Goal: Communication & Community: Answer question/provide support

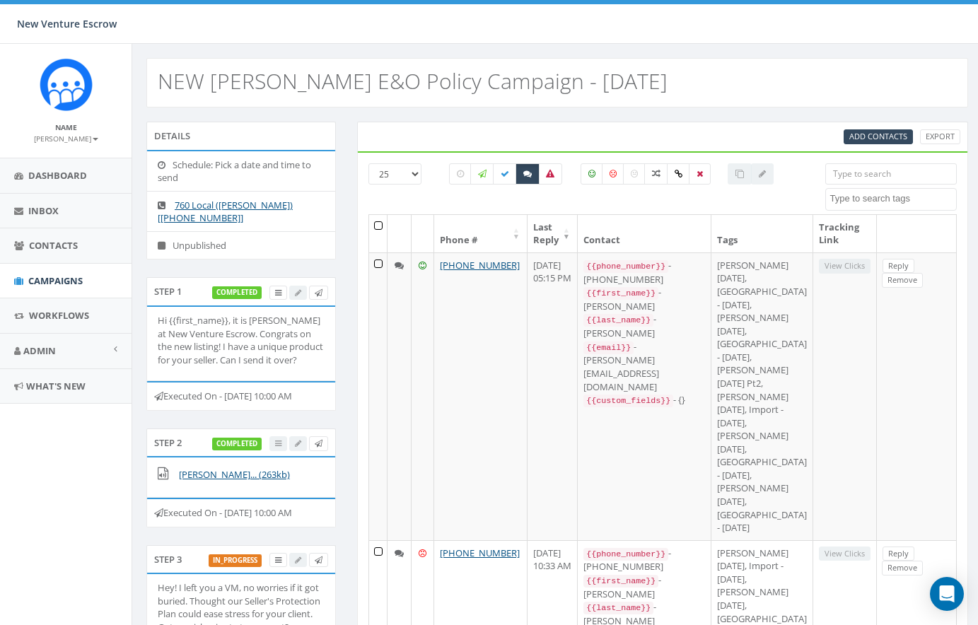
select select
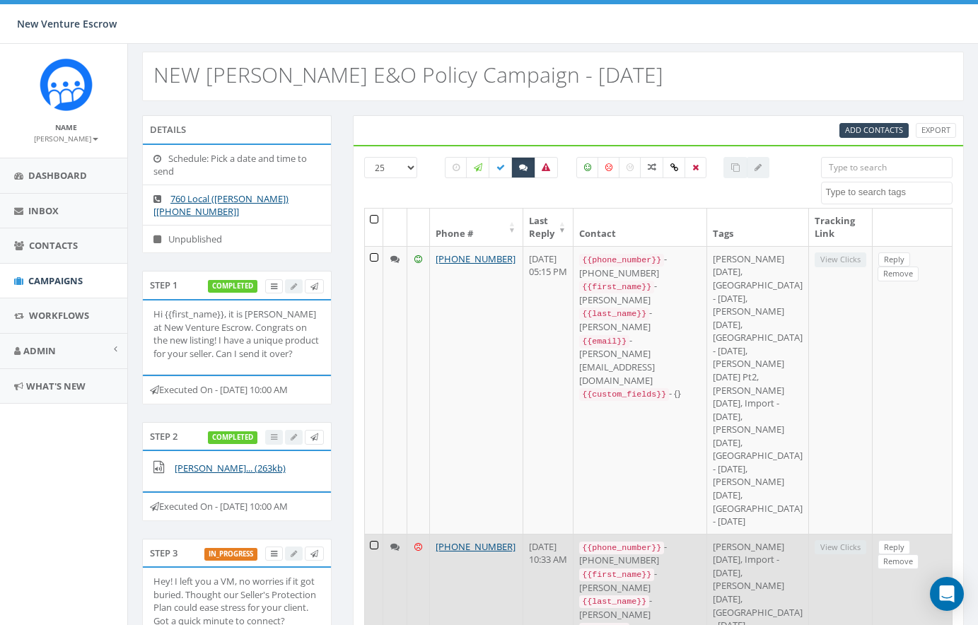
scroll to position [0, 4]
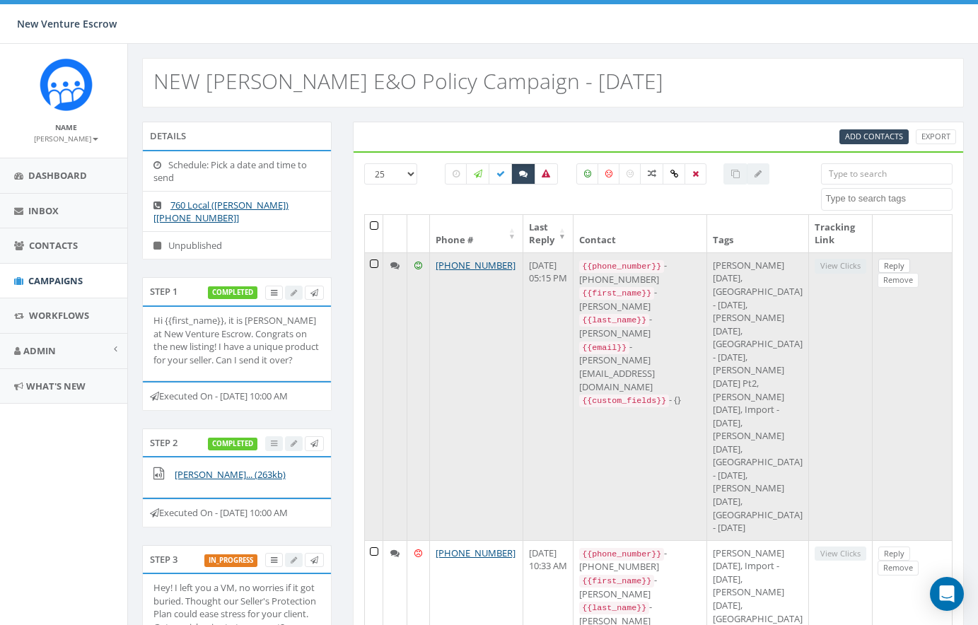
click at [895, 266] on link "Reply" at bounding box center [894, 266] width 32 height 15
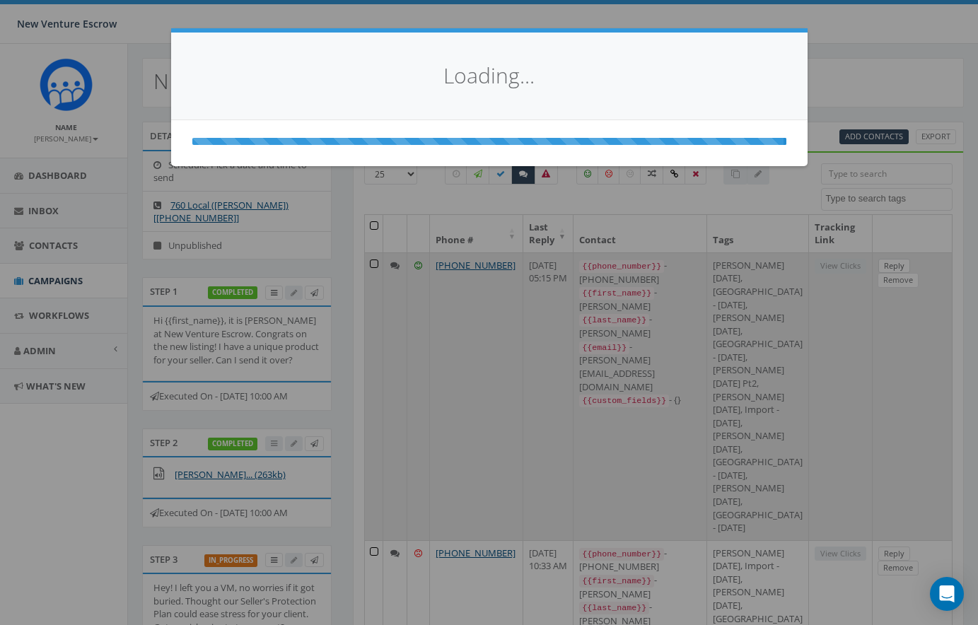
scroll to position [0, 0]
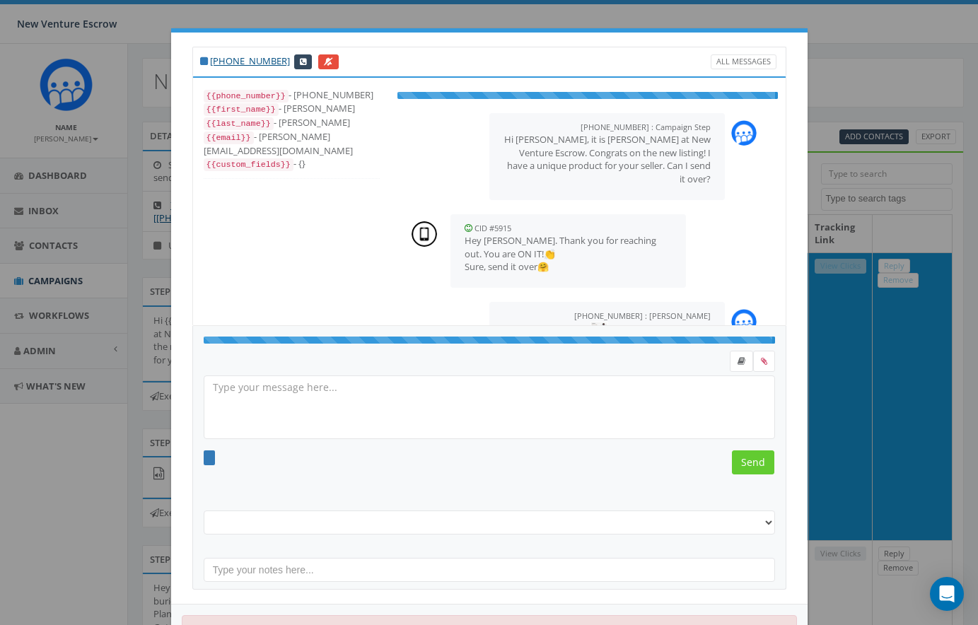
select select "[PERSON_NAME] [DATE]"
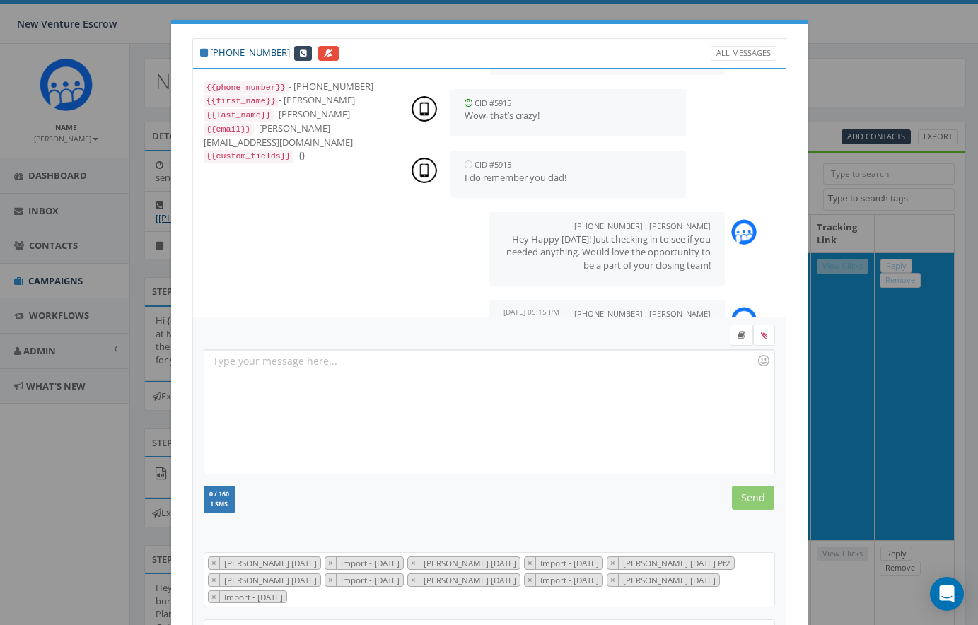
scroll to position [1060, 0]
click at [385, 375] on div at bounding box center [488, 412] width 569 height 124
click at [255, 367] on div "Hi Pa" at bounding box center [488, 412] width 569 height 124
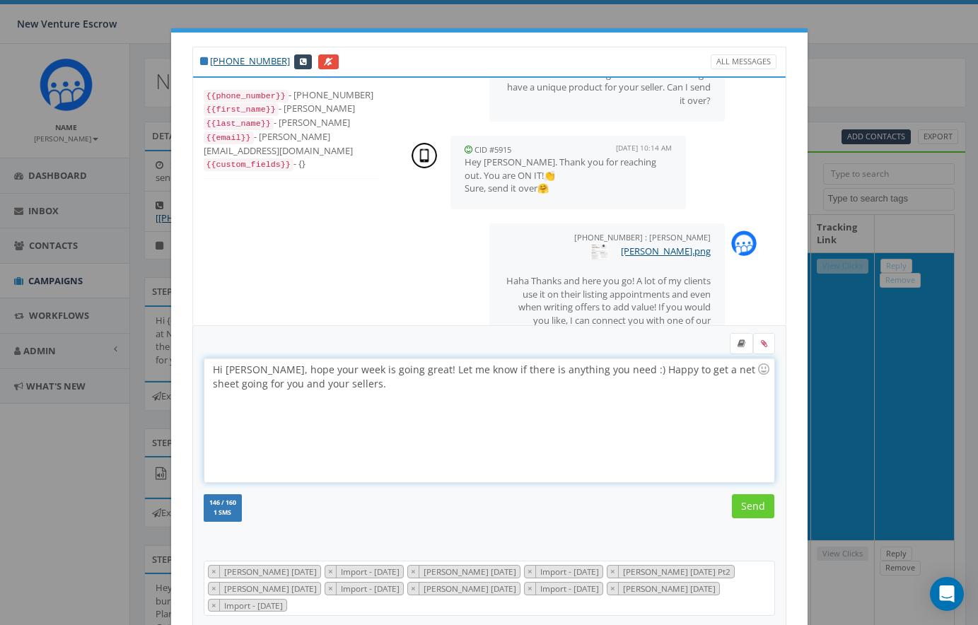
scroll to position [55, 0]
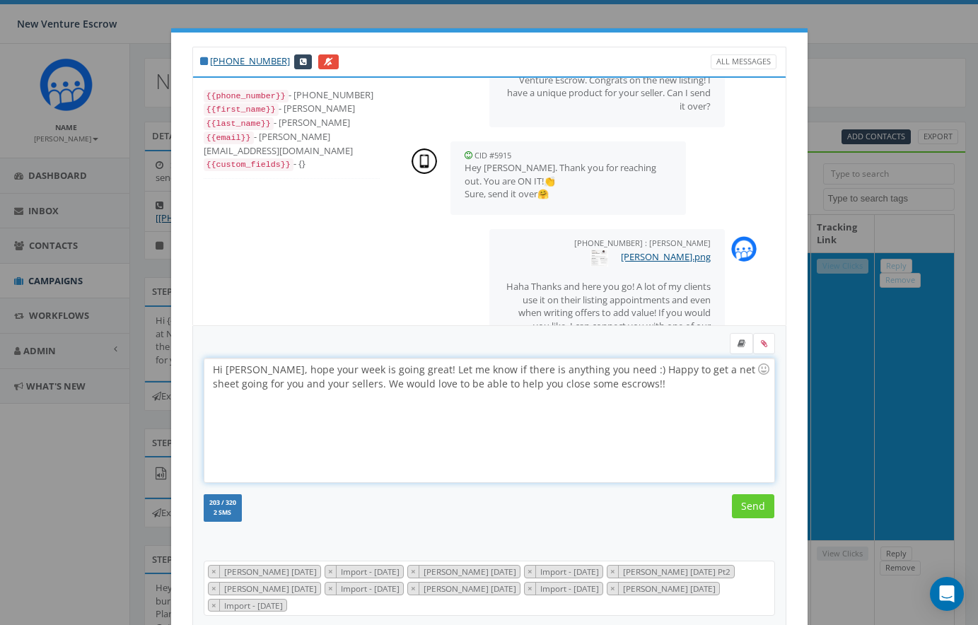
click at [261, 369] on div "Hi Patricia, hope your week is going great! Let me know if there is anything yo…" at bounding box center [488, 420] width 569 height 124
click at [245, 370] on div "Hi Patricia hope your week is going great! Let me know if there is anything you…" at bounding box center [488, 420] width 569 height 124
click at [567, 372] on div "Hi hope your week is going great! Let me know if there is anything you need :) …" at bounding box center [488, 420] width 569 height 124
drag, startPoint x: 286, startPoint y: 384, endPoint x: 213, endPoint y: 387, distance: 72.2
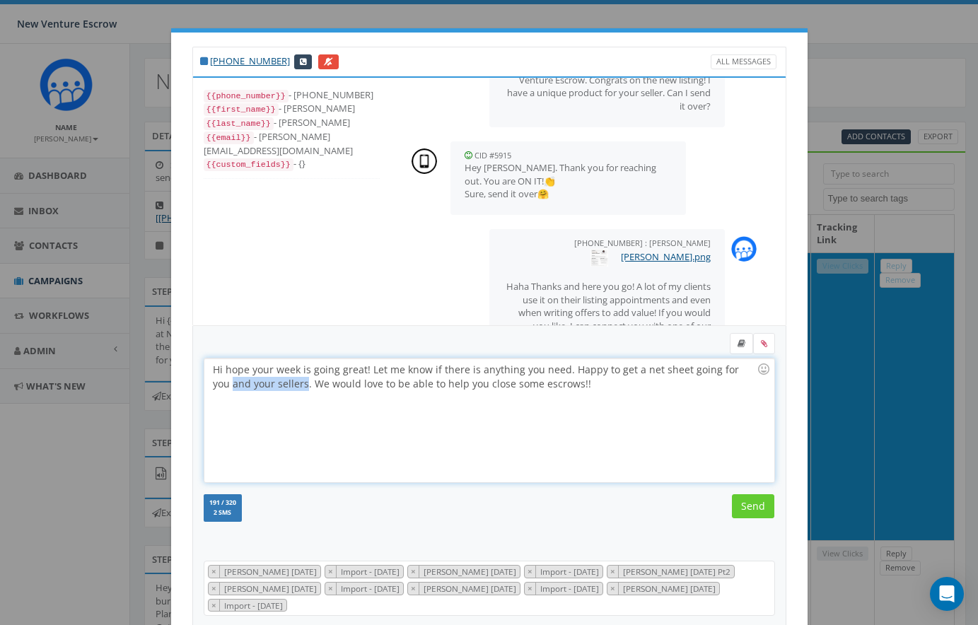
click at [213, 387] on div "Hi hope your week is going great! Let me know if there is anything you need. Ha…" at bounding box center [488, 420] width 569 height 124
drag, startPoint x: 213, startPoint y: 381, endPoint x: 382, endPoint y: 385, distance: 169.0
click at [382, 385] on div "Hi hope your week is going great! Let me know if there is anything you need. Ha…" at bounding box center [488, 420] width 569 height 124
click at [324, 383] on div "Hi hope your week is going great! Let me know if there is anything you need. Ha…" at bounding box center [488, 420] width 569 height 124
click at [750, 500] on input "Send" at bounding box center [753, 506] width 42 height 24
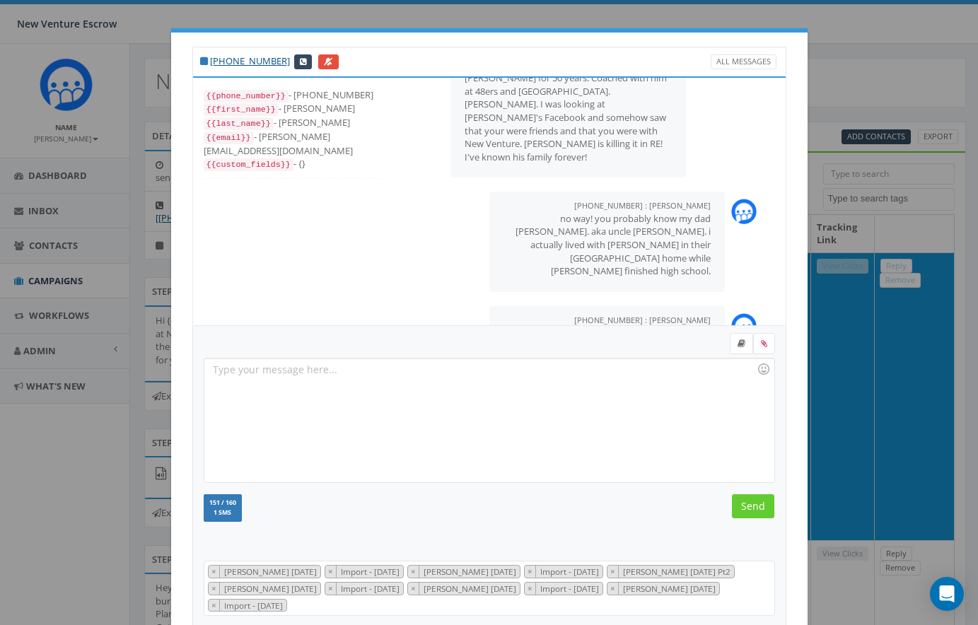
scroll to position [1159, 0]
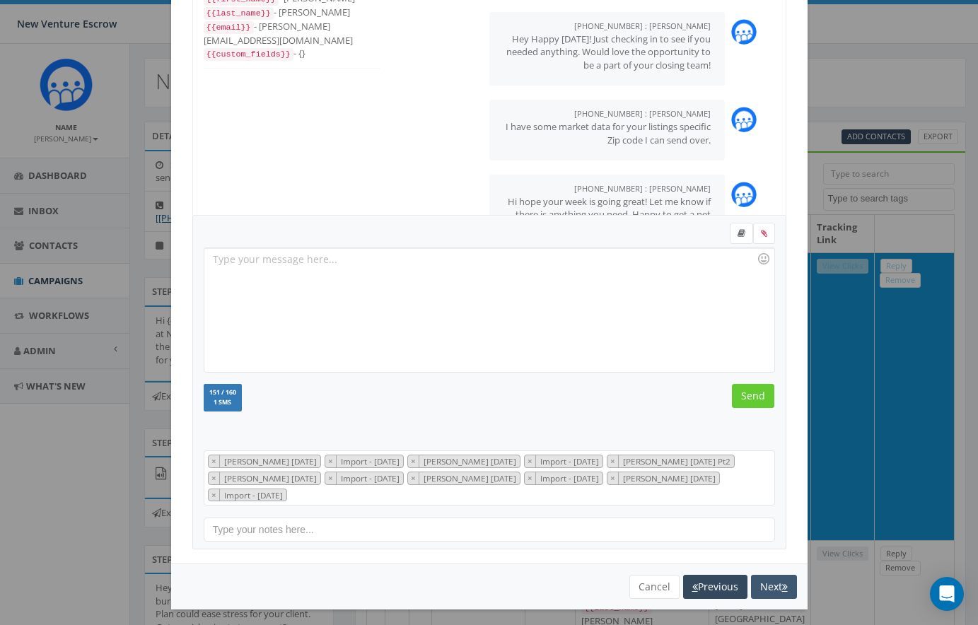
click at [773, 580] on button "Next" at bounding box center [774, 587] width 46 height 24
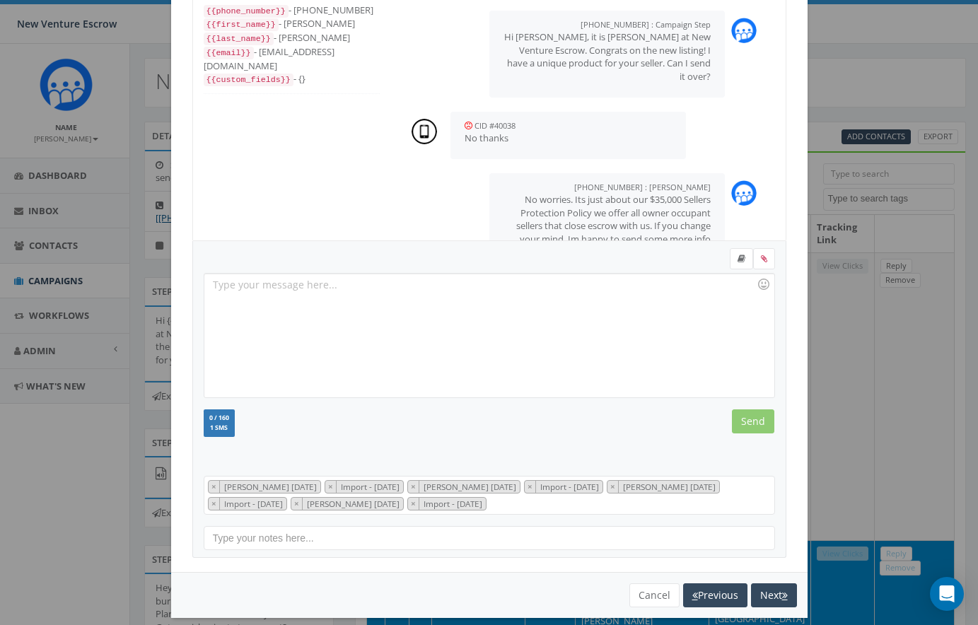
scroll to position [57, 0]
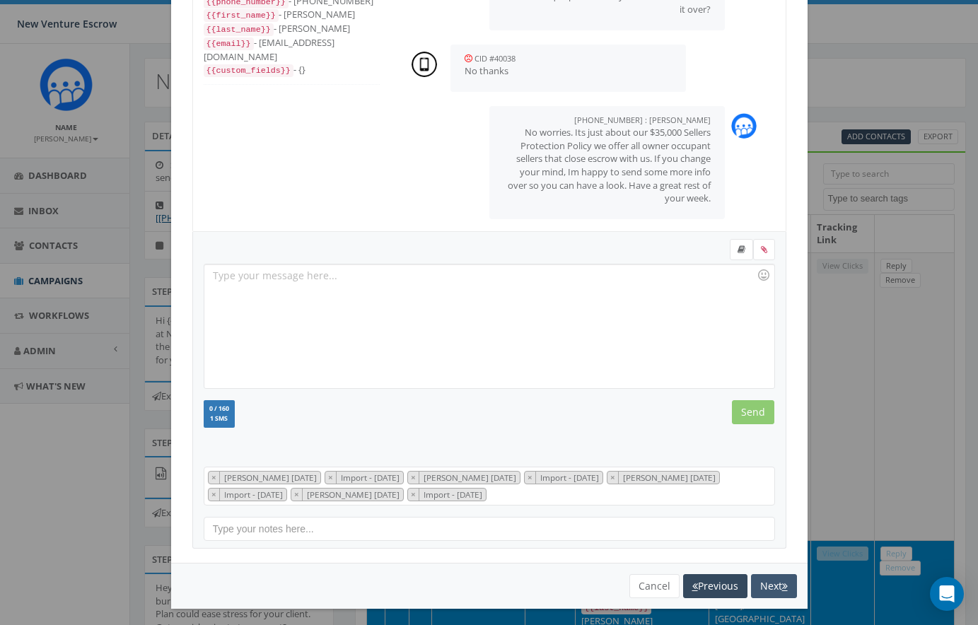
click at [762, 574] on button "Next" at bounding box center [774, 586] width 46 height 24
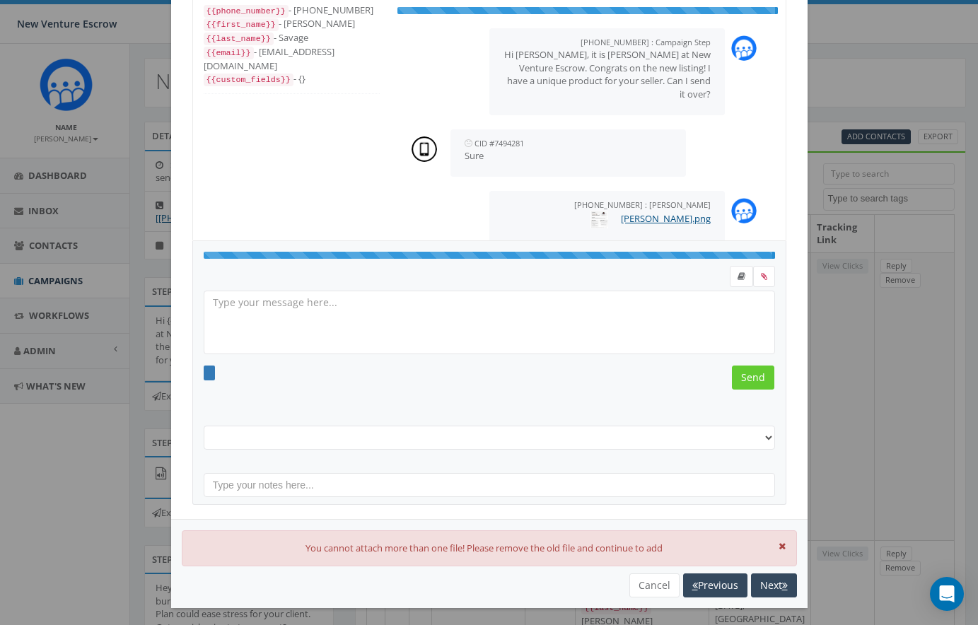
scroll to position [42, 0]
select select "[PERSON_NAME] [DATE]"
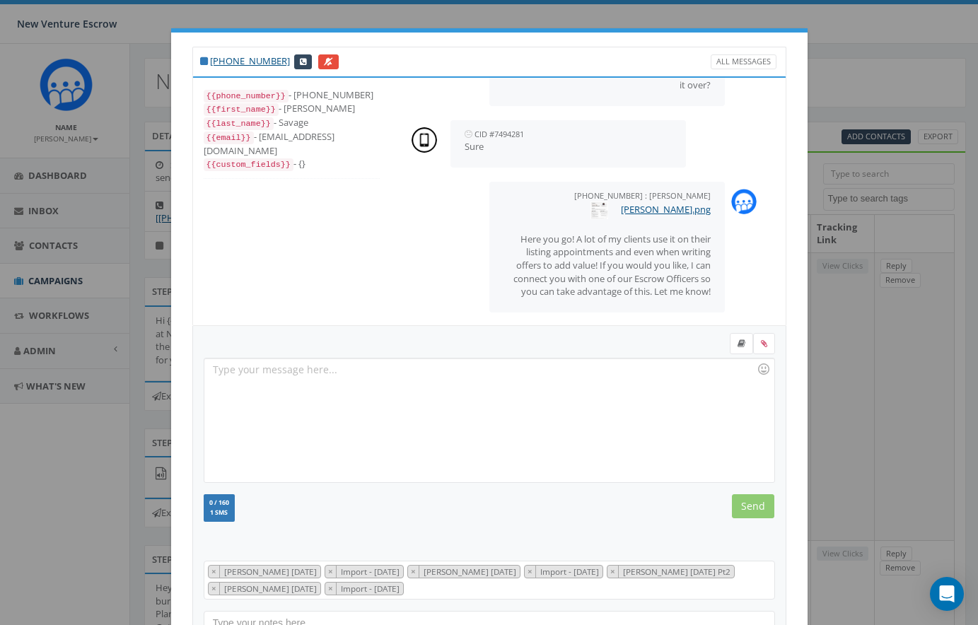
scroll to position [76, 0]
click at [299, 373] on div at bounding box center [488, 420] width 569 height 124
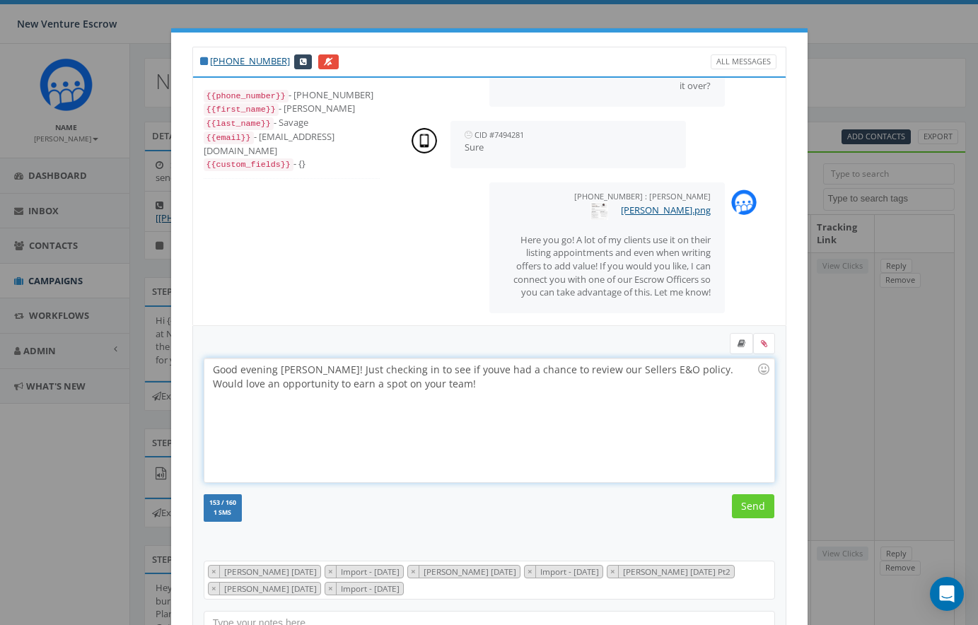
click at [245, 371] on div "Good evening Paul! Just checking in to see if youve had a chance to review our …" at bounding box center [488, 420] width 569 height 124
click at [317, 384] on div "Evening Paul! Just checking in to see if youve had a chance to review our Selle…" at bounding box center [488, 420] width 569 height 124
click at [336, 384] on div "Evening Paul! Just checking in to see if youve had a chance to review our Selle…" at bounding box center [488, 420] width 569 height 124
click at [756, 506] on input "Send" at bounding box center [753, 506] width 42 height 24
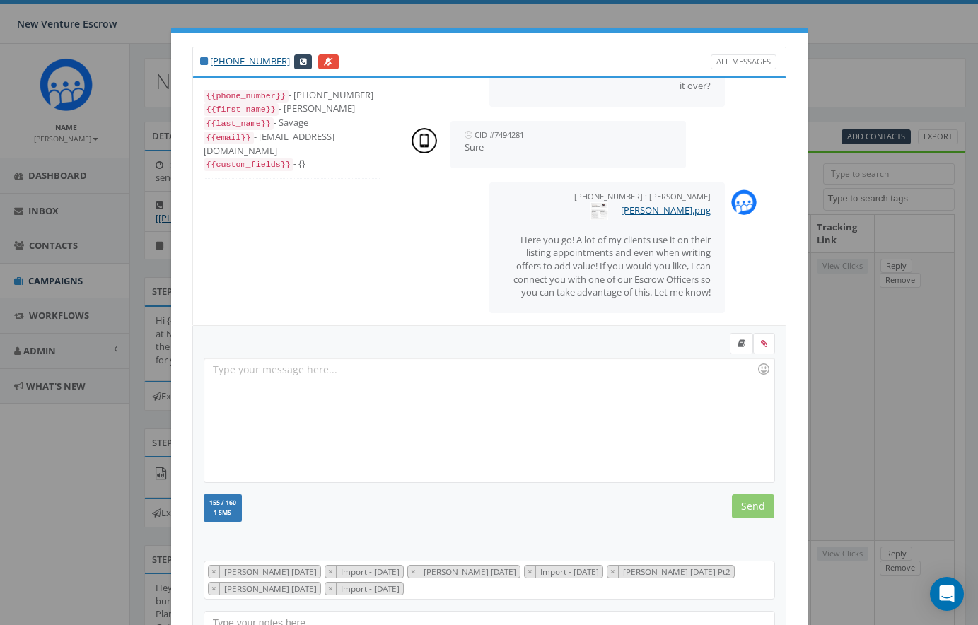
scroll to position [175, 0]
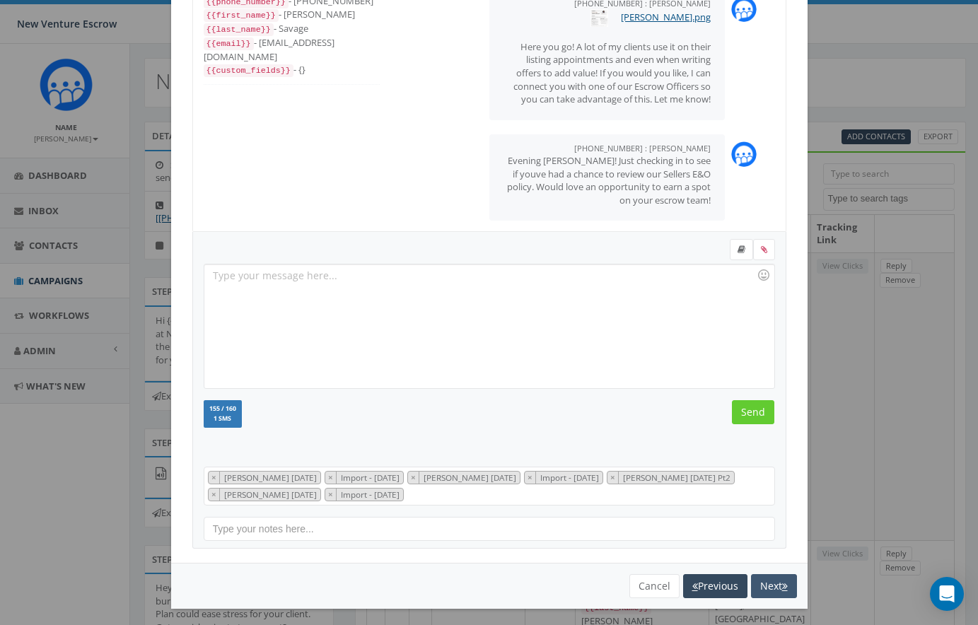
click at [768, 581] on button "Next" at bounding box center [774, 586] width 46 height 24
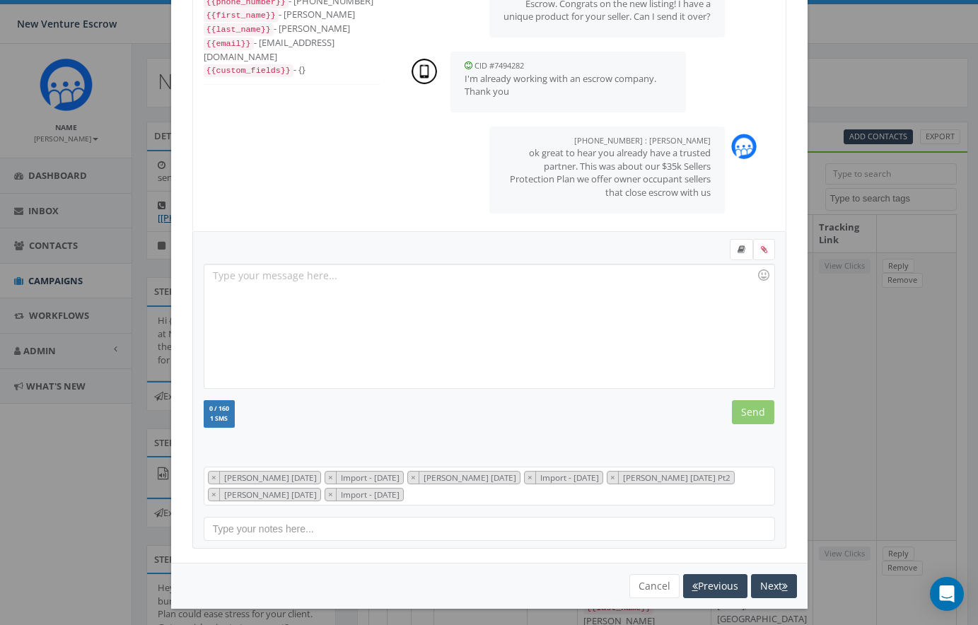
scroll to position [45, 0]
click at [778, 585] on button "Next" at bounding box center [774, 586] width 46 height 24
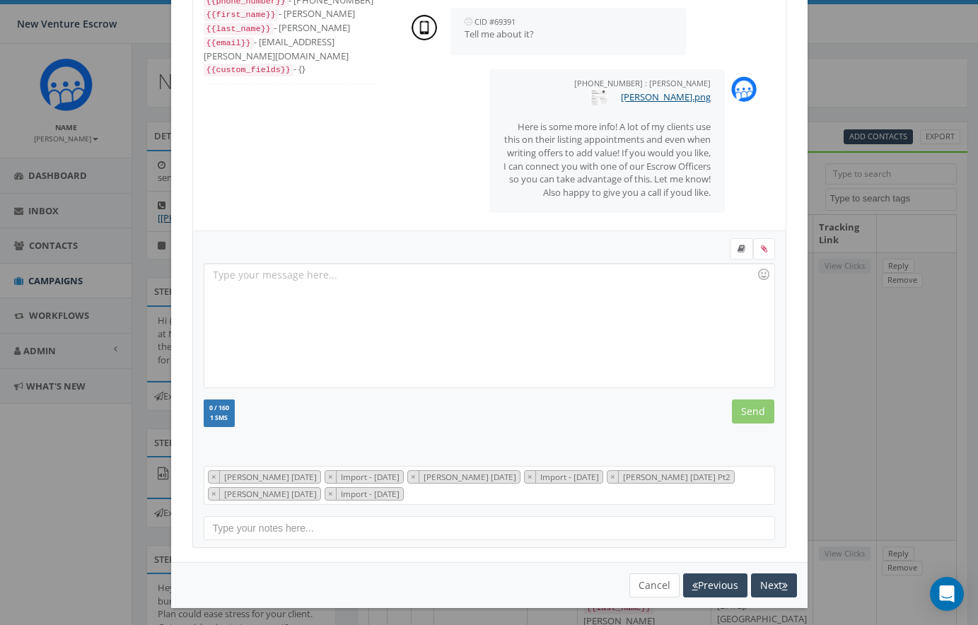
scroll to position [94, 0]
click at [701, 585] on button "Previous" at bounding box center [715, 586] width 64 height 24
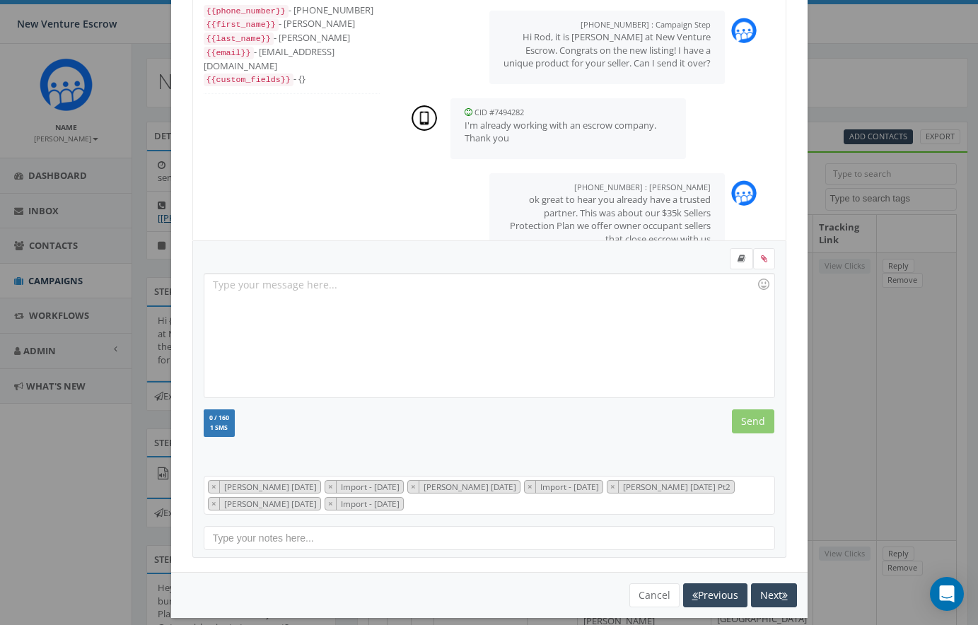
scroll to position [42, 0]
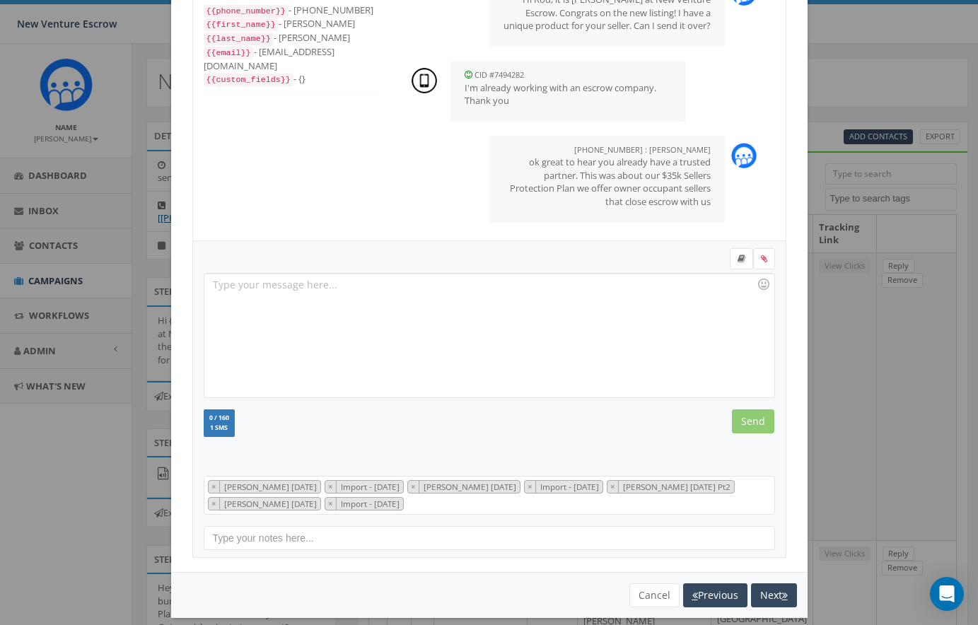
click at [701, 585] on button "Previous" at bounding box center [715, 595] width 64 height 24
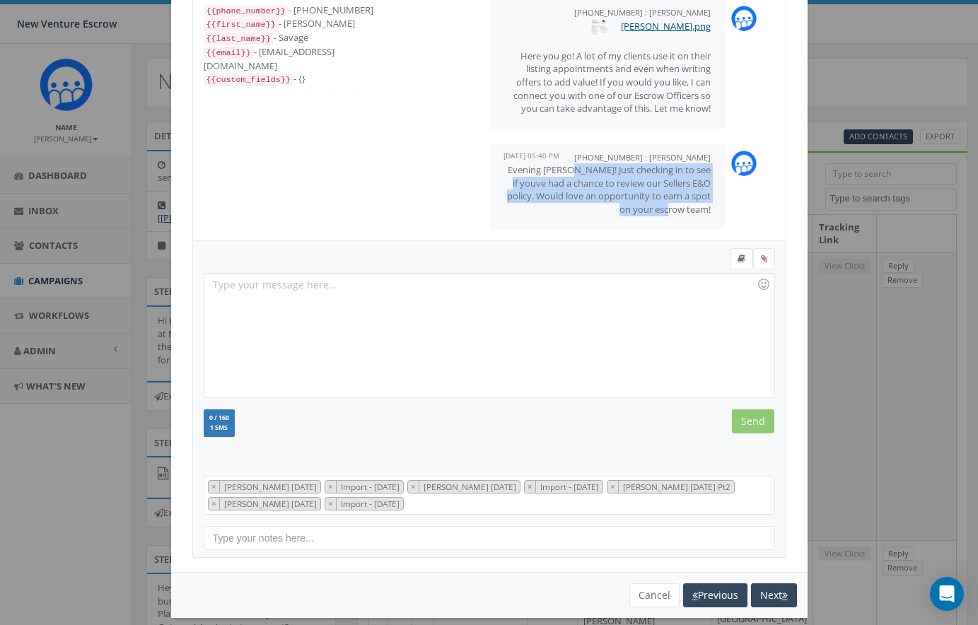
drag, startPoint x: 581, startPoint y: 163, endPoint x: 712, endPoint y: 201, distance: 136.2
click at [712, 201] on div "+17605399002 : Nathan Wood August 28, 2025 05:40 PM Evening Paul! Just checking…" at bounding box center [607, 186] width 236 height 87
copy p "Just checking in to see if youve had a chance to review our Sellers E&O policy.…"
click at [774, 590] on button "Next" at bounding box center [774, 595] width 46 height 24
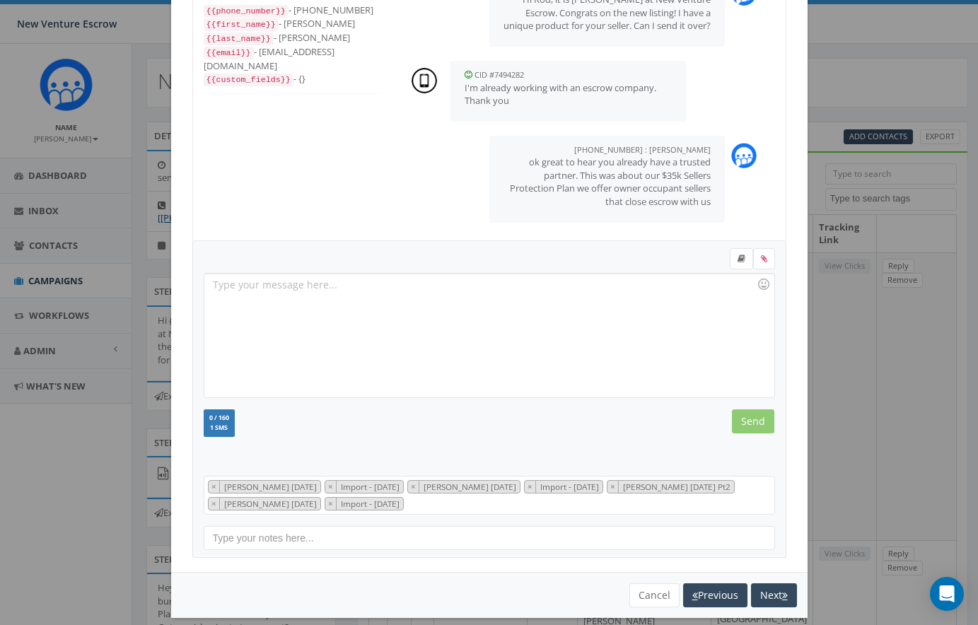
click at [774, 590] on button "Next" at bounding box center [774, 595] width 46 height 24
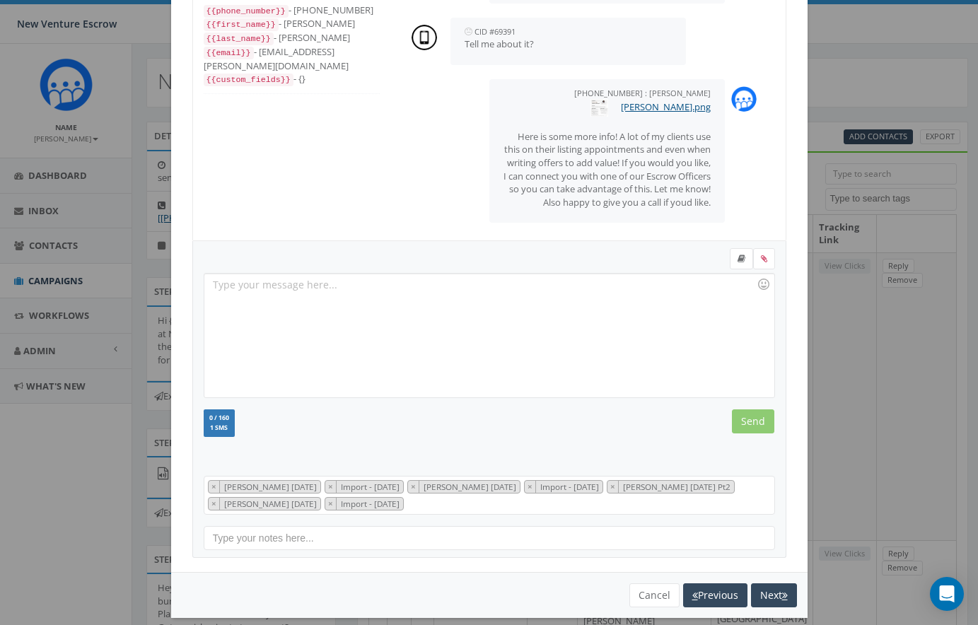
click at [491, 316] on div at bounding box center [488, 336] width 569 height 124
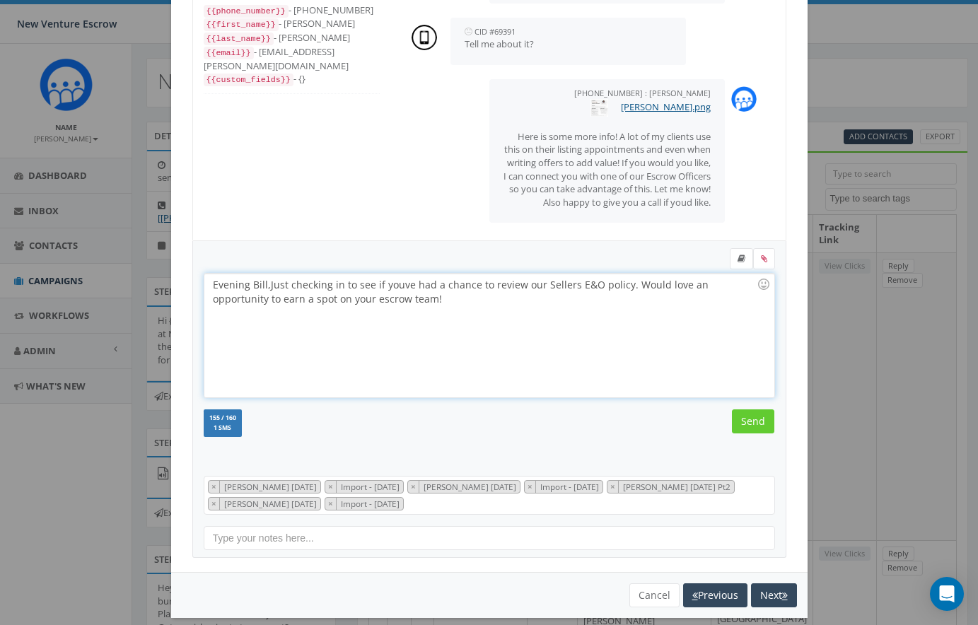
drag, startPoint x: 409, startPoint y: 286, endPoint x: 270, endPoint y: 288, distance: 139.3
click at [270, 288] on div "Evening Bill, Just checking in to see if youve had a chance to review our Selle…" at bounding box center [488, 336] width 569 height 124
click at [475, 317] on div "Evening Bill, Just checking in to see if youve had a chance to review our Selle…" at bounding box center [488, 336] width 569 height 124
click at [749, 415] on input "Send" at bounding box center [753, 421] width 42 height 24
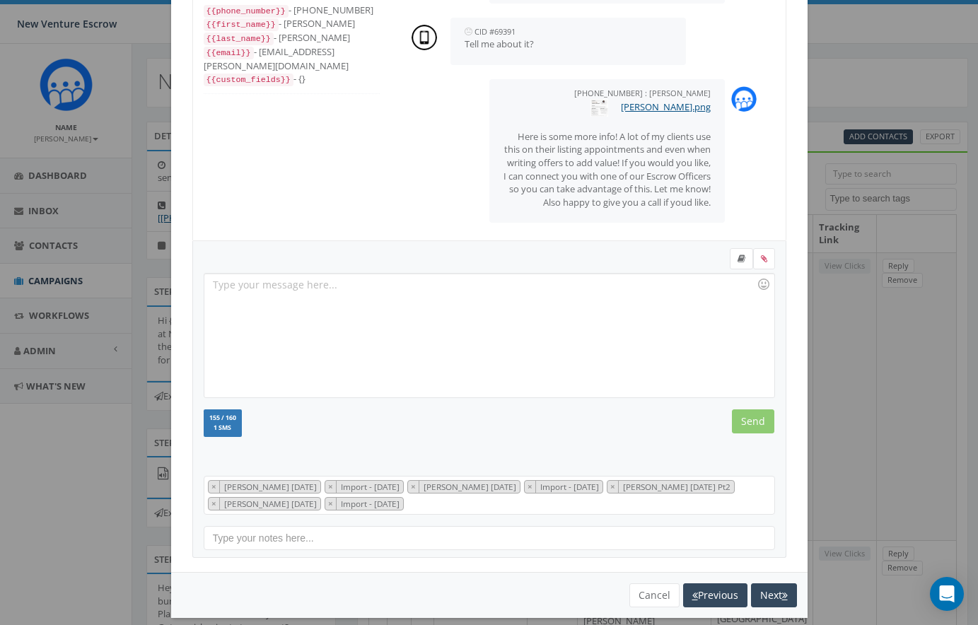
scroll to position [200, 0]
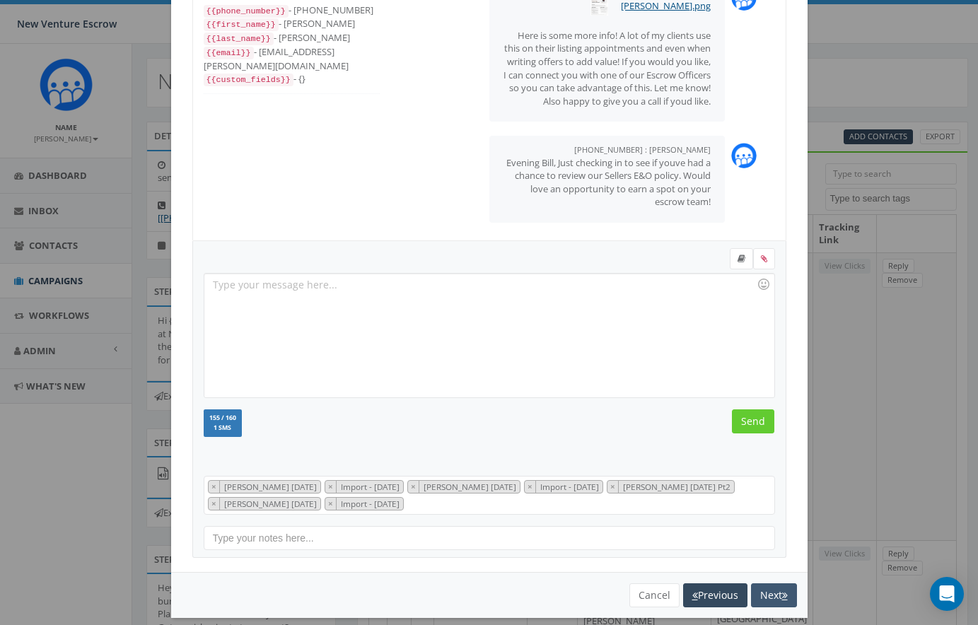
click at [770, 585] on button "Next" at bounding box center [774, 595] width 46 height 24
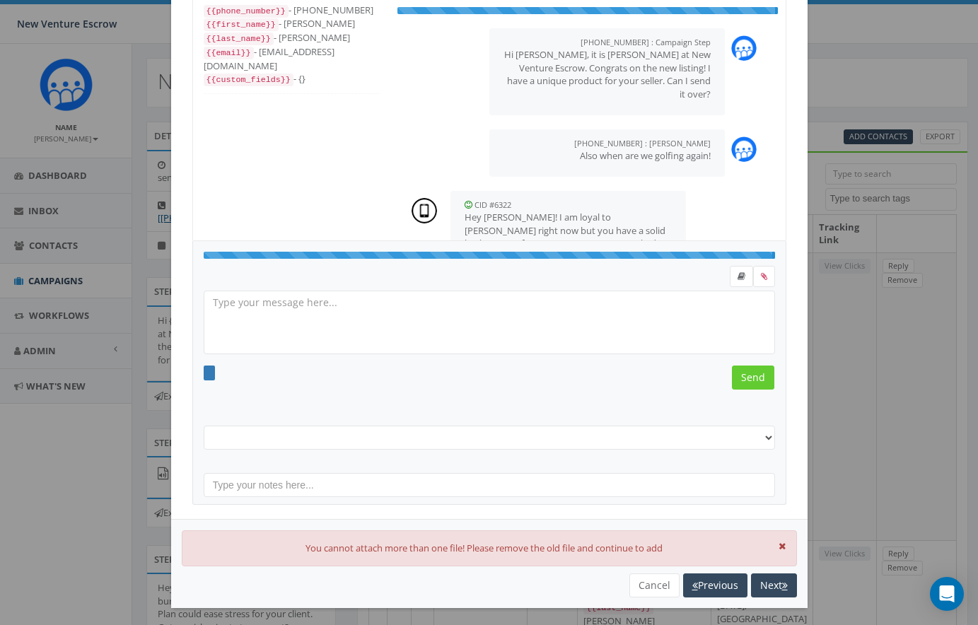
scroll to position [71, 0]
select select "[PERSON_NAME] [DATE]"
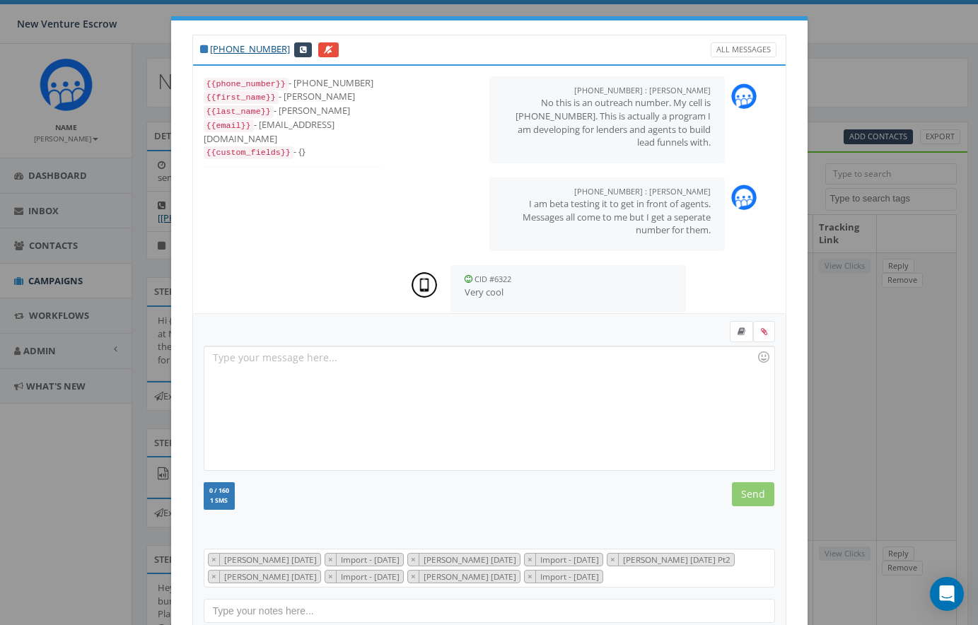
scroll to position [806, 0]
click at [522, 369] on div at bounding box center [488, 408] width 569 height 124
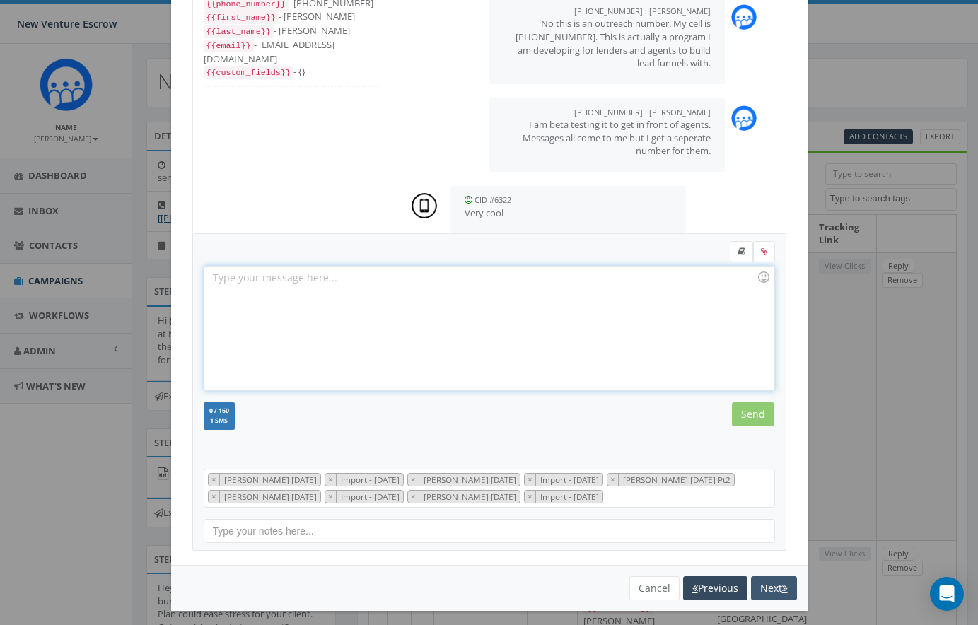
click at [775, 581] on button "Next" at bounding box center [774, 588] width 46 height 24
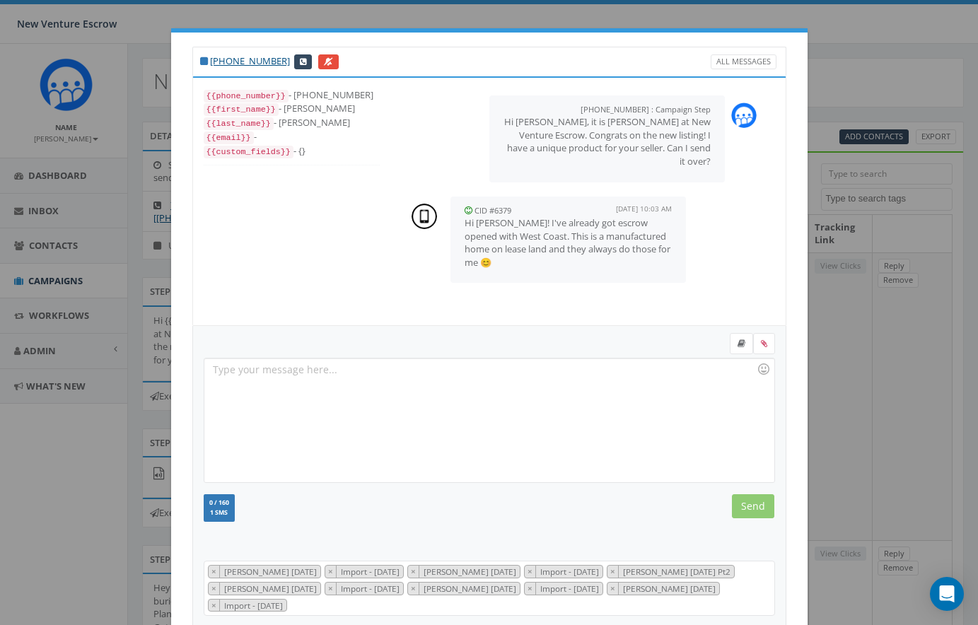
scroll to position [0, 0]
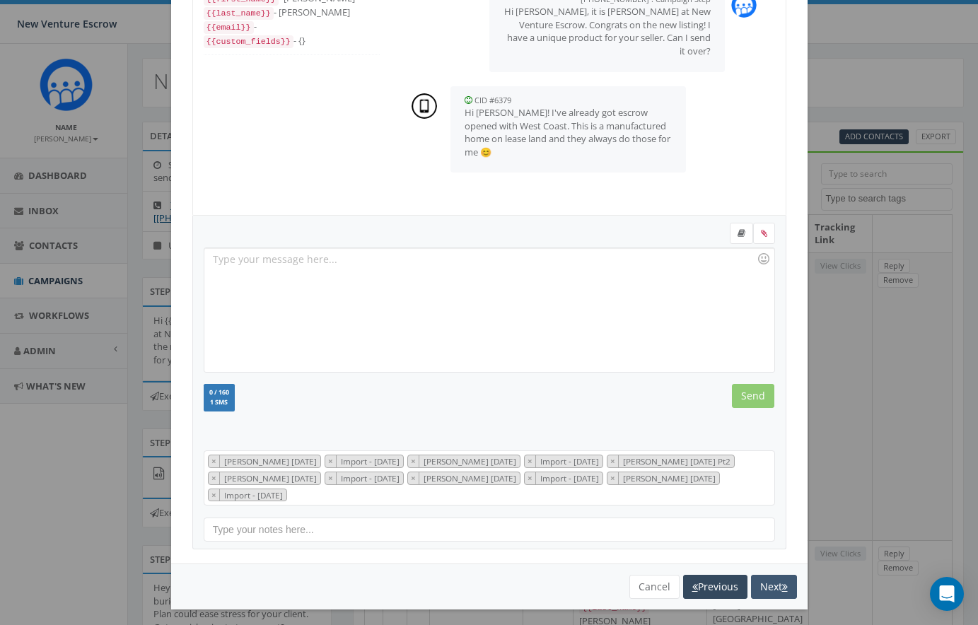
click at [774, 580] on button "Next" at bounding box center [774, 587] width 46 height 24
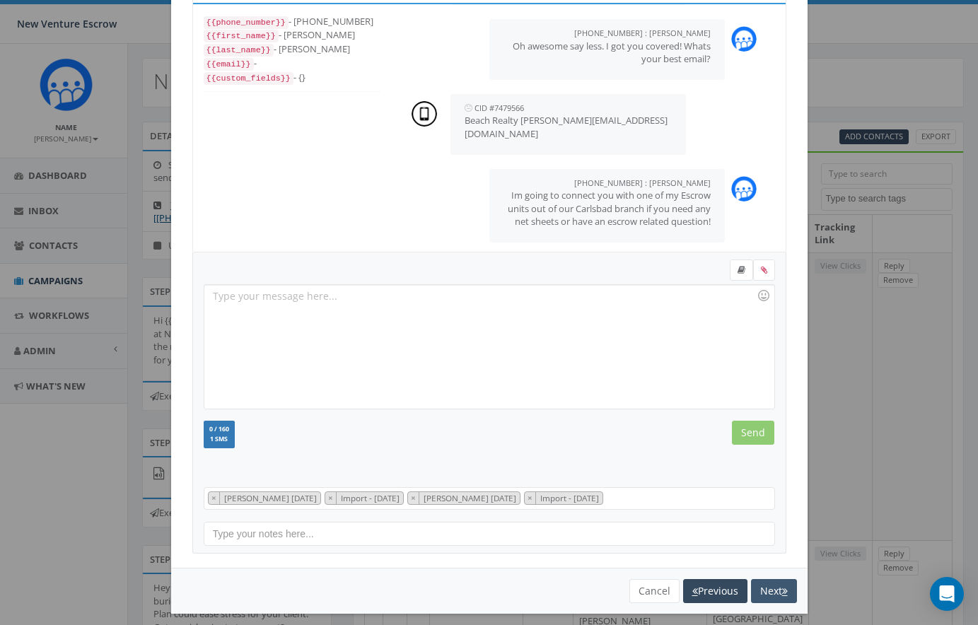
scroll to position [886, 0]
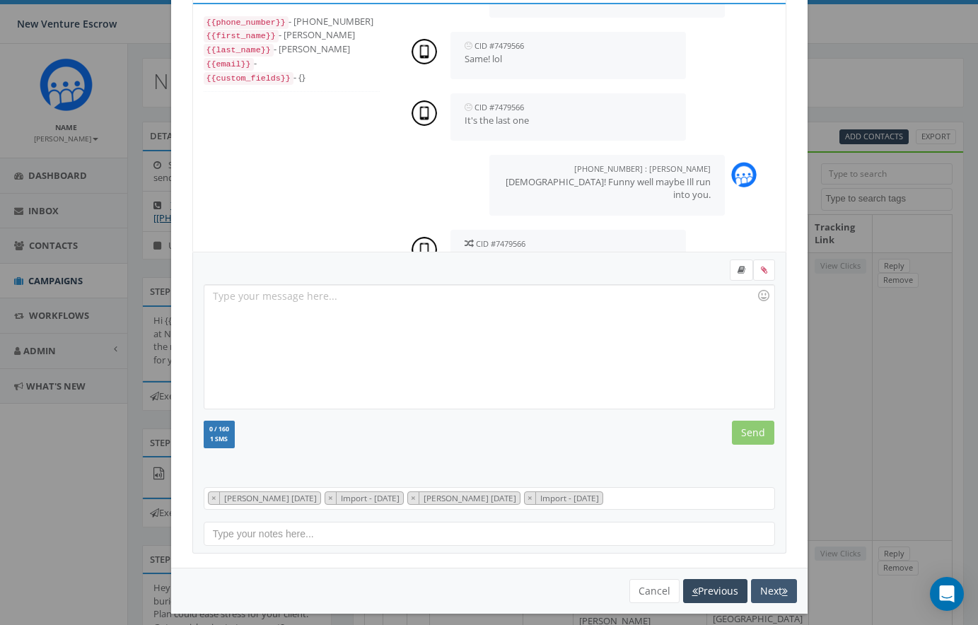
click at [783, 591] on icon "button" at bounding box center [785, 591] width 6 height 10
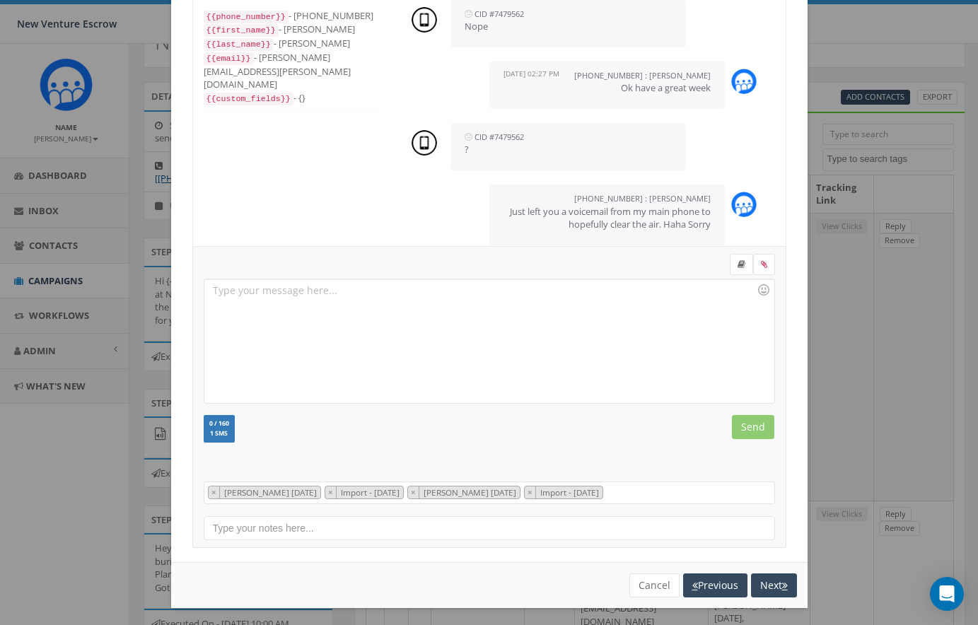
scroll to position [116, 0]
click at [770, 583] on button "Next" at bounding box center [774, 585] width 46 height 24
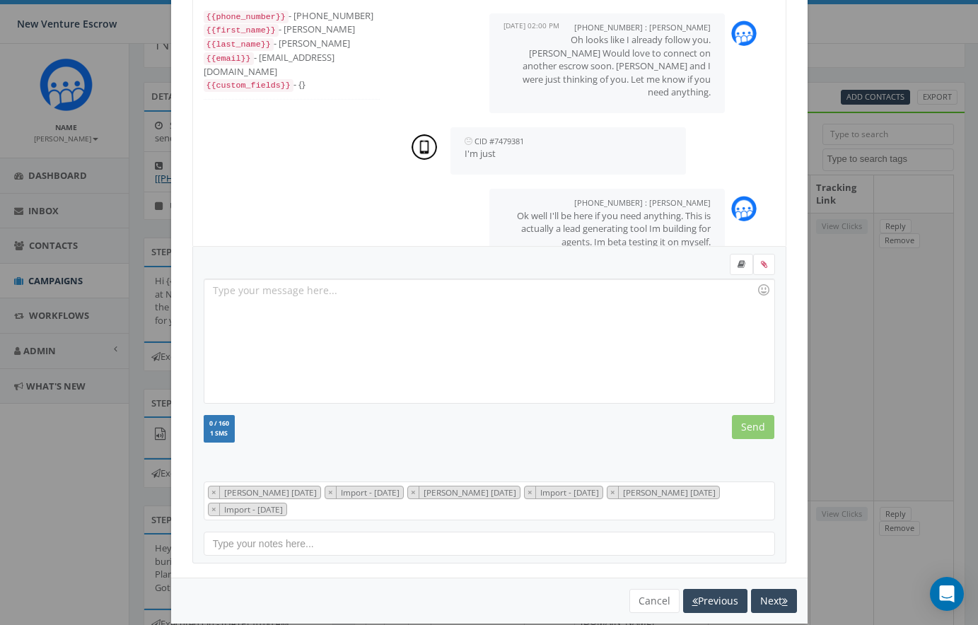
scroll to position [266, 0]
click at [777, 597] on button "Next" at bounding box center [774, 601] width 46 height 24
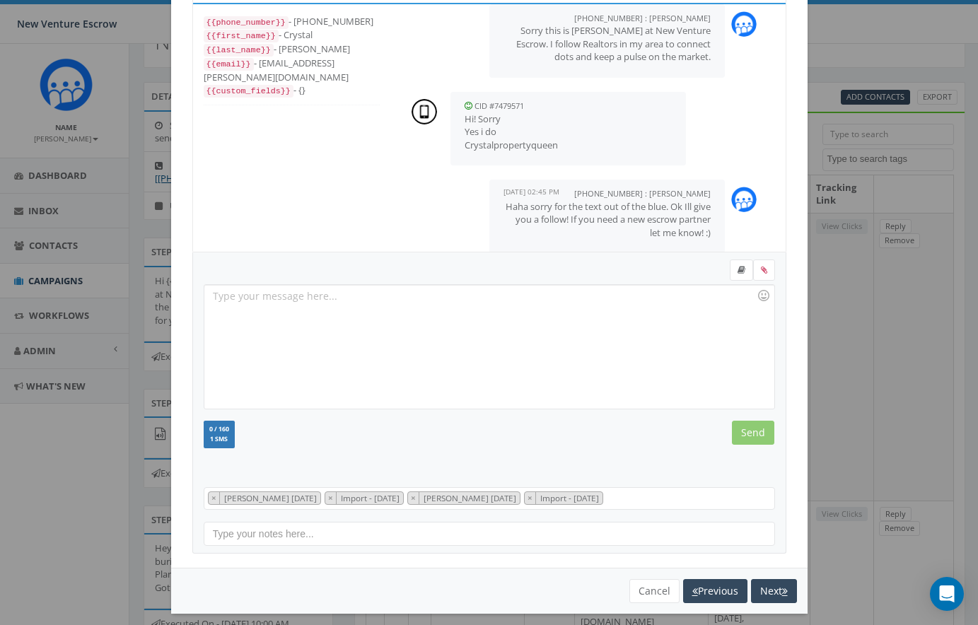
scroll to position [180, 0]
click at [783, 587] on icon "button" at bounding box center [785, 591] width 6 height 10
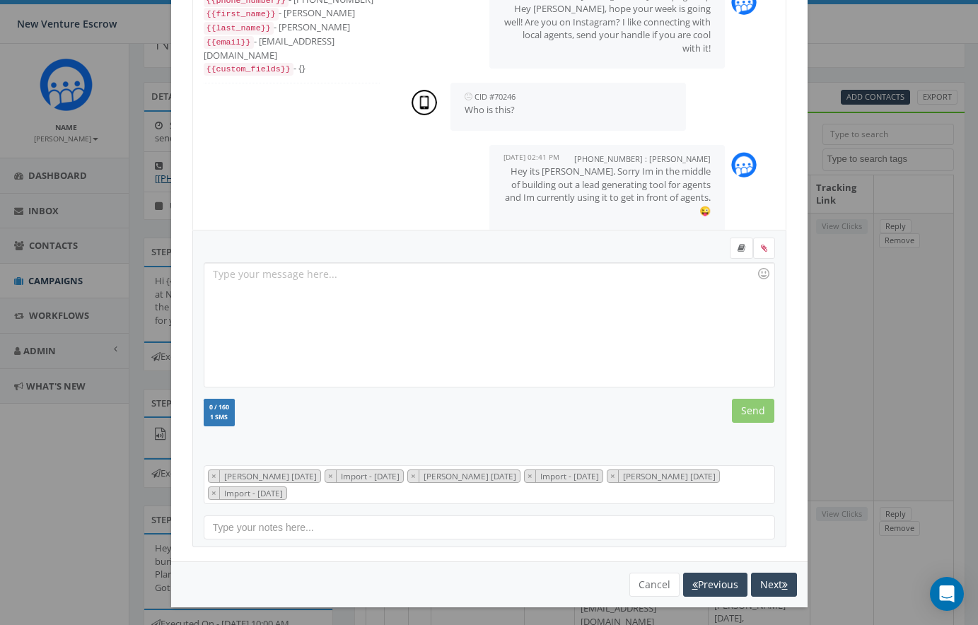
scroll to position [94, 0]
click at [382, 276] on div at bounding box center [488, 326] width 569 height 124
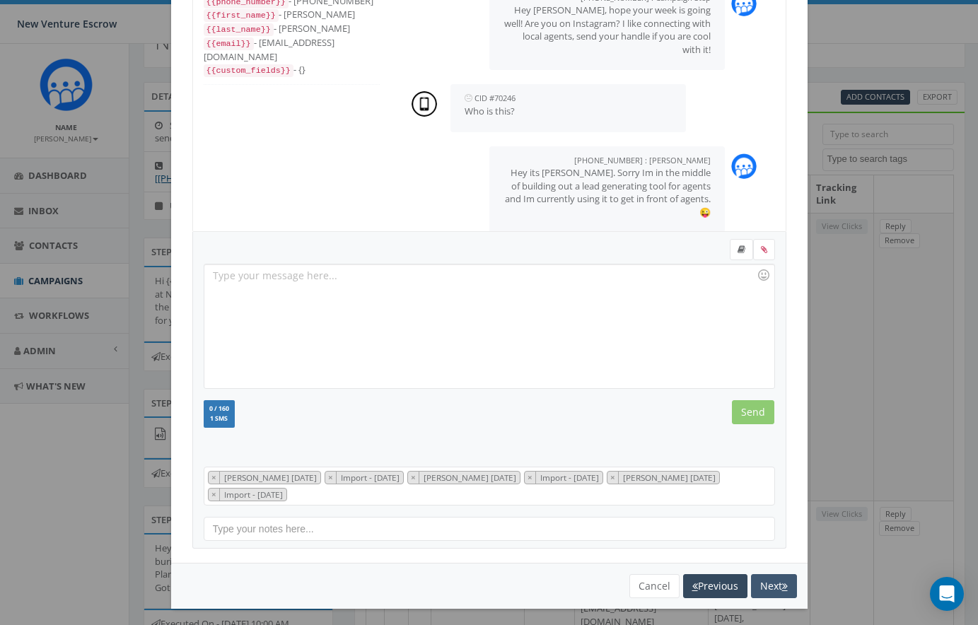
click at [773, 580] on button "Next" at bounding box center [774, 586] width 46 height 24
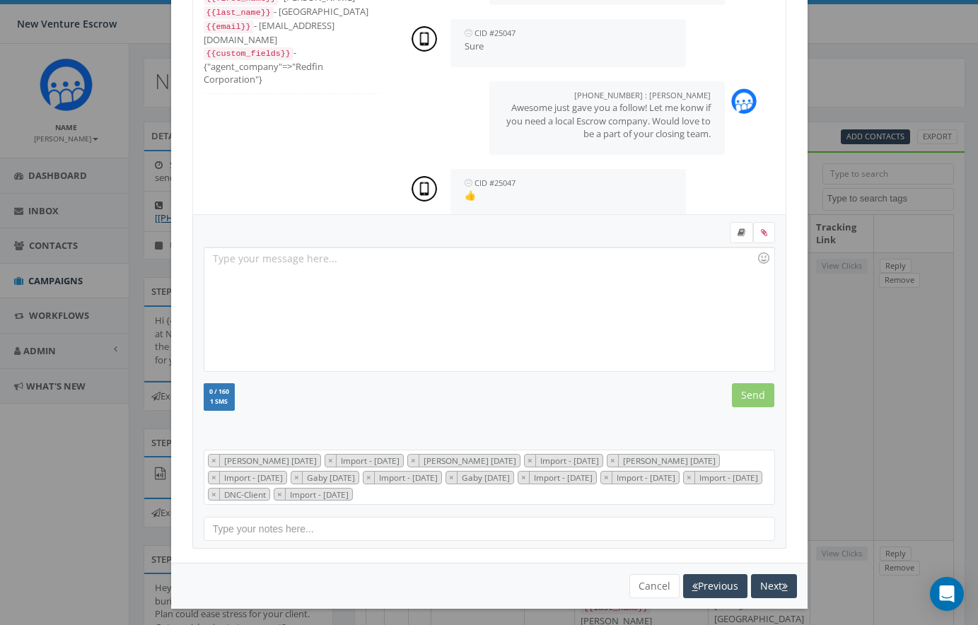
scroll to position [110, 0]
click at [771, 590] on button "Next" at bounding box center [774, 587] width 46 height 24
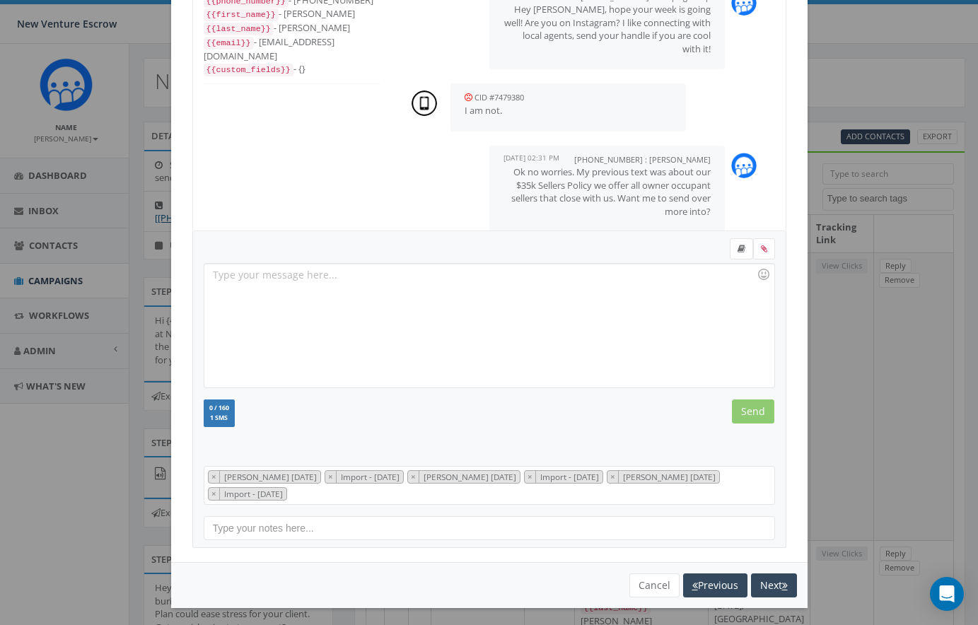
scroll to position [94, 0]
click at [782, 581] on icon "button" at bounding box center [785, 586] width 6 height 10
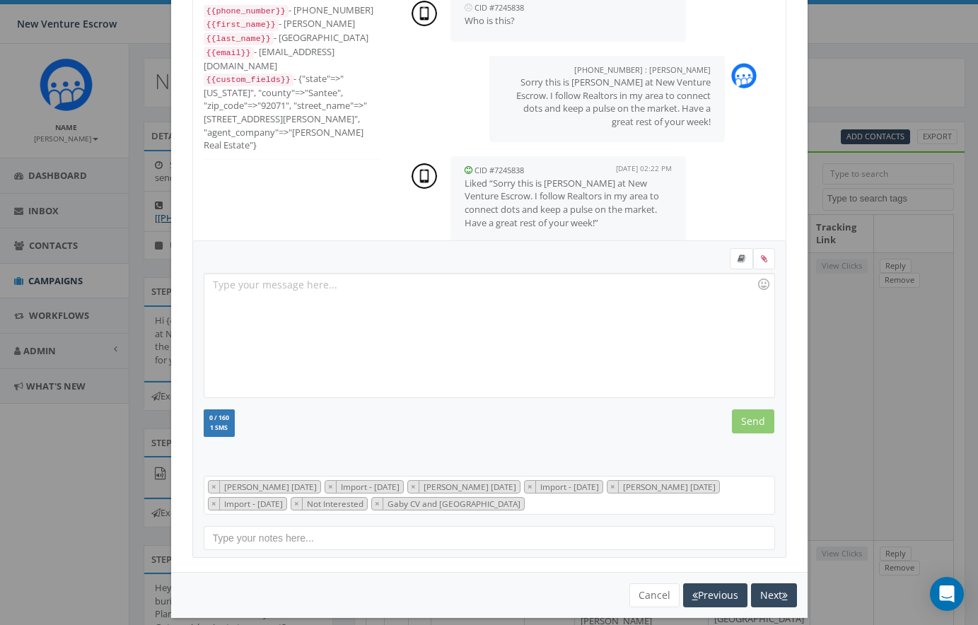
scroll to position [218, 0]
click at [765, 583] on button "Next" at bounding box center [774, 595] width 46 height 24
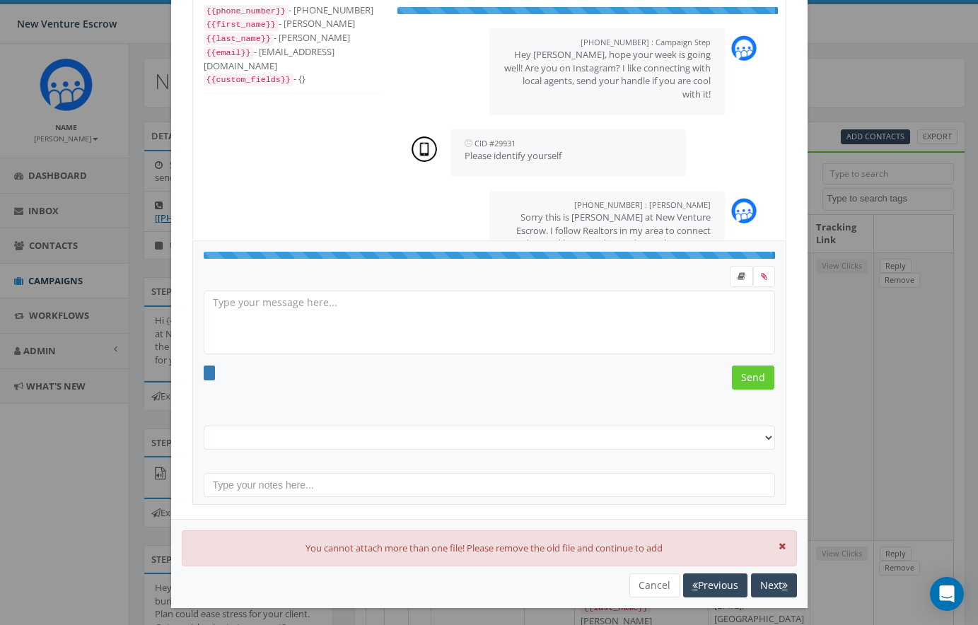
select select "[PERSON_NAME] [DATE]"
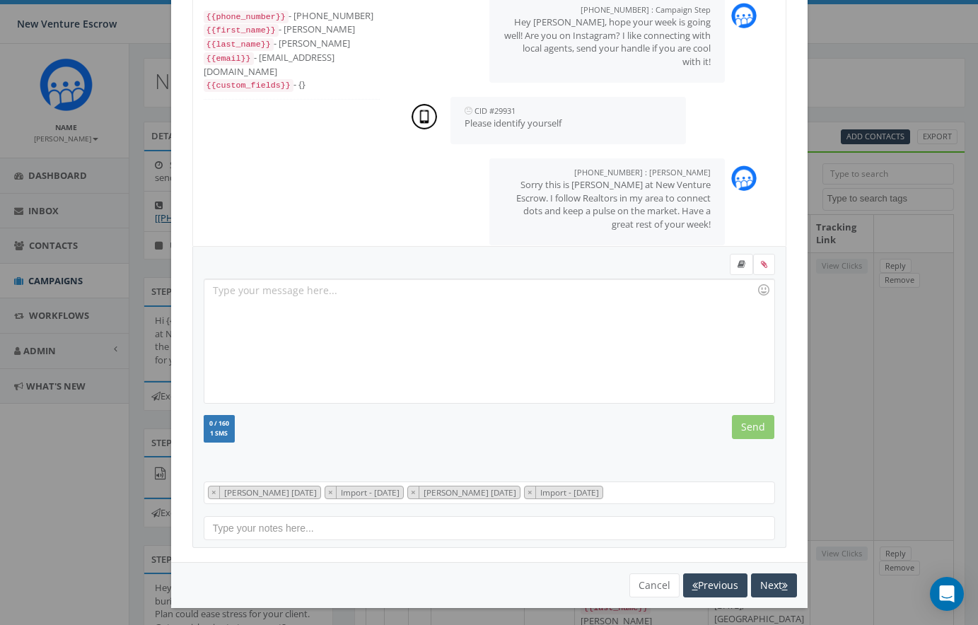
scroll to position [20, 0]
click at [773, 590] on button "Next" at bounding box center [774, 585] width 46 height 24
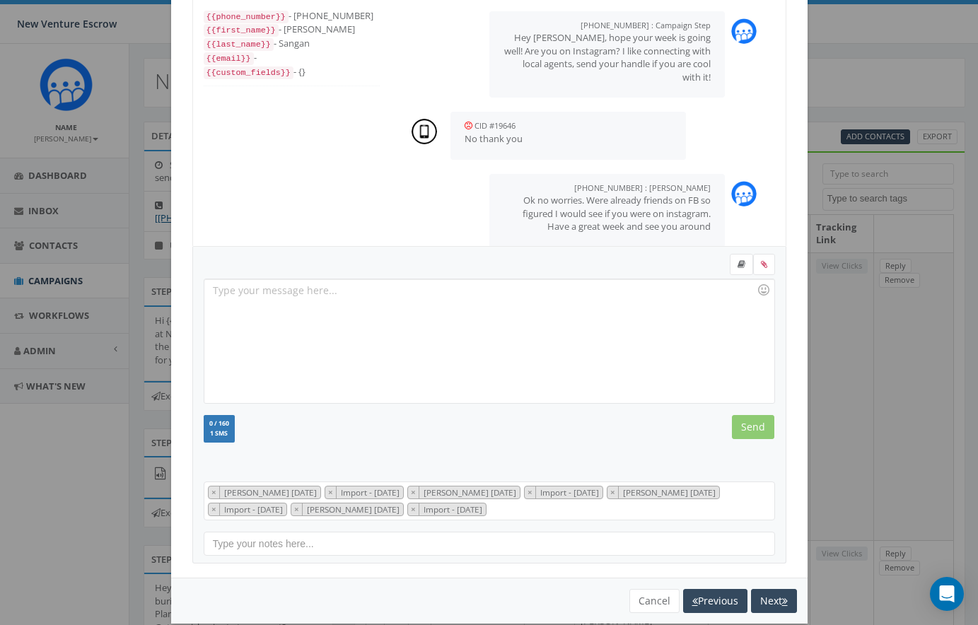
scroll to position [106, 0]
click at [775, 595] on button "Next" at bounding box center [774, 601] width 46 height 24
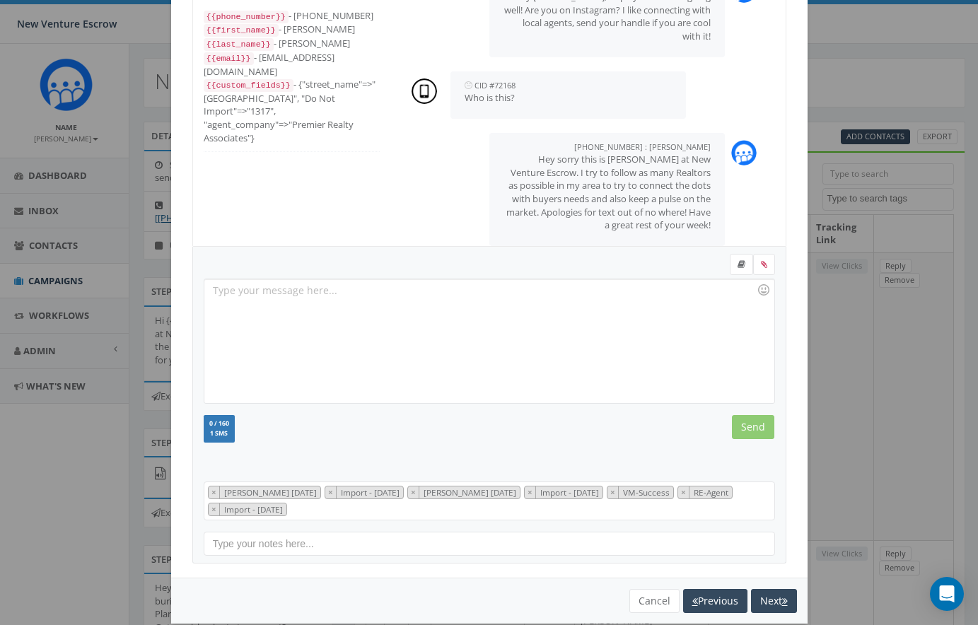
scroll to position [45, 0]
click at [772, 592] on button "Next" at bounding box center [774, 601] width 46 height 24
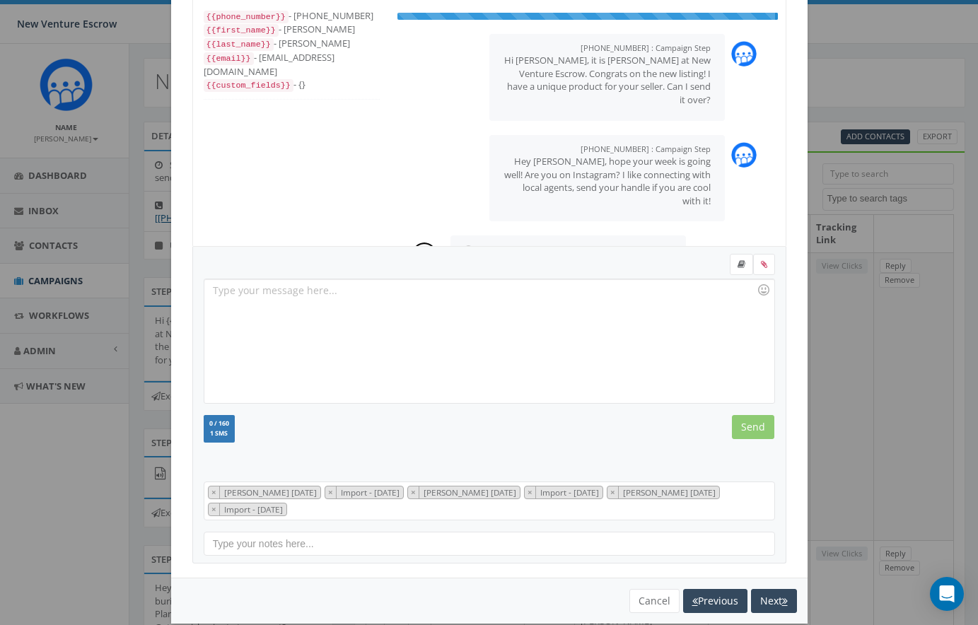
scroll to position [28, 0]
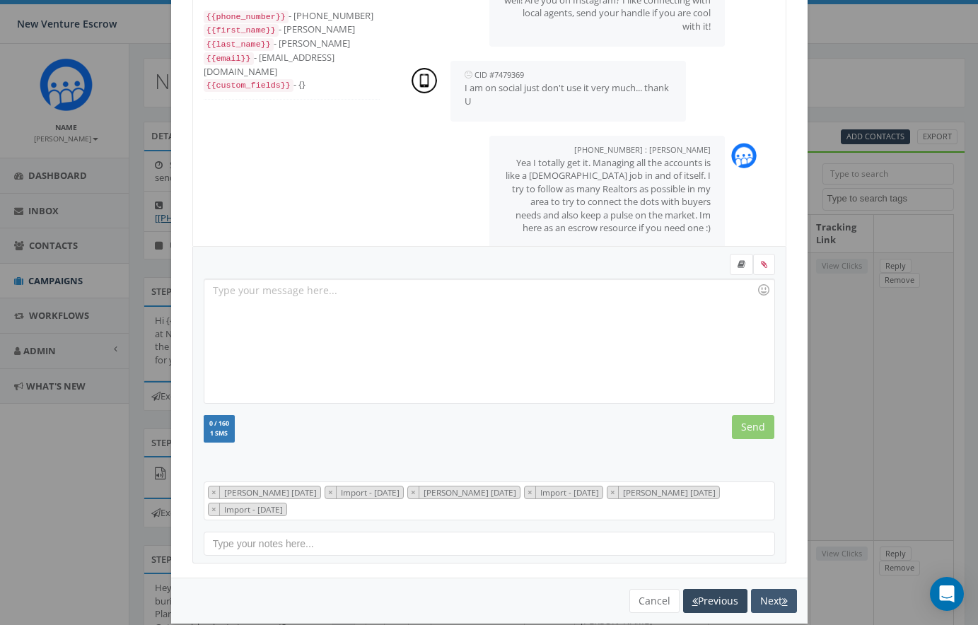
click at [782, 596] on icon "button" at bounding box center [785, 601] width 6 height 10
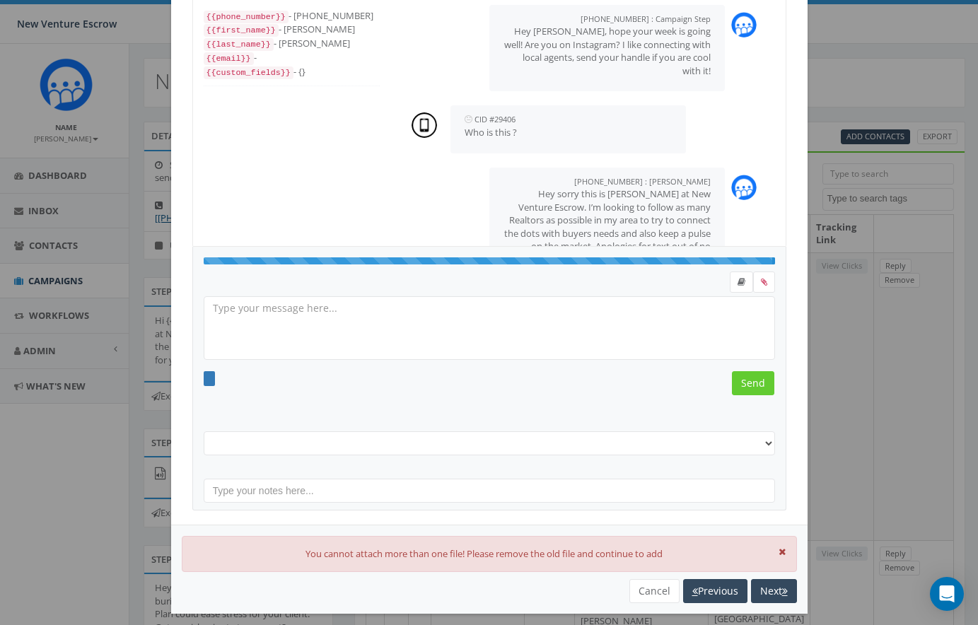
select select "[PERSON_NAME] [DATE]"
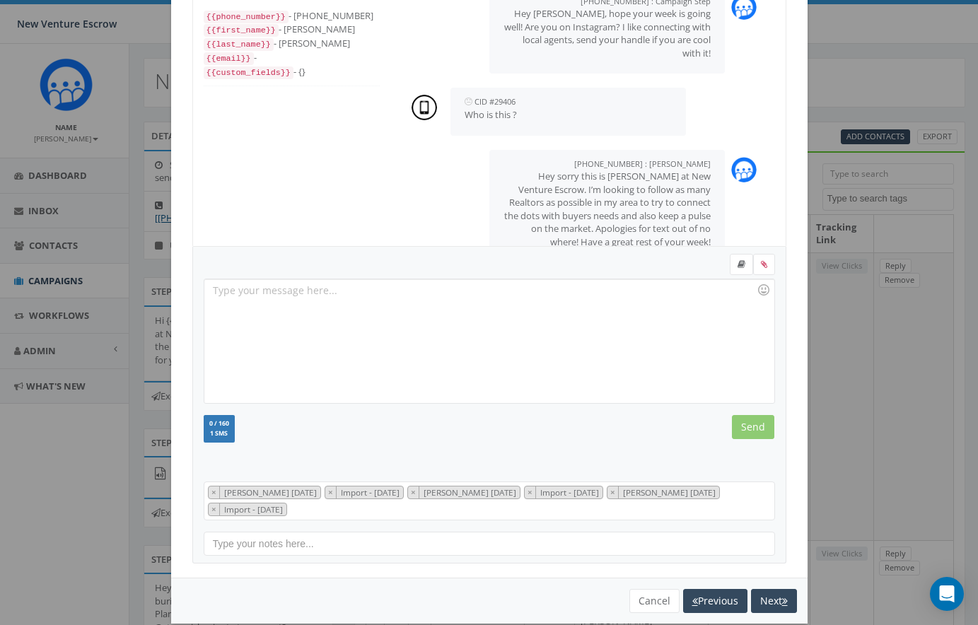
scroll to position [144, 0]
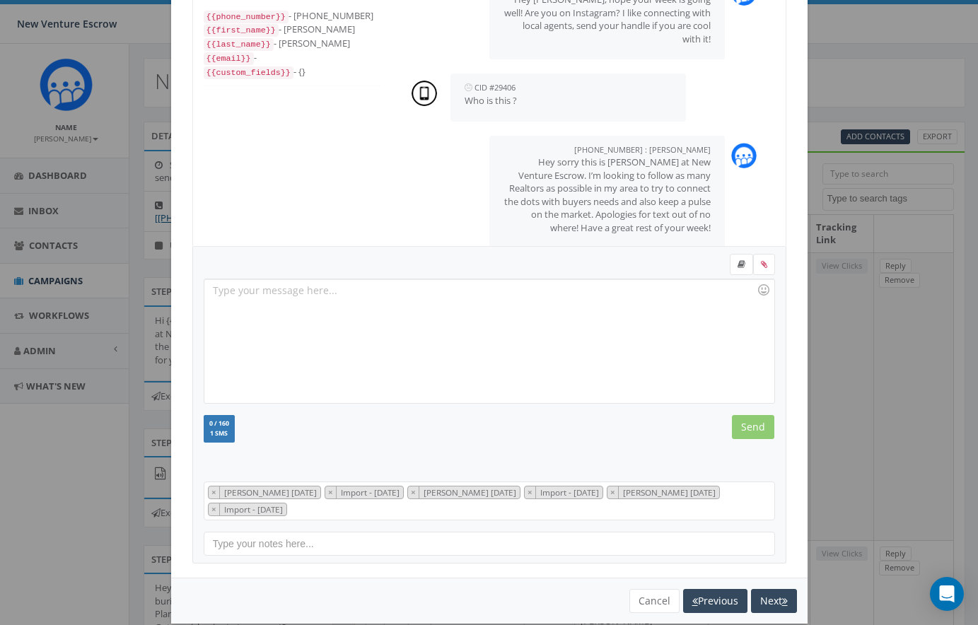
click at [782, 596] on icon "button" at bounding box center [785, 601] width 6 height 10
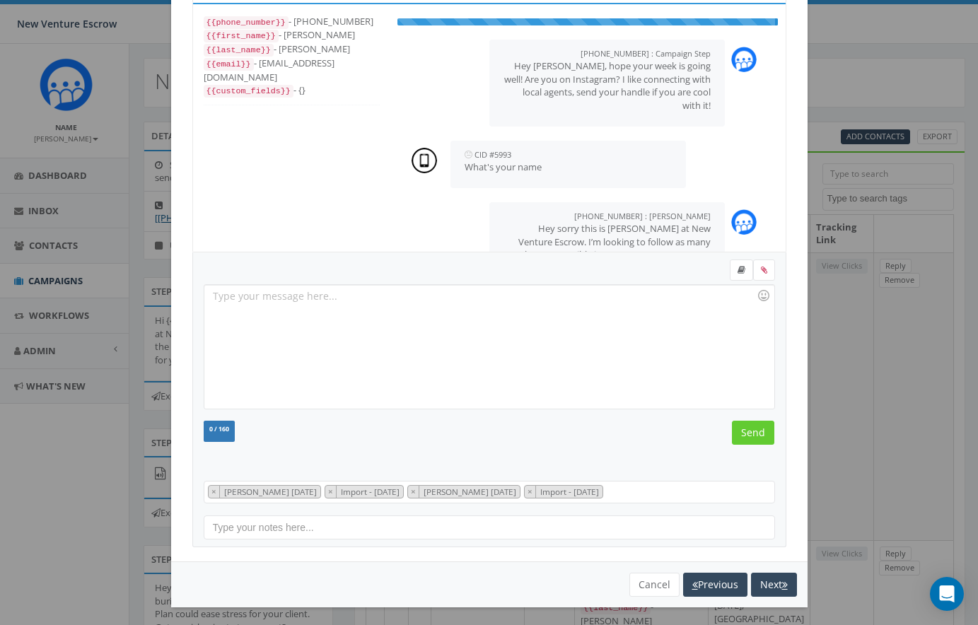
scroll to position [45, 0]
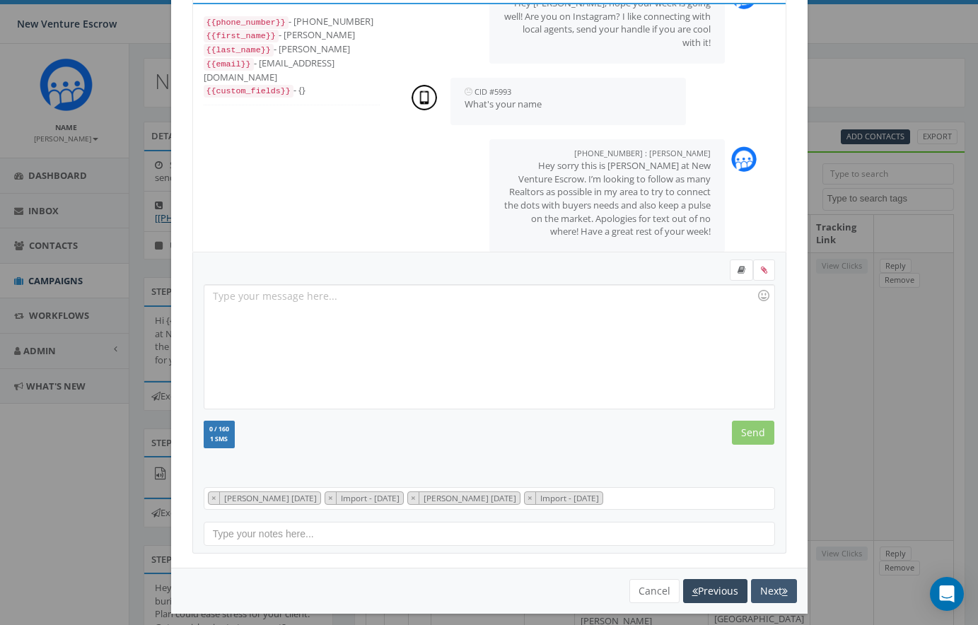
click at [778, 590] on button "Next" at bounding box center [774, 591] width 46 height 24
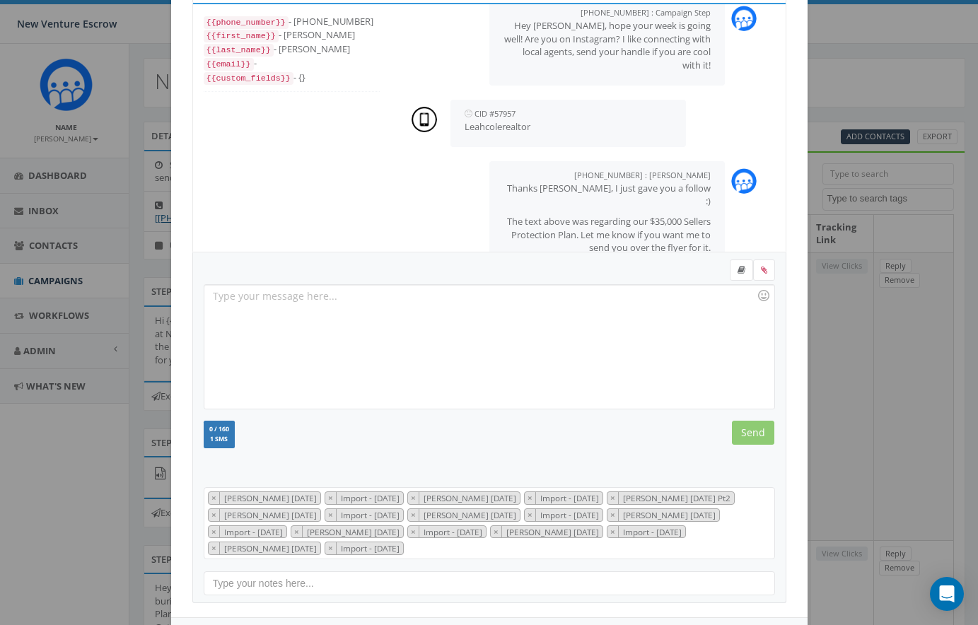
scroll to position [225, 0]
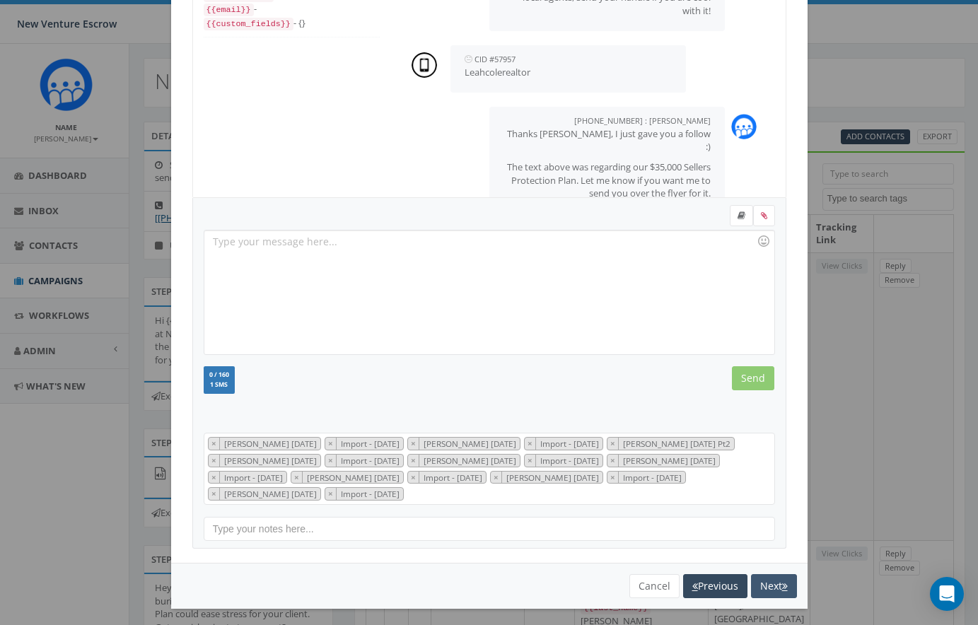
click at [767, 584] on button "Next" at bounding box center [774, 586] width 46 height 24
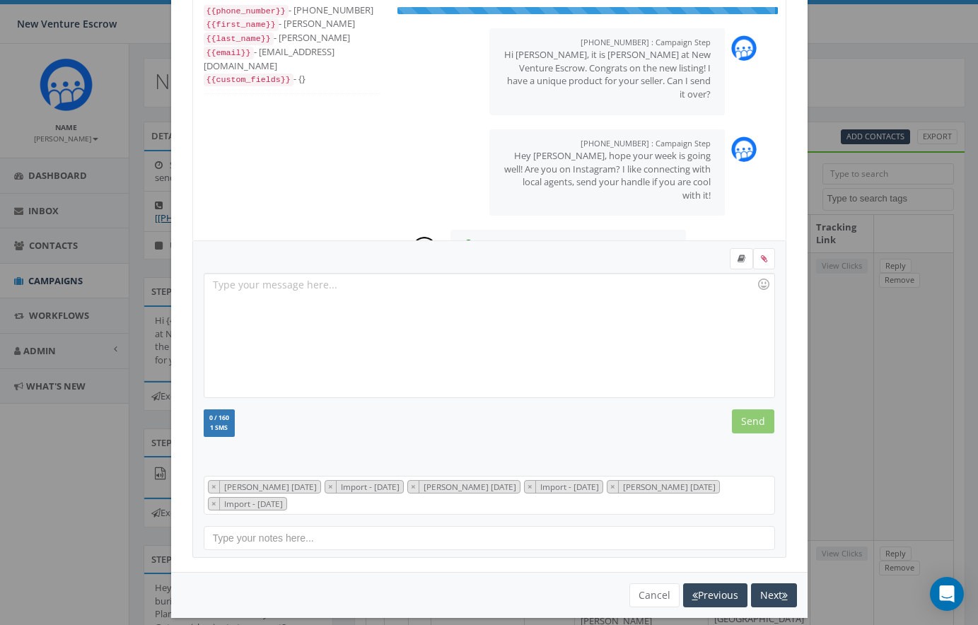
scroll to position [377, 0]
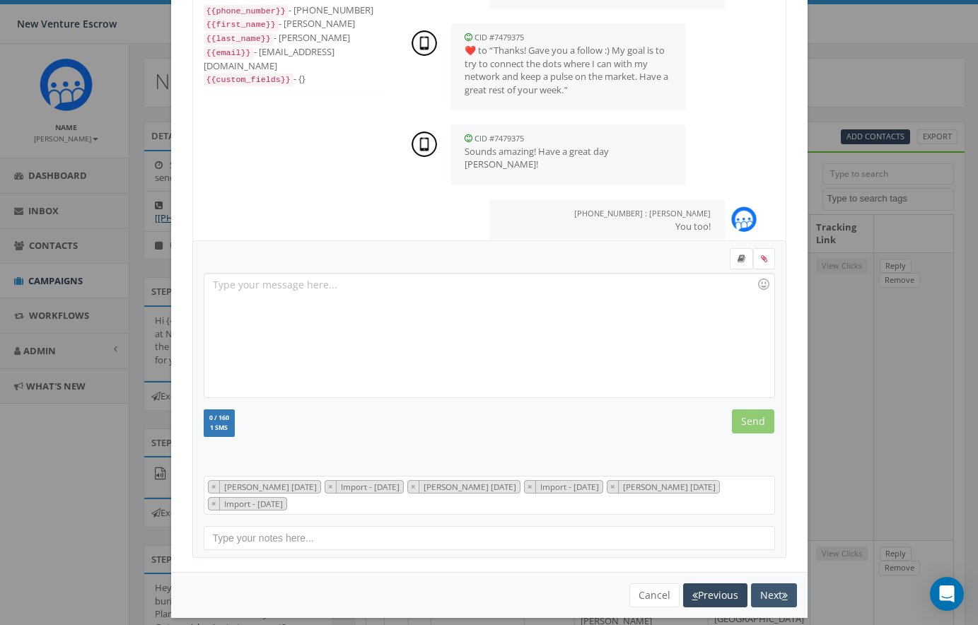
click at [764, 587] on button "Next" at bounding box center [774, 595] width 46 height 24
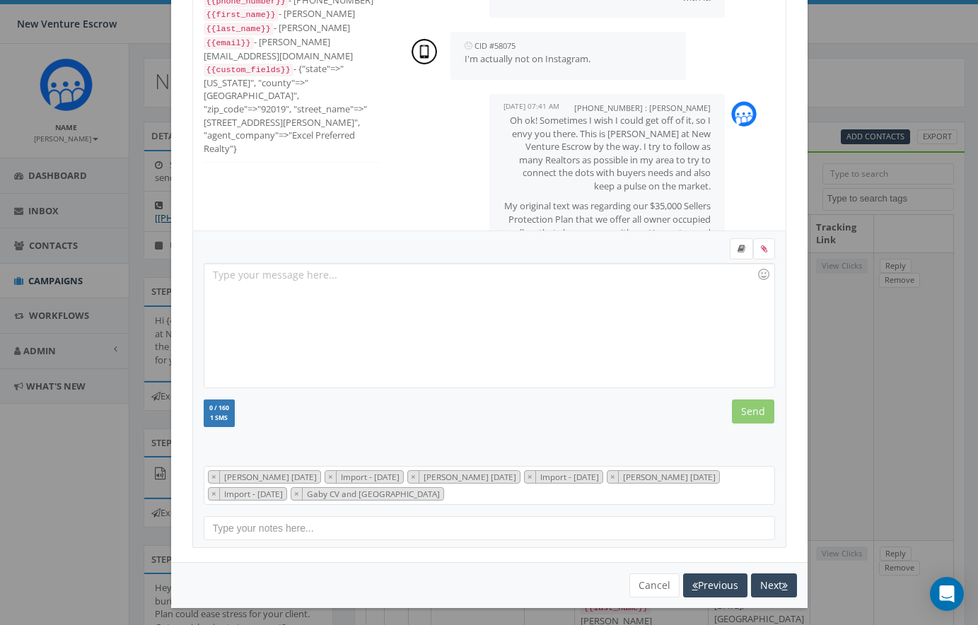
scroll to position [94, 0]
click at [764, 574] on button "Next" at bounding box center [774, 586] width 46 height 24
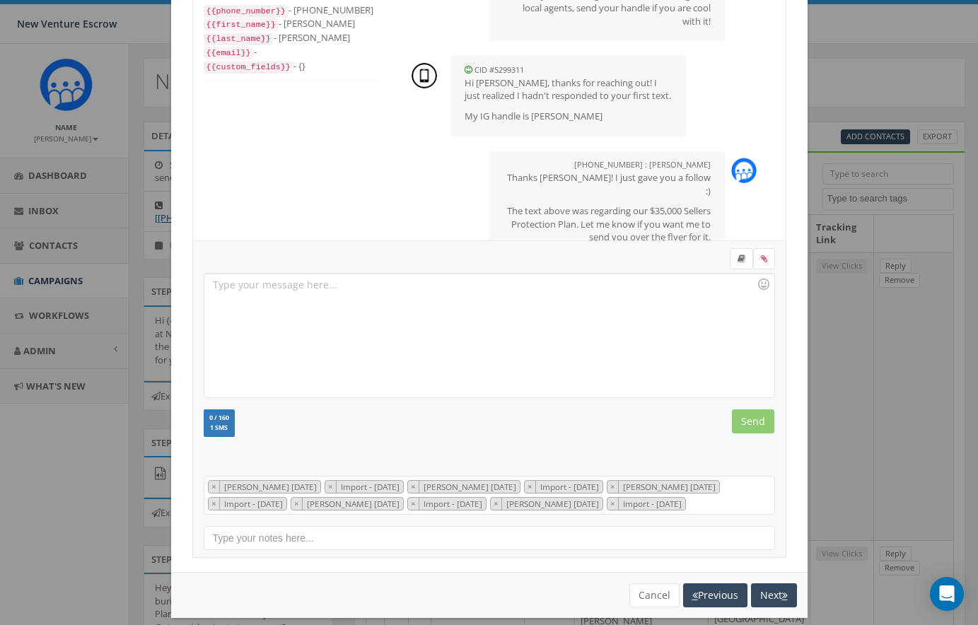
scroll to position [257, 0]
click at [765, 576] on div "You cannot attach more than one file! Please remove the old file and continue t…" at bounding box center [489, 595] width 636 height 46
click at [768, 591] on button "Next" at bounding box center [774, 595] width 46 height 24
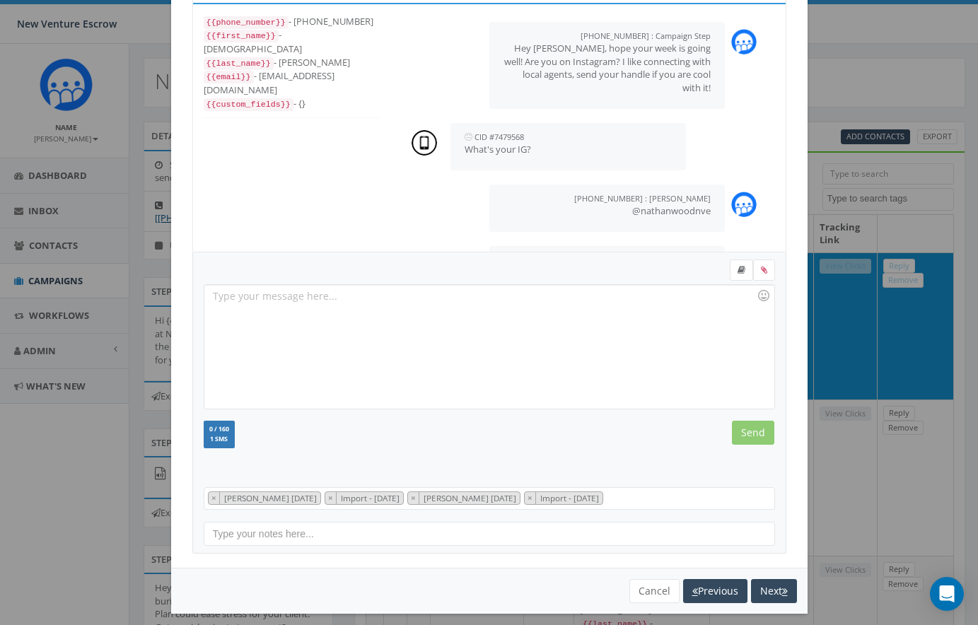
scroll to position [81, 0]
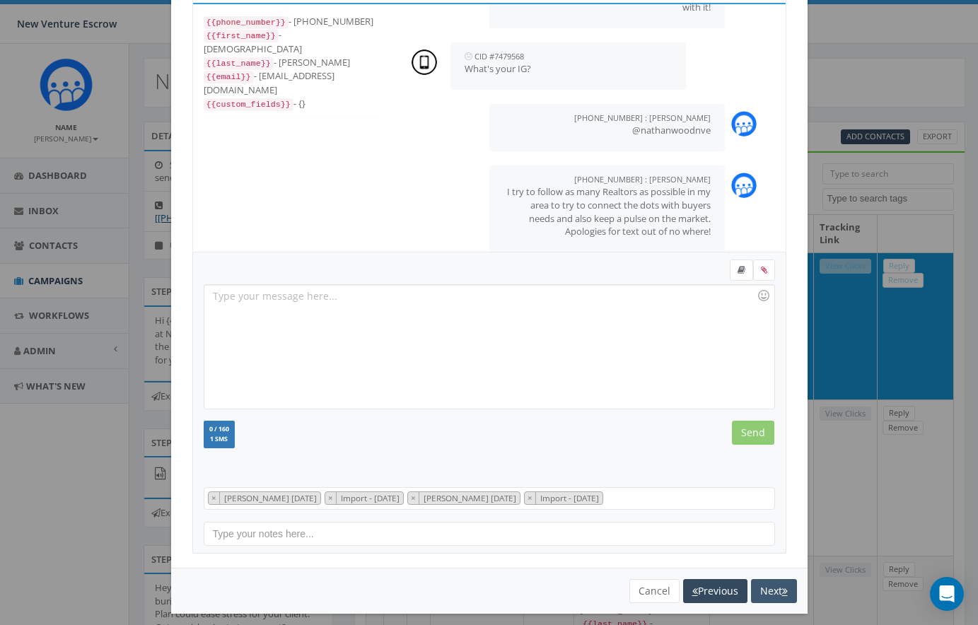
click at [771, 585] on button "Next" at bounding box center [774, 591] width 46 height 24
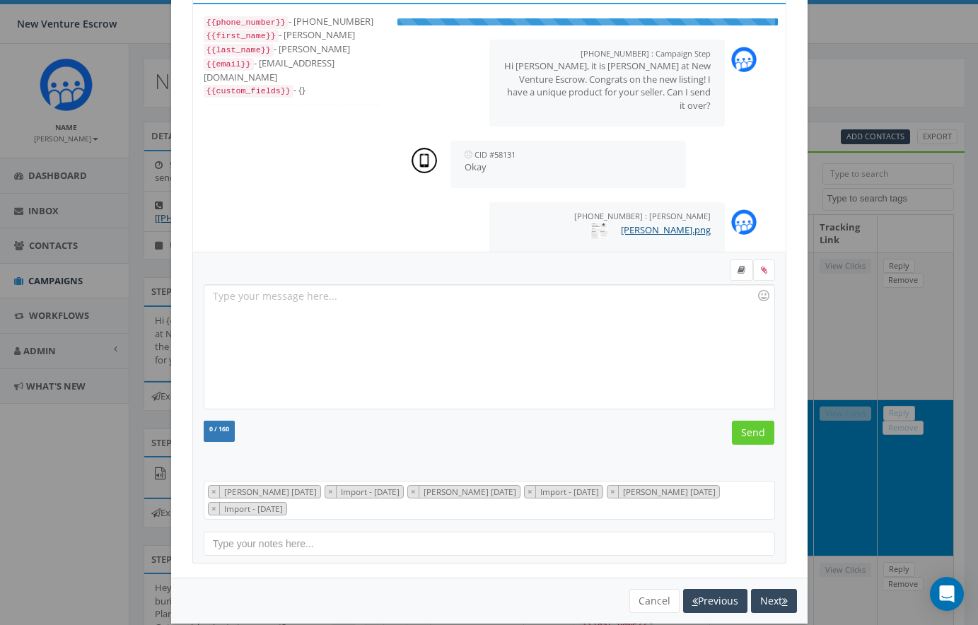
scroll to position [114, 0]
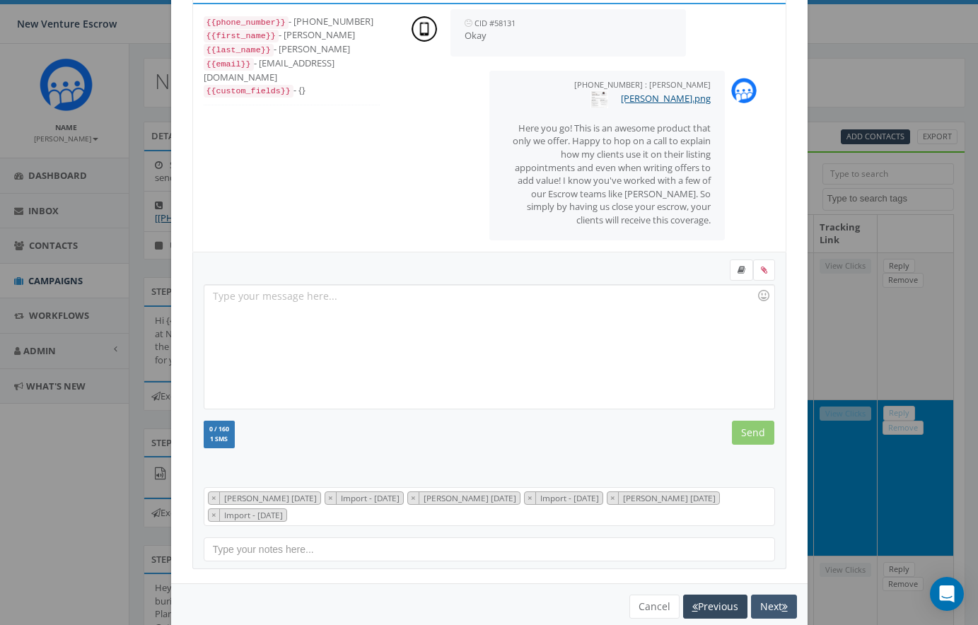
click at [772, 600] on button "Next" at bounding box center [774, 606] width 46 height 24
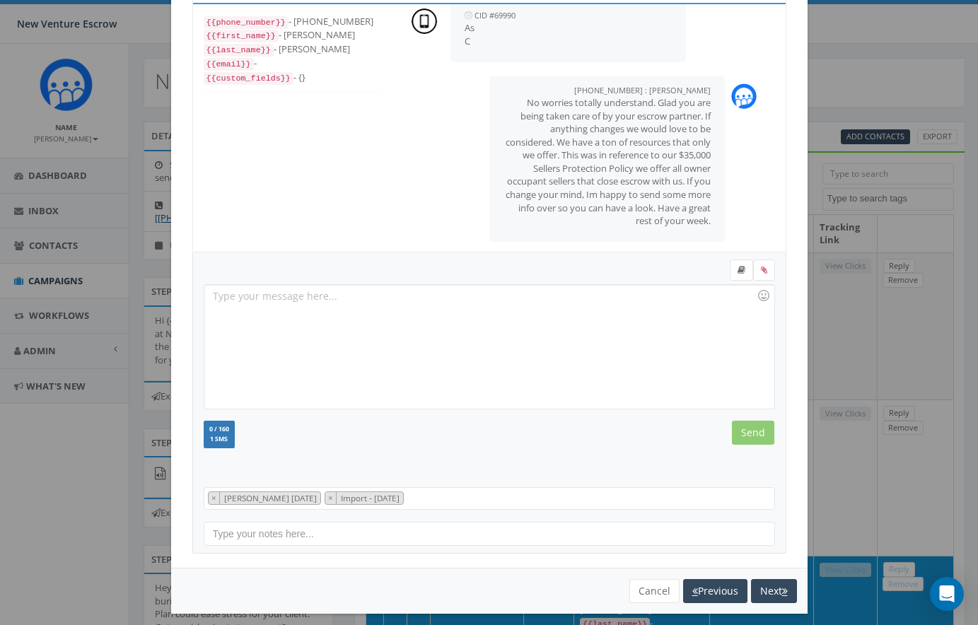
scroll to position [215, 0]
click at [771, 587] on button "Next" at bounding box center [774, 591] width 46 height 24
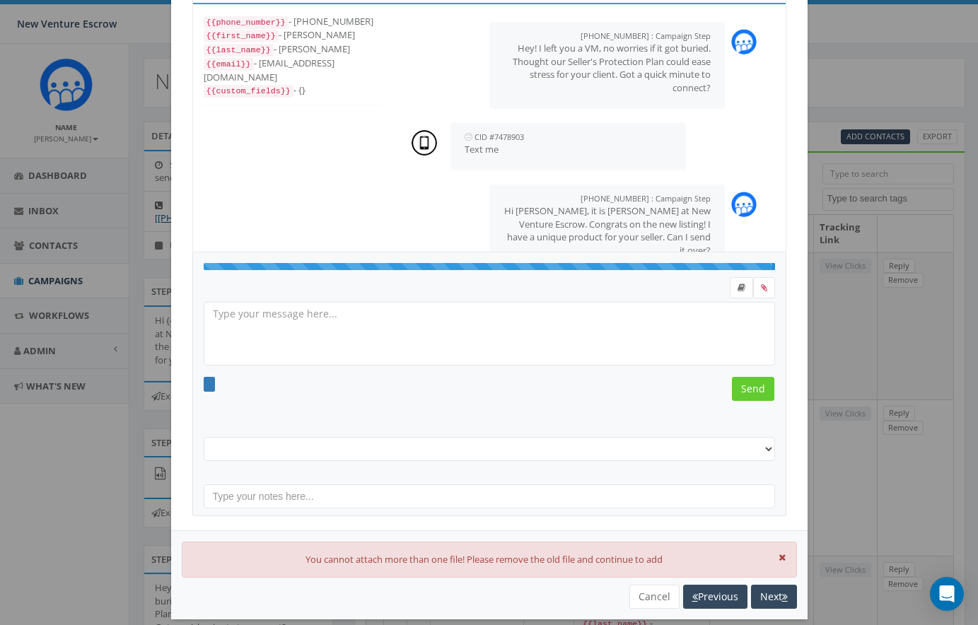
scroll to position [113, 0]
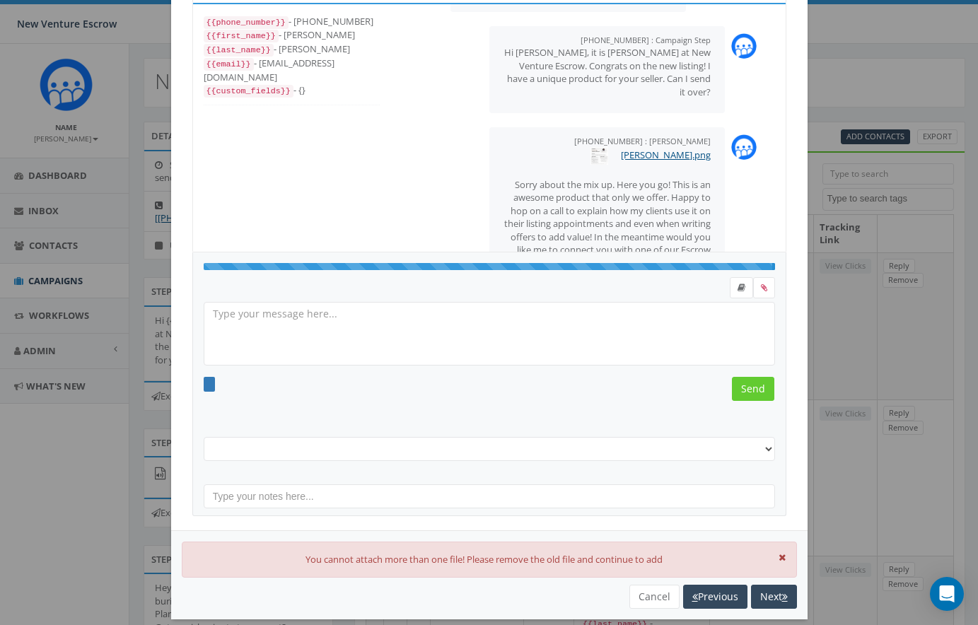
select select "[PERSON_NAME] [DATE]"
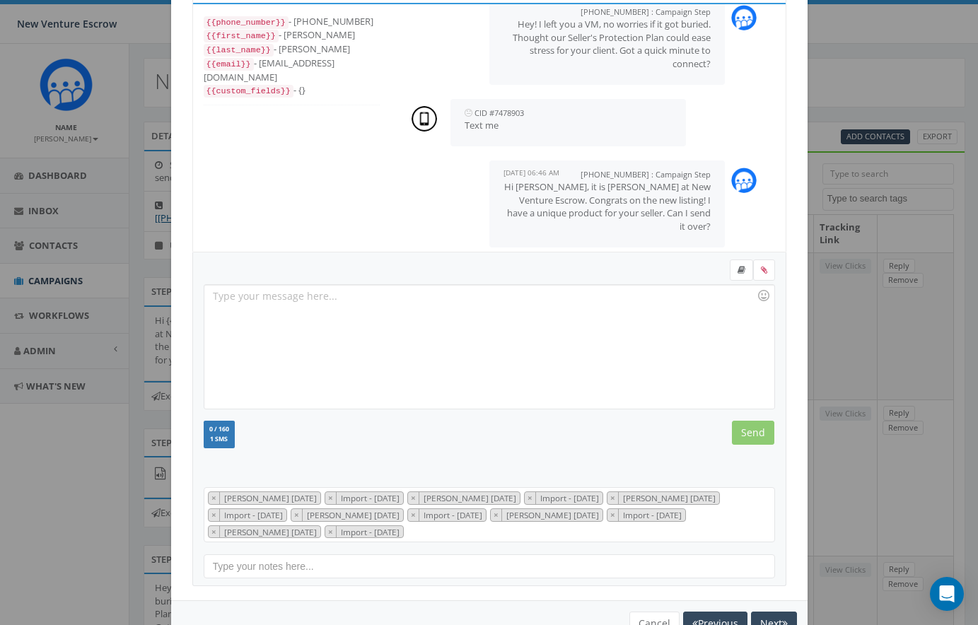
scroll to position [0, 0]
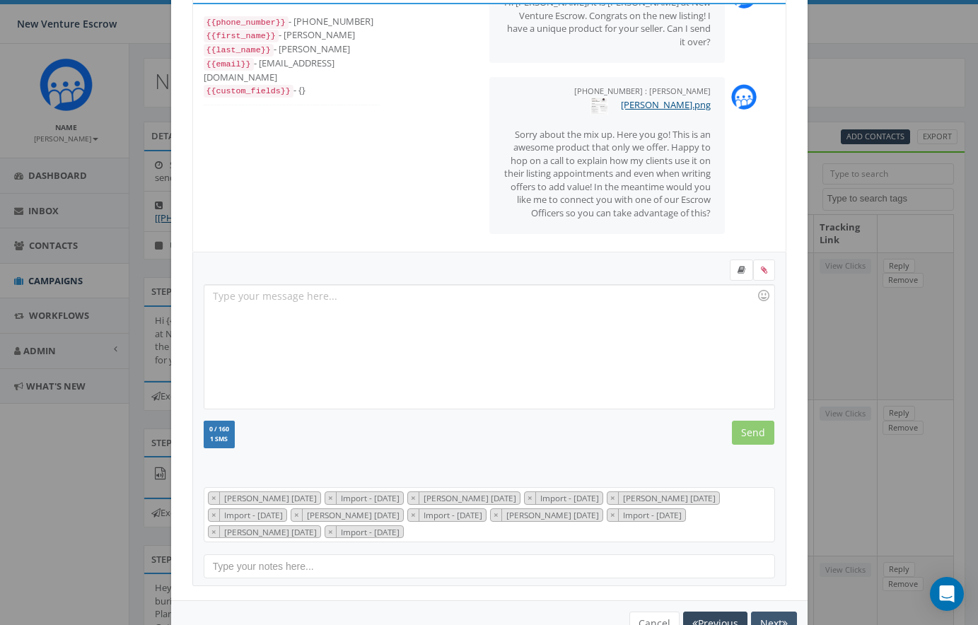
click at [765, 615] on button "Next" at bounding box center [774, 623] width 46 height 24
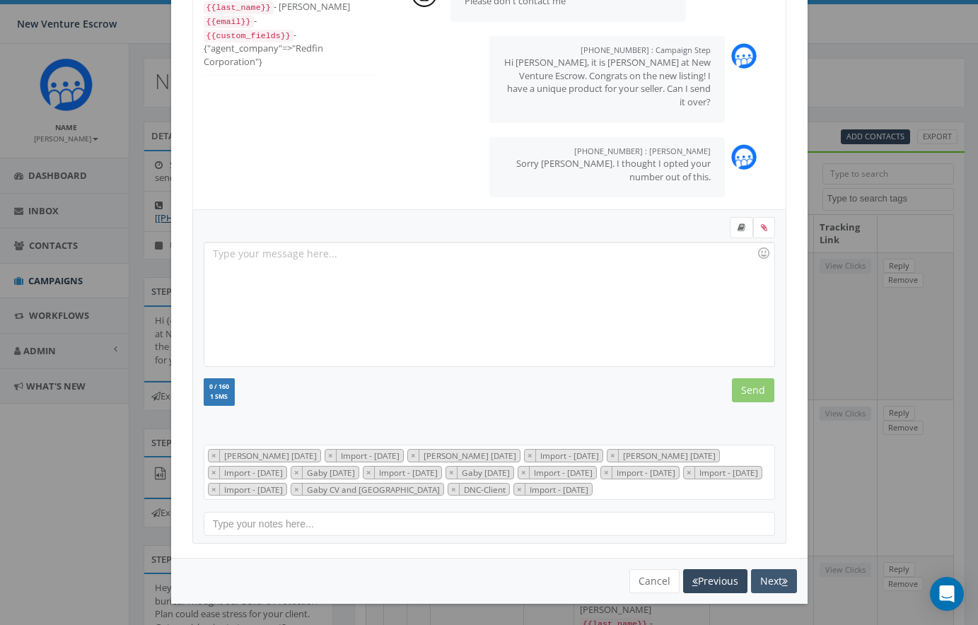
click at [767, 586] on button "Next" at bounding box center [774, 581] width 46 height 24
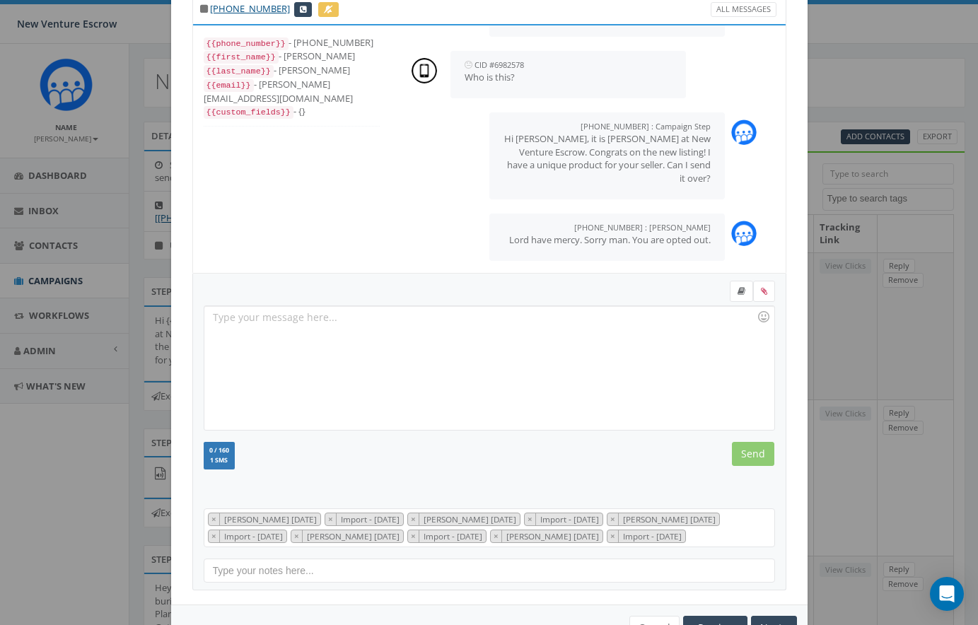
scroll to position [33, 0]
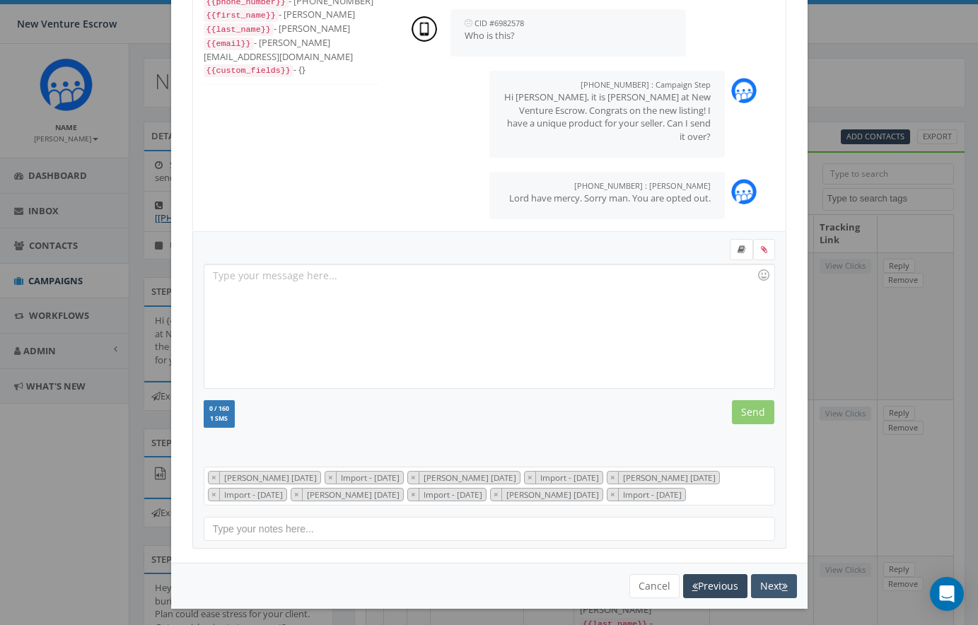
click at [762, 578] on button "Next" at bounding box center [774, 586] width 46 height 24
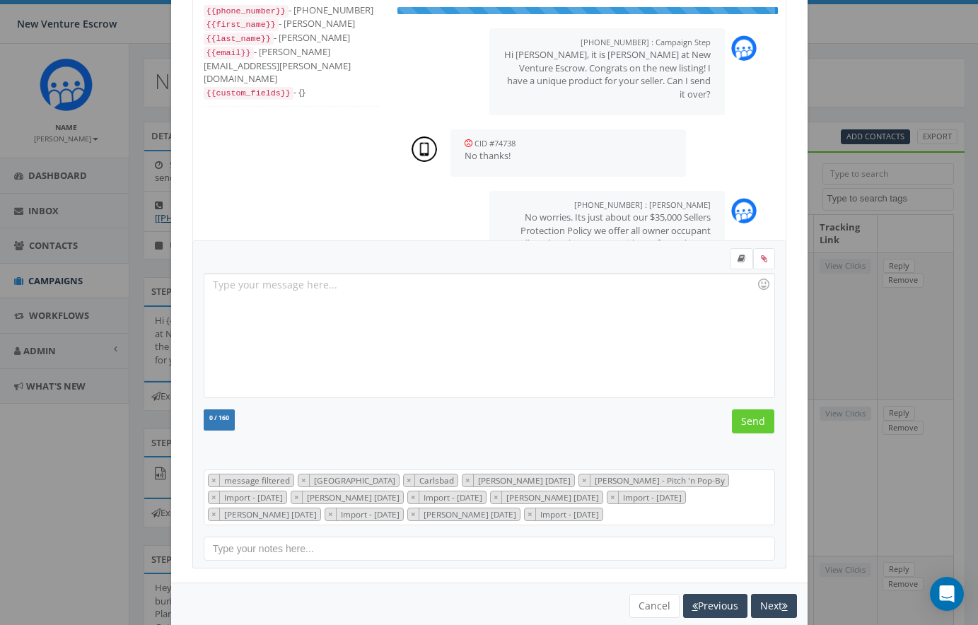
scroll to position [141, 0]
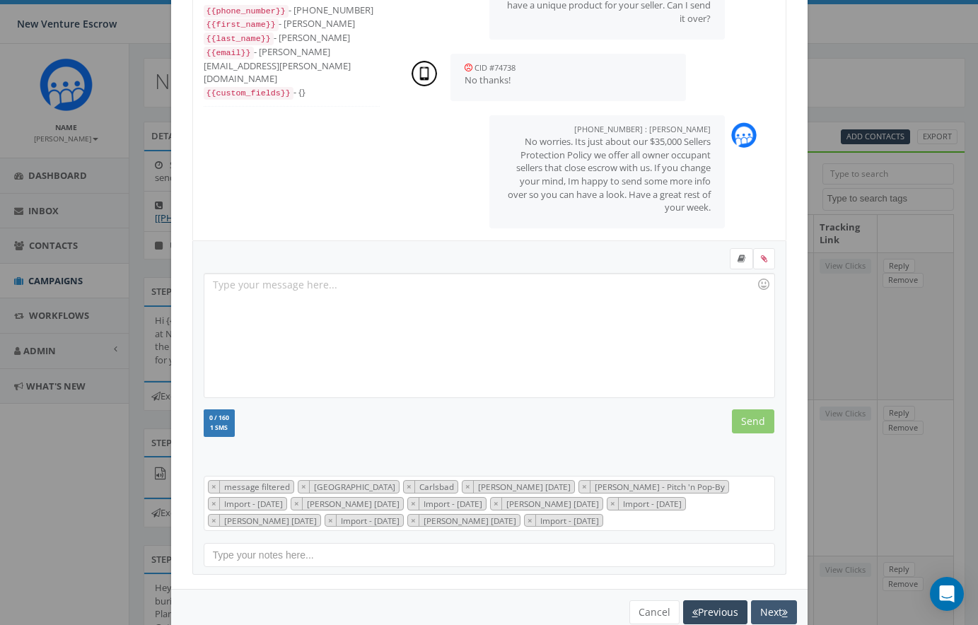
click at [767, 602] on button "Next" at bounding box center [774, 612] width 46 height 24
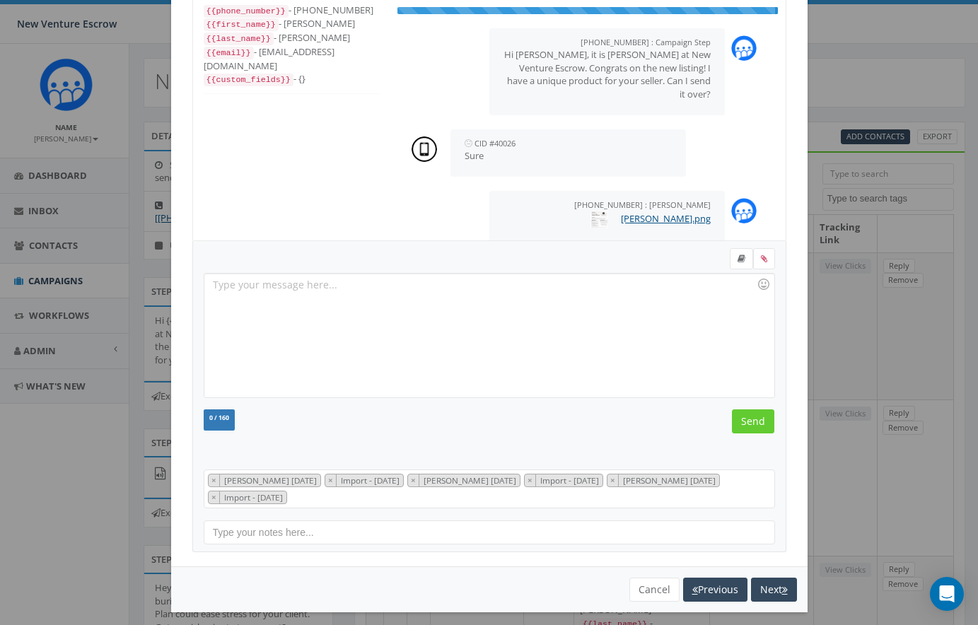
scroll to position [101, 0]
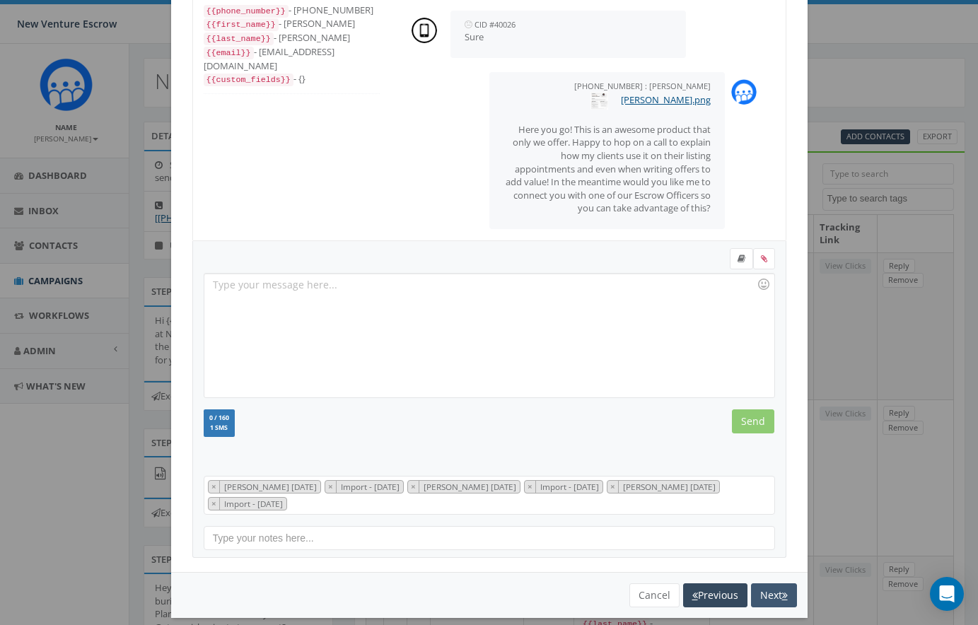
click at [769, 595] on button "Next" at bounding box center [774, 595] width 46 height 24
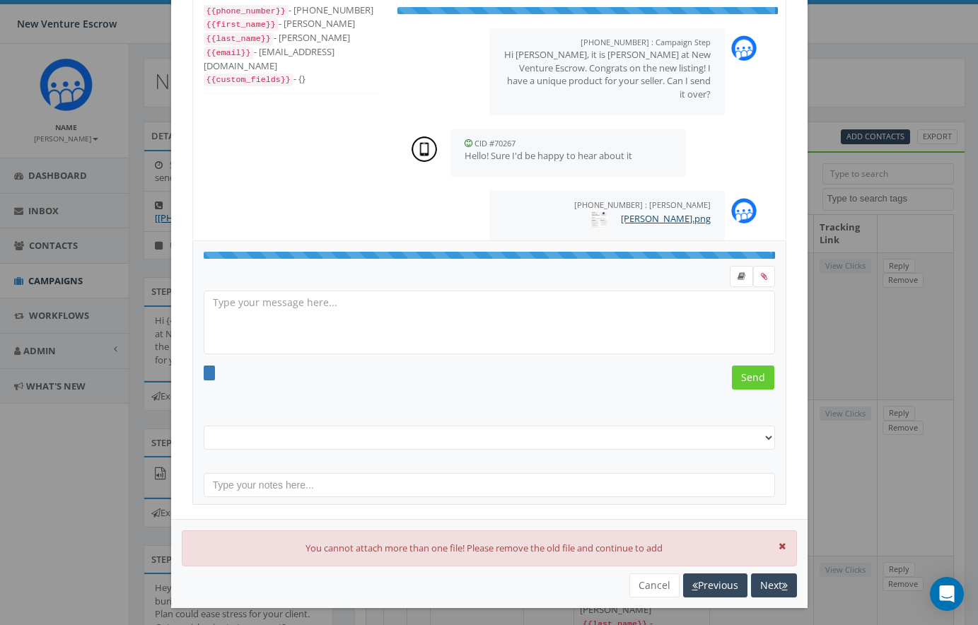
scroll to position [28, 0]
select select "[PERSON_NAME] [DATE]"
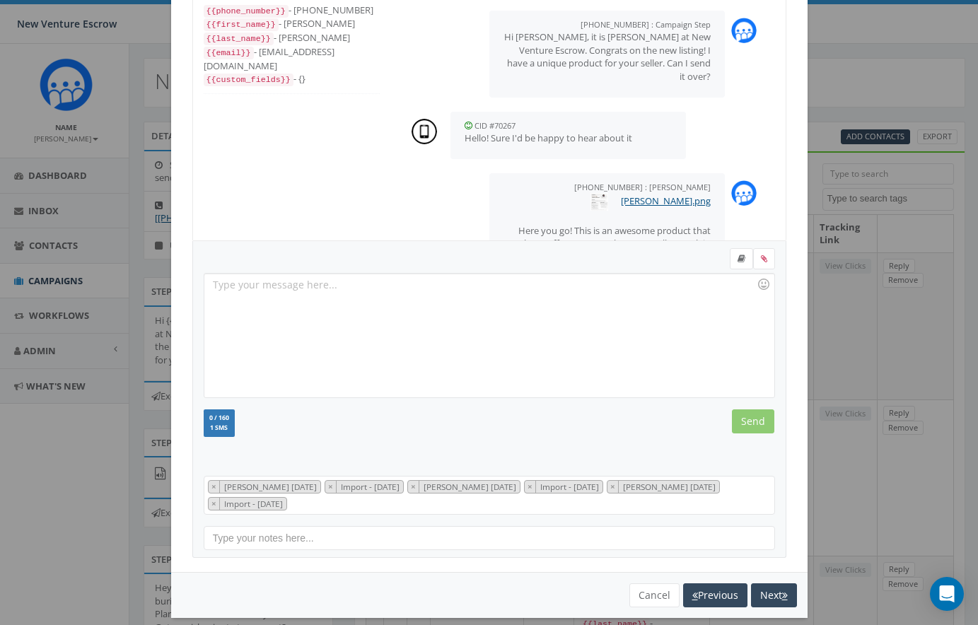
scroll to position [101, 0]
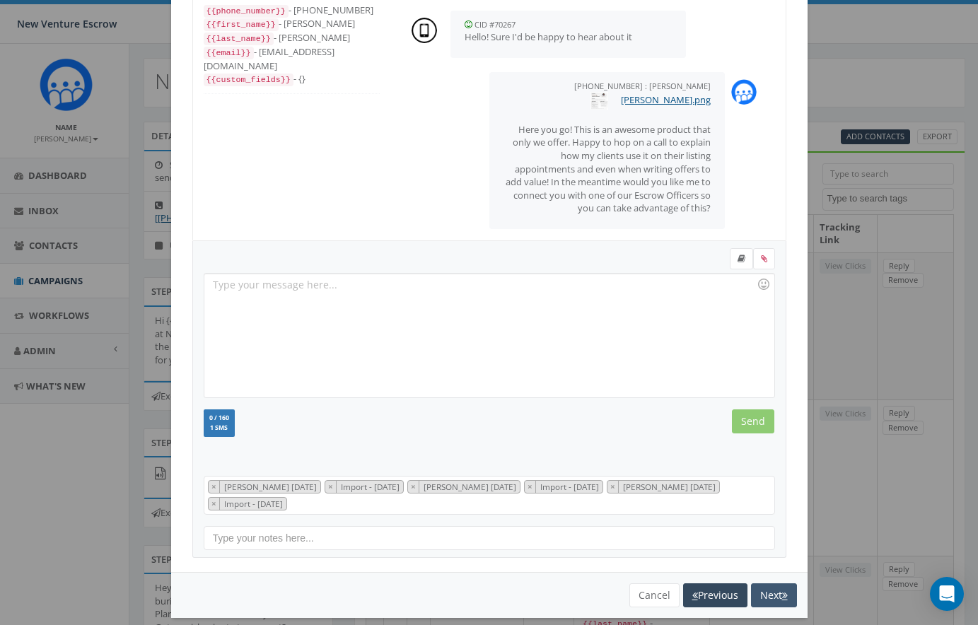
click at [769, 594] on button "Next" at bounding box center [774, 595] width 46 height 24
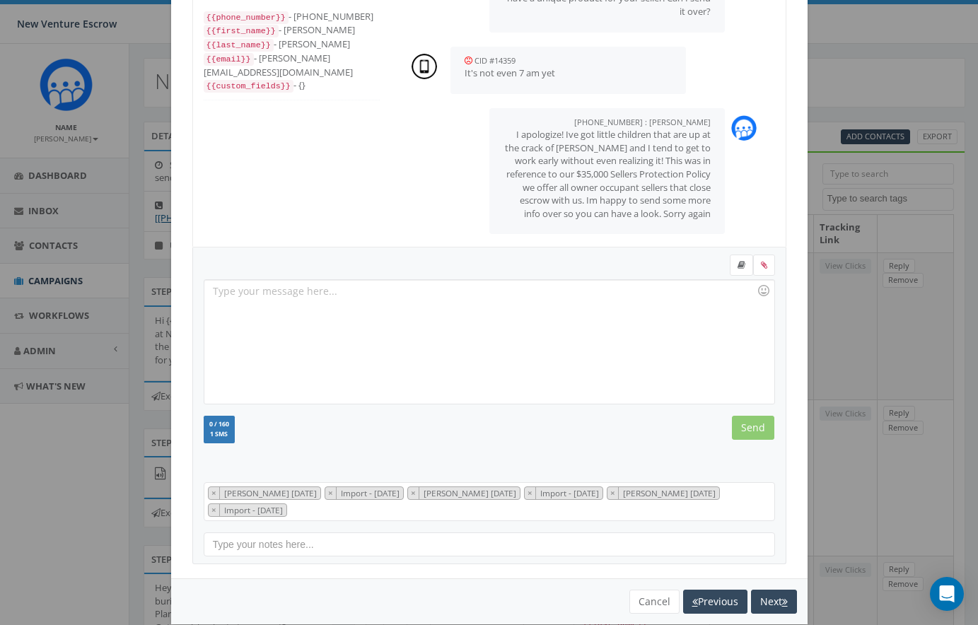
scroll to position [71, 0]
click at [770, 599] on button "Next" at bounding box center [774, 602] width 46 height 24
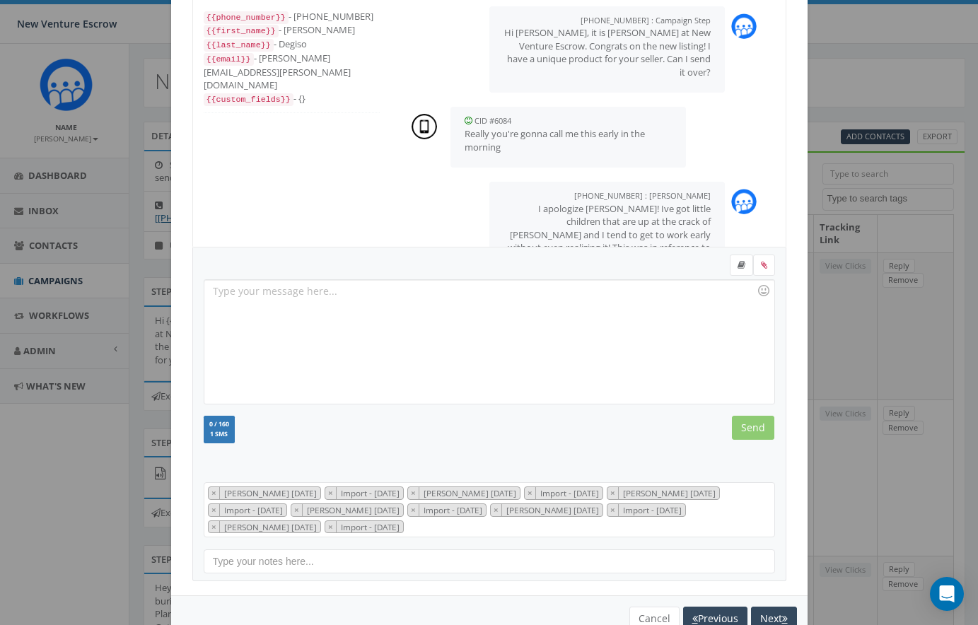
scroll to position [195, 0]
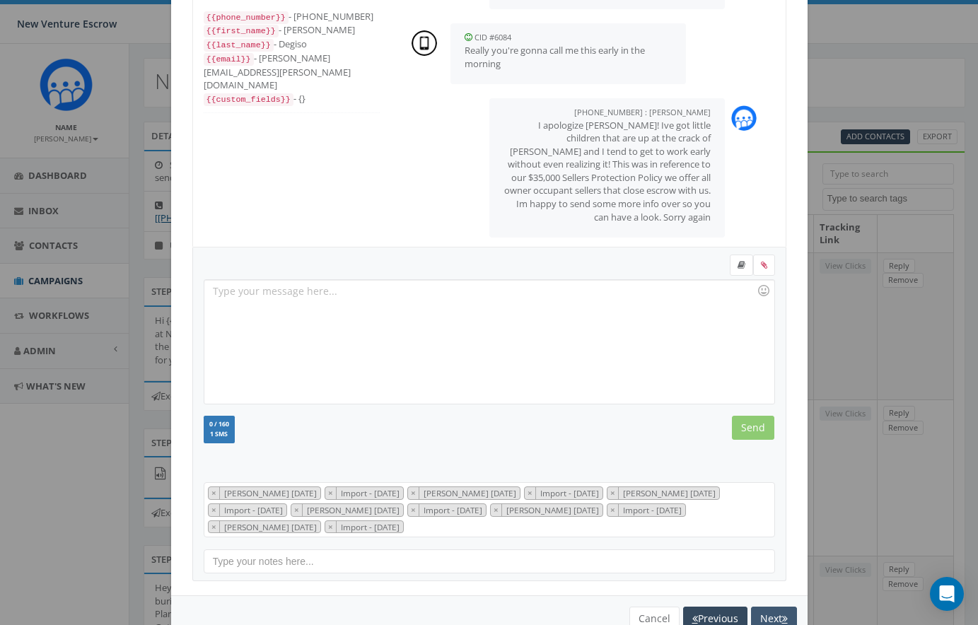
click at [770, 609] on button "Next" at bounding box center [774, 619] width 46 height 24
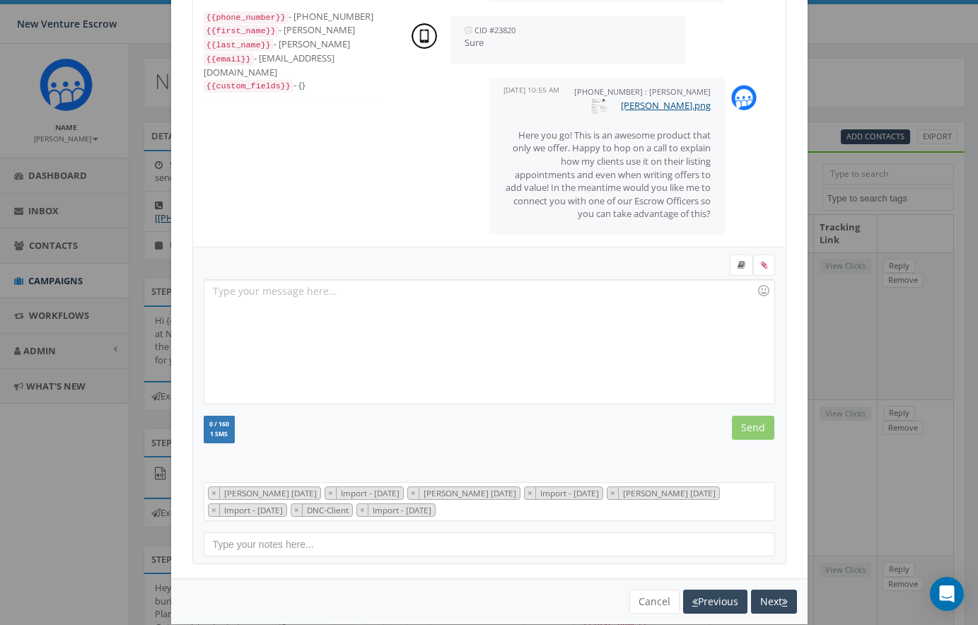
scroll to position [101, 0]
click at [315, 297] on div at bounding box center [488, 342] width 569 height 124
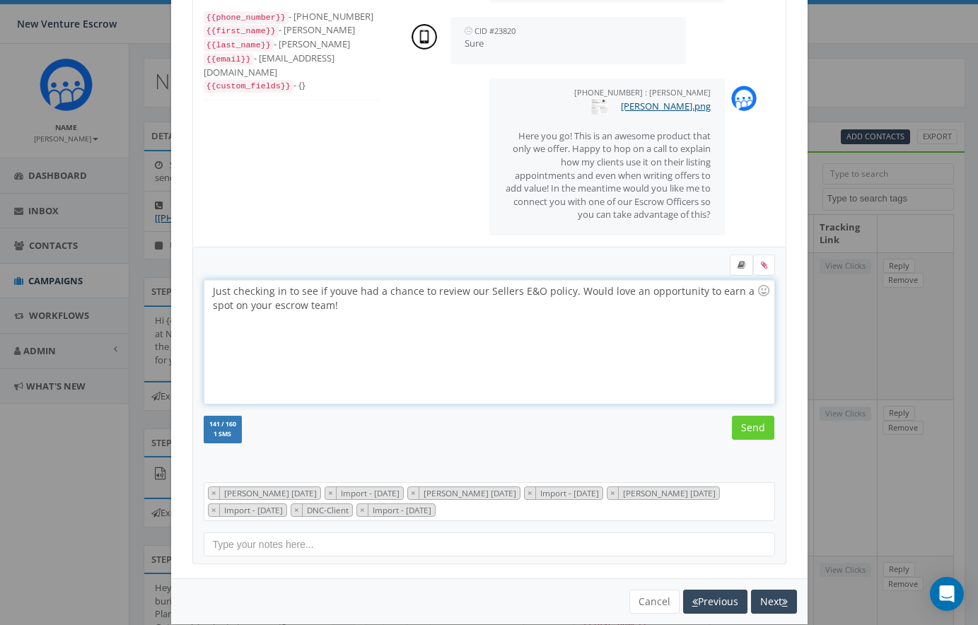
click at [211, 291] on div "Just checking in to see if youve had a chance to review our Sellers E&O policy.…" at bounding box center [488, 342] width 569 height 124
click at [244, 292] on div "Hey MiJust checking in to see if youve had a chance to review our Sellers E&O p…" at bounding box center [488, 342] width 569 height 124
click at [563, 293] on div "Hey checking in to see if youve had a chance to review our Sellers E&O policy. …" at bounding box center [488, 342] width 569 height 124
click at [751, 430] on input "Send" at bounding box center [753, 428] width 42 height 24
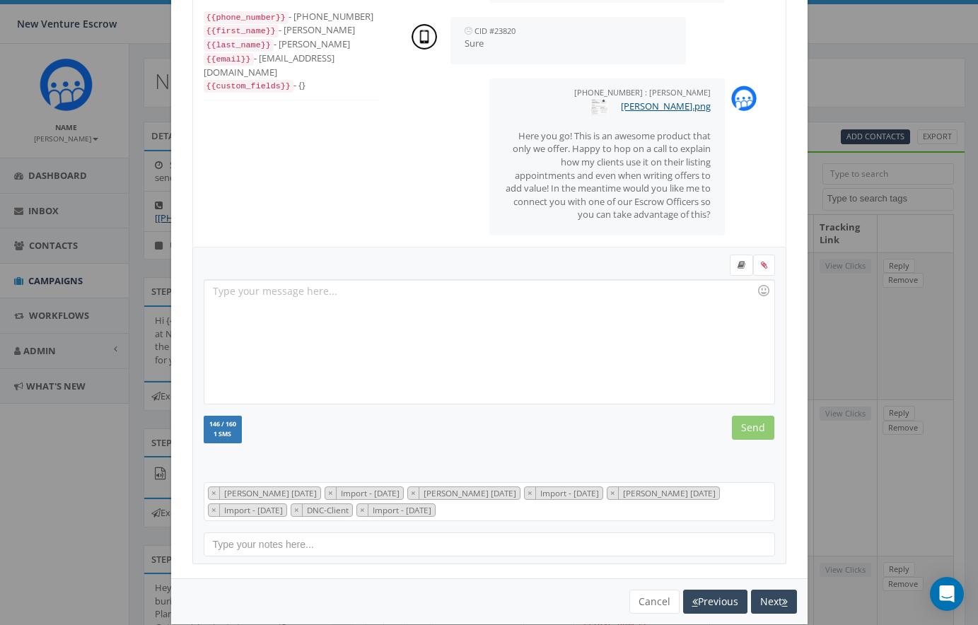
scroll to position [200, 0]
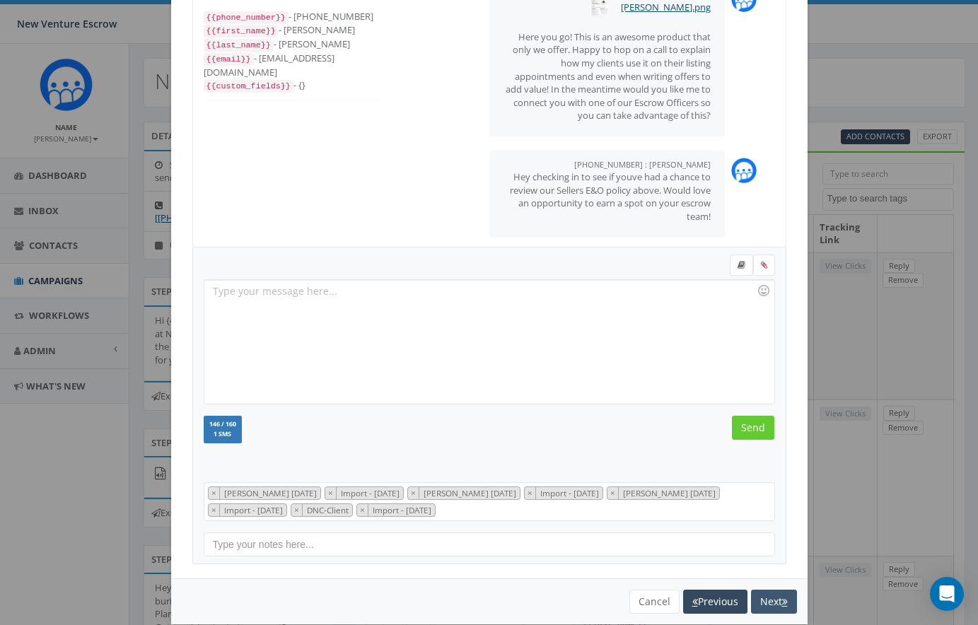
click at [771, 604] on button "Next" at bounding box center [774, 602] width 46 height 24
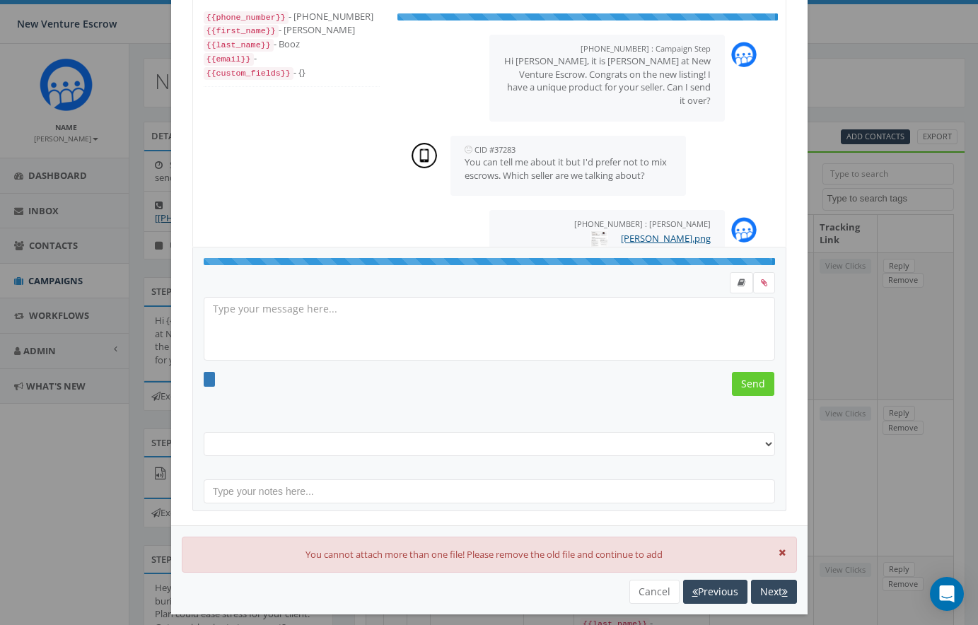
scroll to position [57, 0]
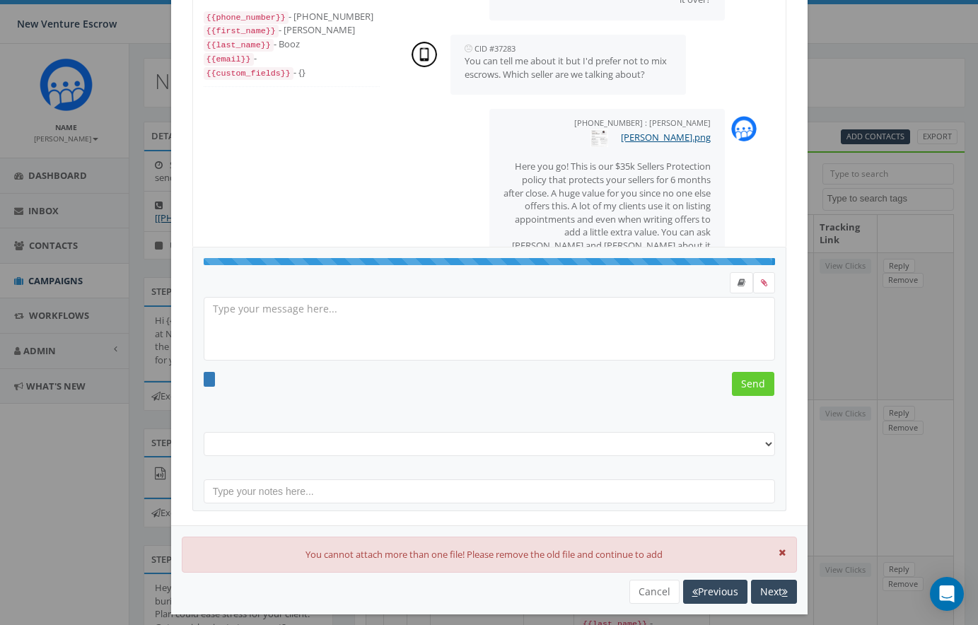
select select "[PERSON_NAME] [DATE]"
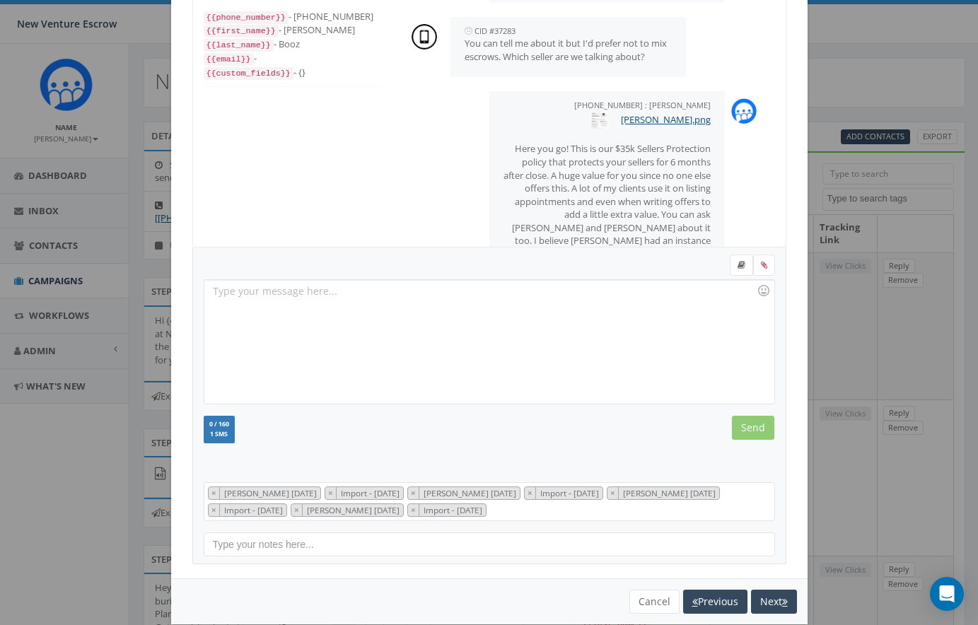
scroll to position [152, 0]
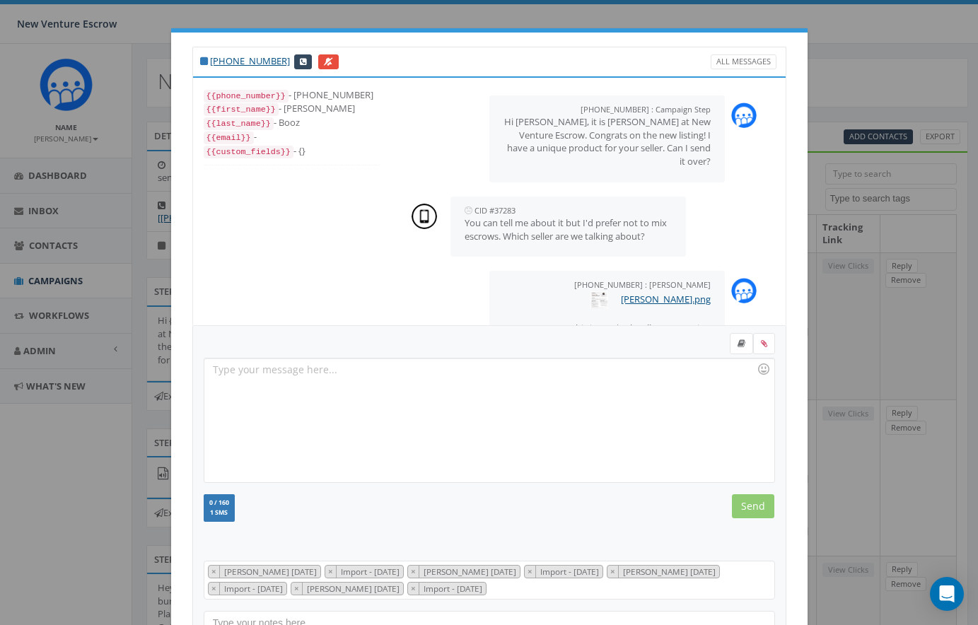
select select
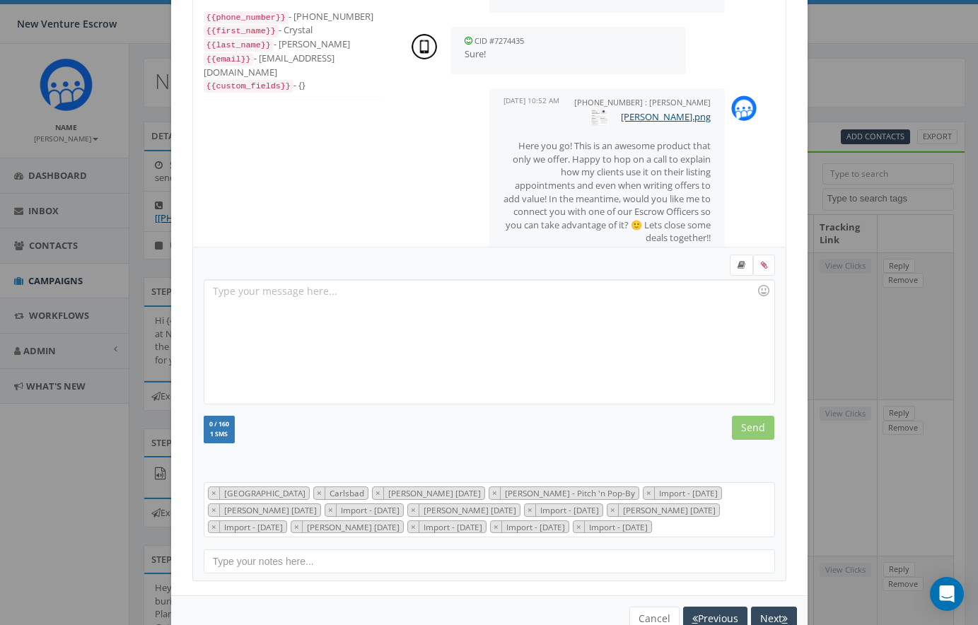
scroll to position [79, 0]
click at [296, 293] on div at bounding box center [488, 342] width 569 height 124
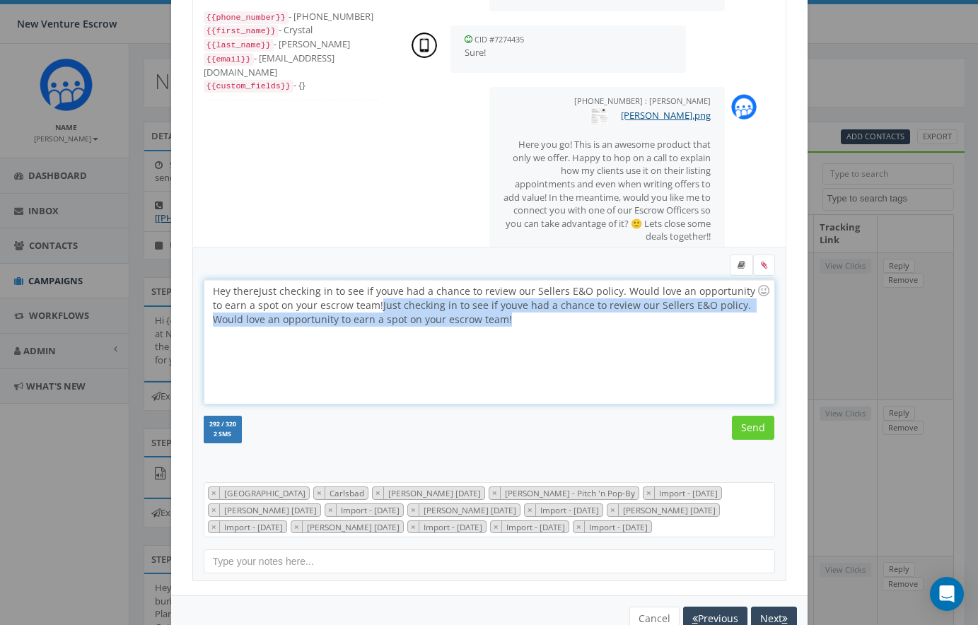
drag, startPoint x: 367, startPoint y: 304, endPoint x: 501, endPoint y: 343, distance: 139.8
click at [501, 343] on div "Hey there Just checking in to see if youve had a chance to review our Sellers E…" at bounding box center [488, 342] width 569 height 124
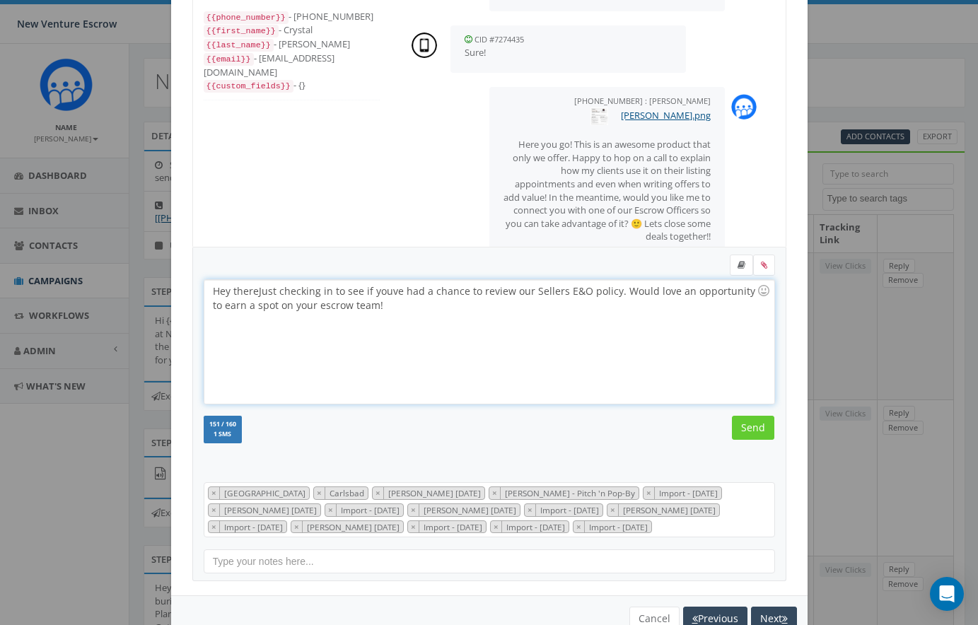
drag, startPoint x: 264, startPoint y: 290, endPoint x: 275, endPoint y: 300, distance: 15.5
click at [269, 295] on div "Hey there Just checking in to see if youve had a chance to review our Sellers E…" at bounding box center [488, 342] width 569 height 124
click at [266, 292] on div "Hey there j ust checking in to see if youve had a chance to review our Sellers …" at bounding box center [488, 342] width 569 height 124
drag, startPoint x: 398, startPoint y: 291, endPoint x: 261, endPoint y: 292, distance: 137.1
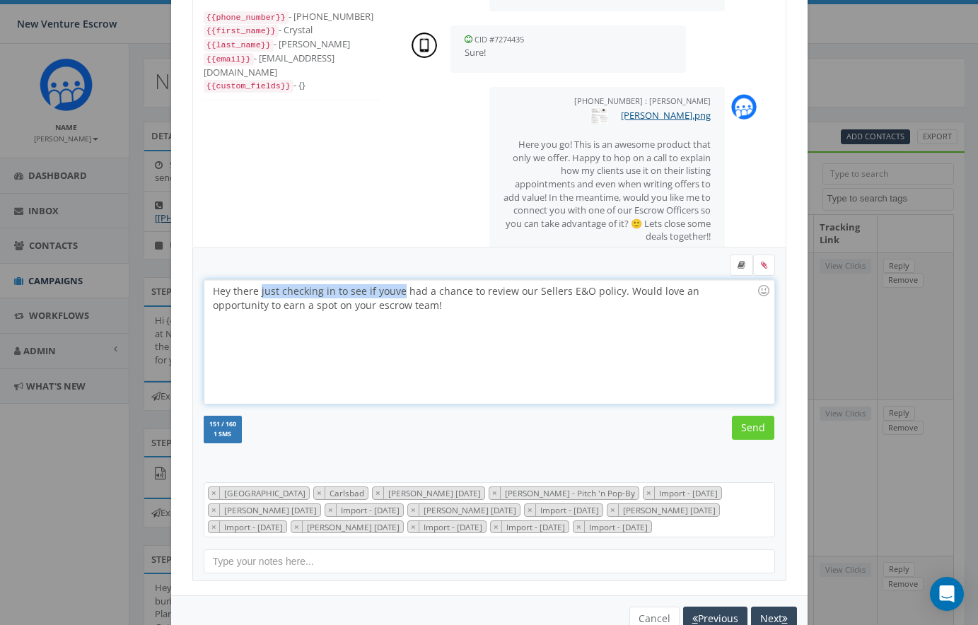
click at [261, 292] on div "Hey there j ust checking in to see if youve had a chance to review our Sellers …" at bounding box center [488, 342] width 569 height 124
click at [283, 290] on div "Hey there haveyou had a chance to review our Sellers E&O policy. Would love an …" at bounding box center [488, 342] width 569 height 124
click at [393, 291] on div "Hey there have you had a chance to review our Sellers E&O policy. Would love an…" at bounding box center [488, 342] width 569 height 124
click at [309, 312] on div "Hey there have you had a chance to check out our Sellers E&O policy. Would love…" at bounding box center [488, 342] width 569 height 124
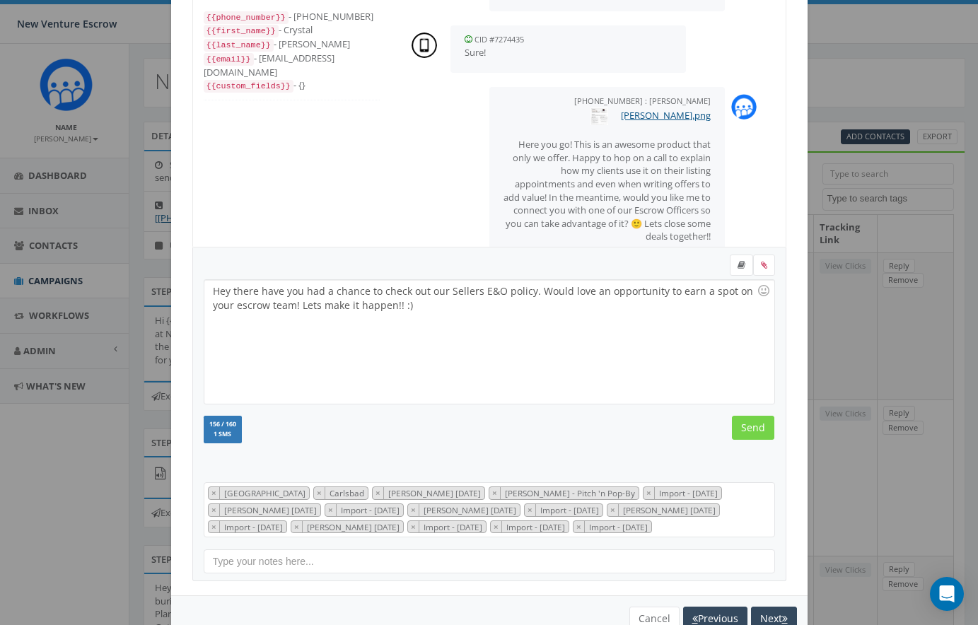
click at [756, 429] on input "Send" at bounding box center [753, 428] width 42 height 24
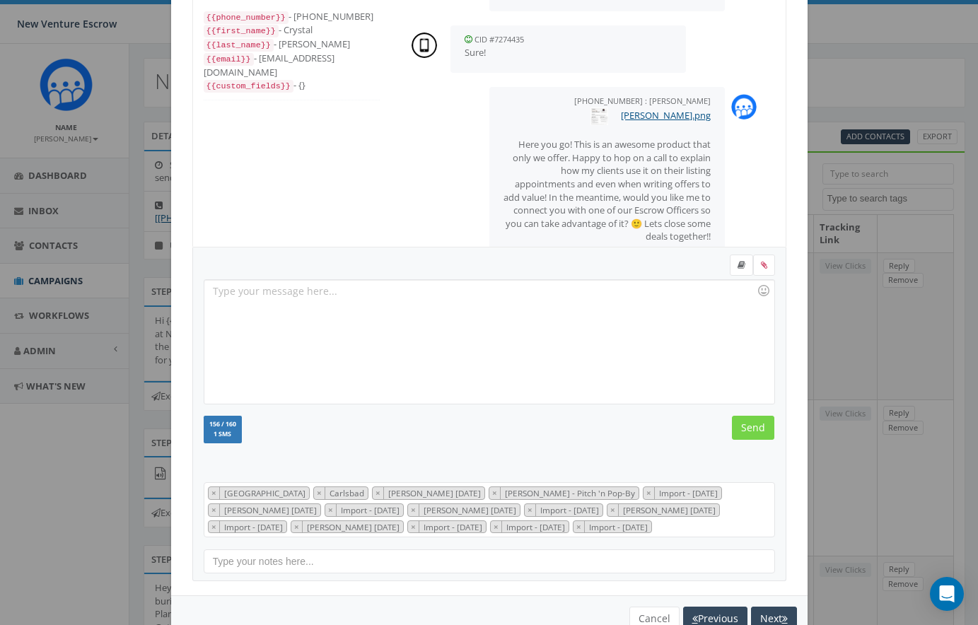
scroll to position [213, 0]
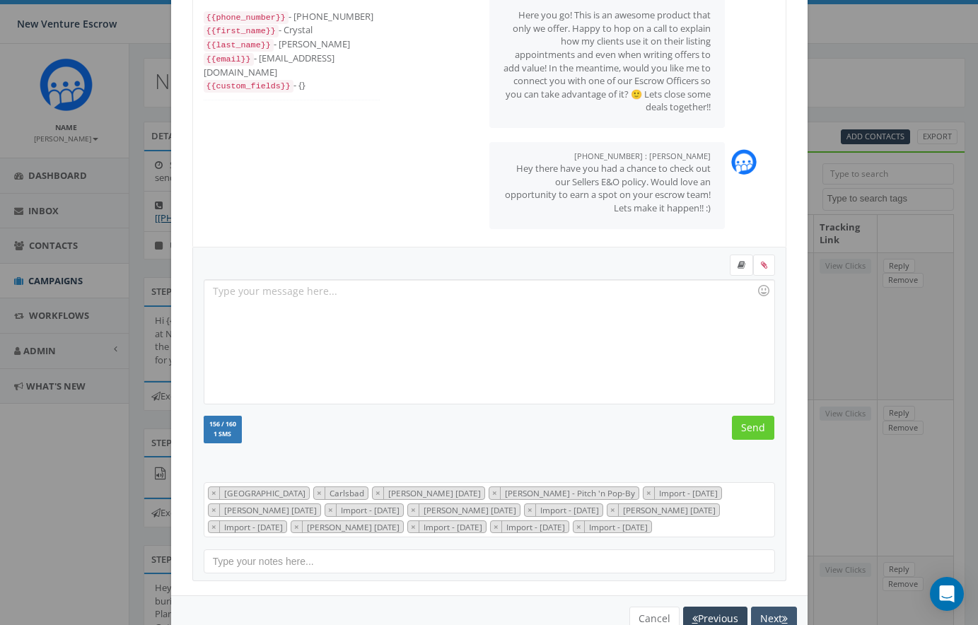
click at [780, 618] on button "Next" at bounding box center [774, 619] width 46 height 24
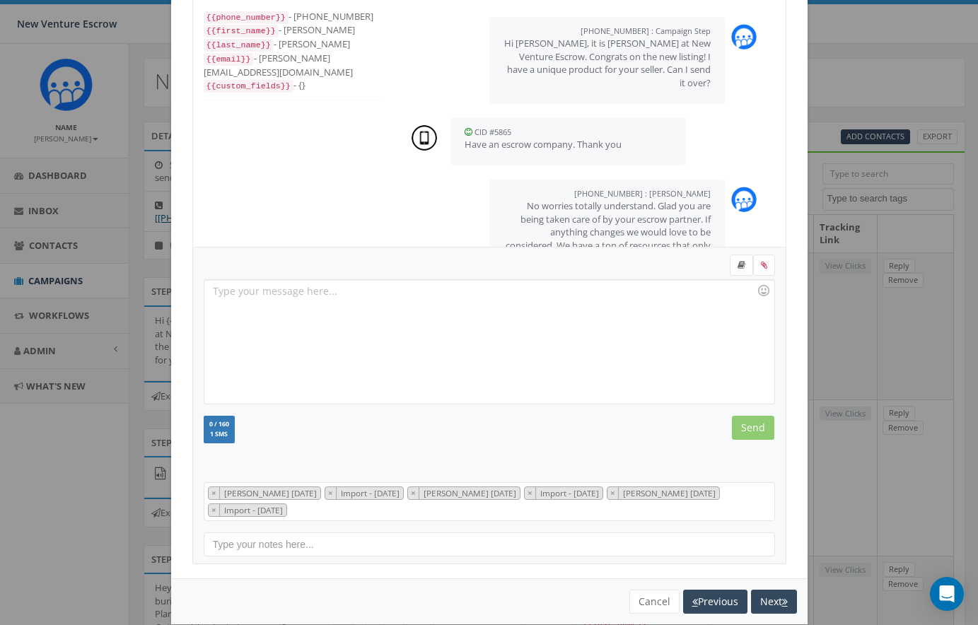
scroll to position [28, 0]
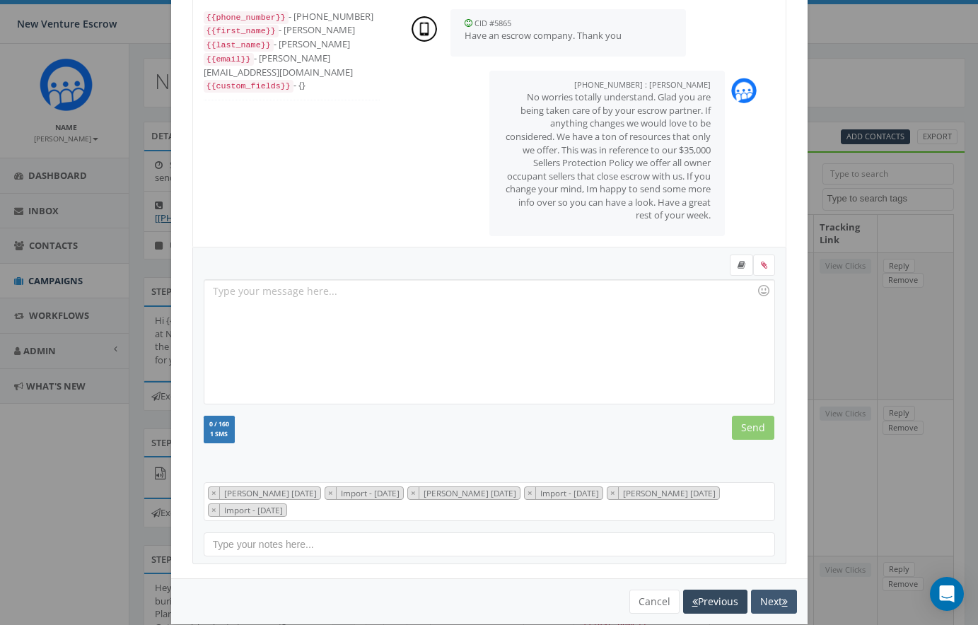
click at [755, 597] on button "Next" at bounding box center [774, 602] width 46 height 24
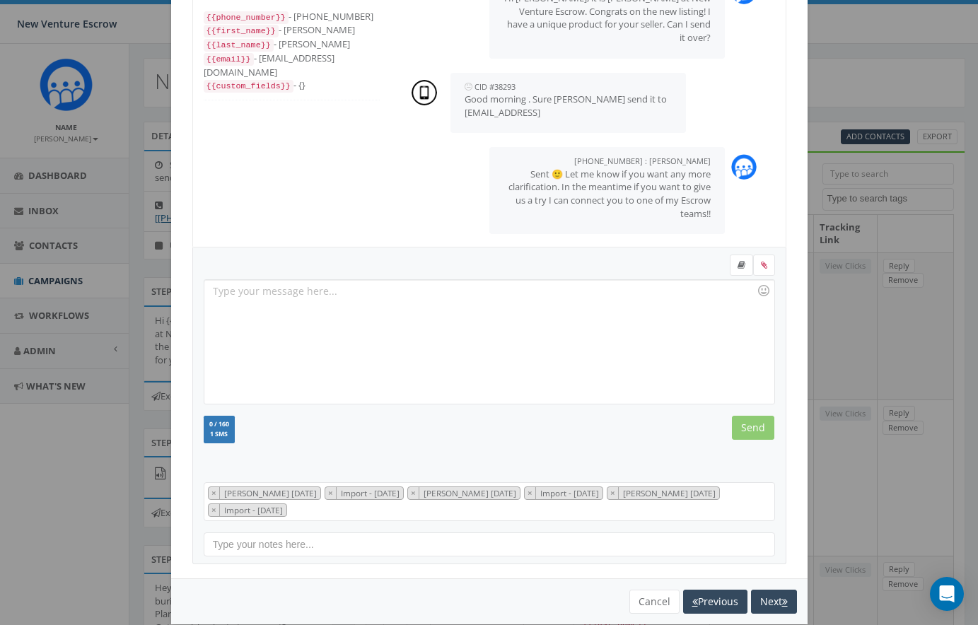
click at [315, 298] on div at bounding box center [488, 342] width 569 height 124
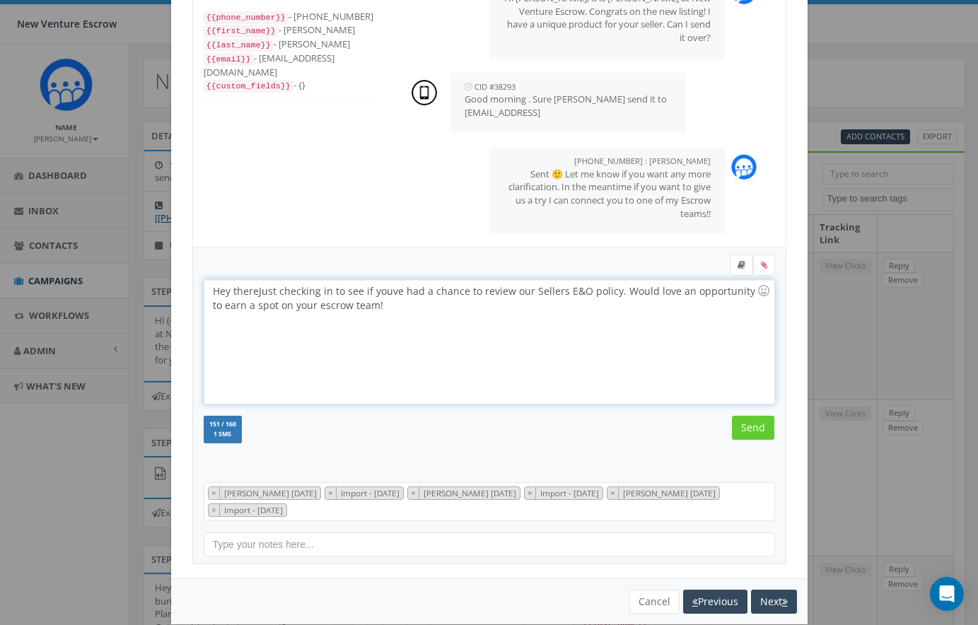
click at [261, 288] on div "Hey there Just checking in to see if youve had a chance to review our Sellers E…" at bounding box center [488, 342] width 569 height 124
click at [263, 291] on div "Hey there Just checking in to see if youve had a chance to review our Sellers E…" at bounding box center [488, 342] width 569 height 124
drag, startPoint x: 379, startPoint y: 292, endPoint x: 261, endPoint y: 293, distance: 118.1
click at [261, 293] on div "Hey there checking in to see if youve had a chance to review our Sellers E&O po…" at bounding box center [488, 342] width 569 height 124
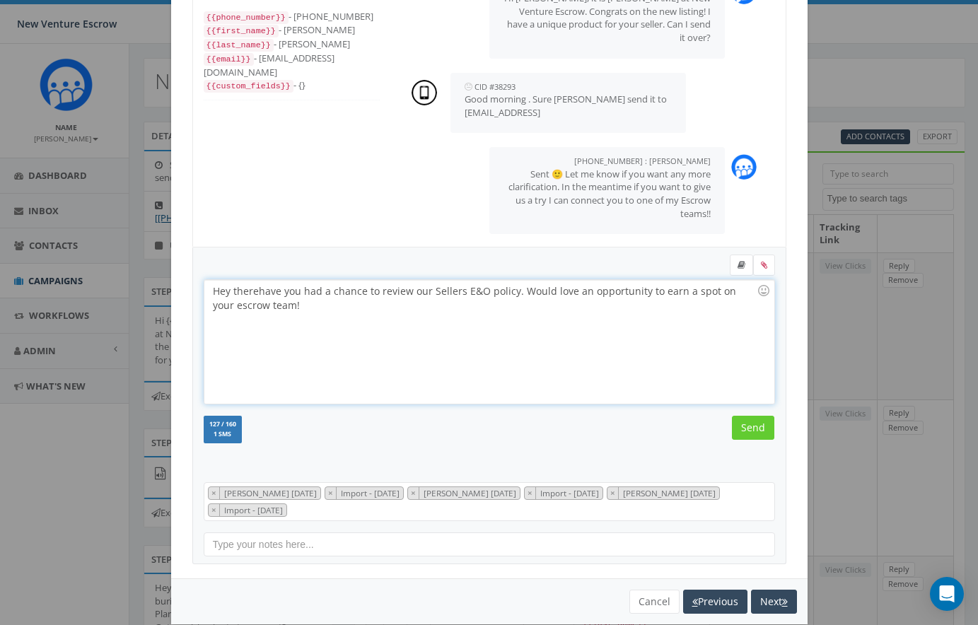
click at [513, 291] on div "Hey there have you had a chance to review our Sellers E&O policy. Would love an…" at bounding box center [488, 342] width 569 height 124
click at [342, 304] on div "Hey there have you had a chance to review our Sellers E&O policy I emailed over…" at bounding box center [488, 342] width 569 height 124
click at [334, 305] on div "Hey there have you had a chance to review our Sellers E&O policy I emailed over…" at bounding box center [488, 342] width 569 height 124
click at [244, 291] on div "Hey there have you had a chance to review our Sellers E&O policy I emailed over…" at bounding box center [488, 342] width 569 height 124
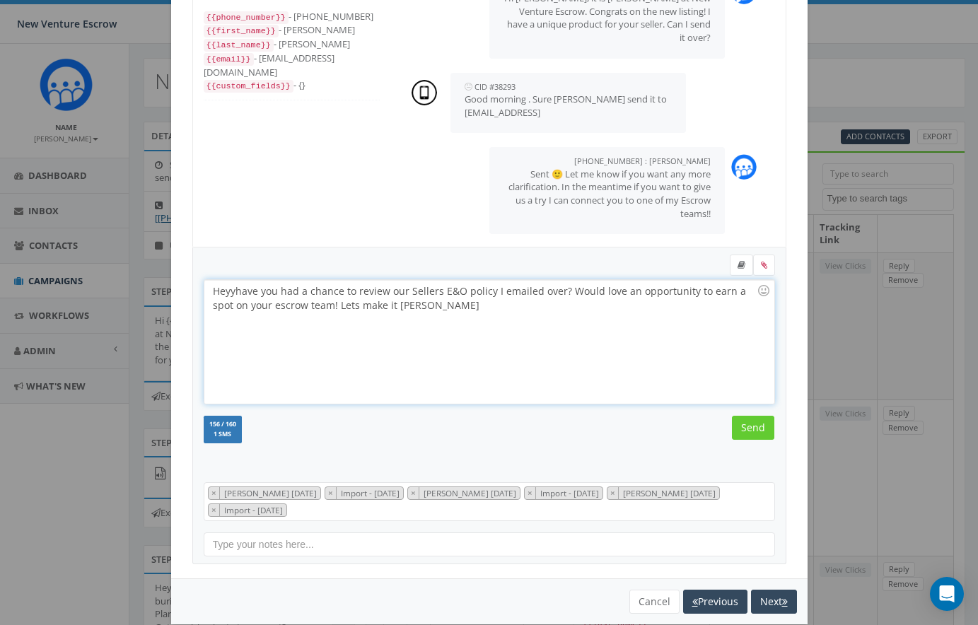
click at [550, 291] on div "Heyy have you had a chance to review our Sellers E&O policy I emailed over? Wou…" at bounding box center [488, 342] width 569 height 124
click at [236, 291] on div "Heyy have you had a chance to review our Sellers E&O policy I emailed? Would lo…" at bounding box center [488, 342] width 569 height 124
click at [240, 292] on div "Hey there have you had a chance to review our Sellers E&O policy I emailed? Wou…" at bounding box center [488, 342] width 569 height 124
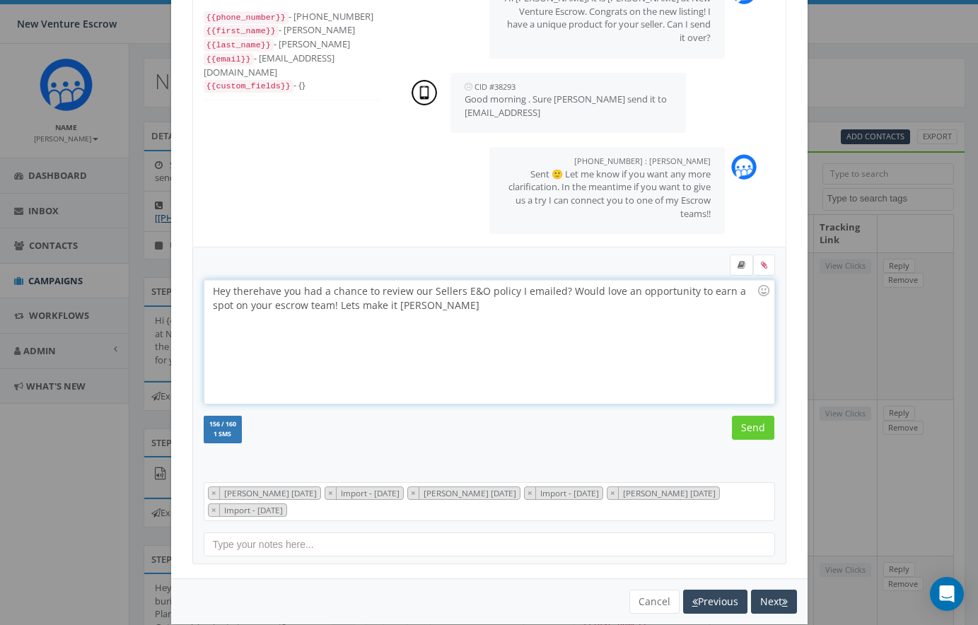
click at [406, 309] on div "Hey there have you had a chance to review our Sellers E&O policy I emailed? Wou…" at bounding box center [488, 342] width 569 height 124
click at [346, 293] on div "Hey there have you had a chance to review our Sellers E&O policy I emailed? Wou…" at bounding box center [488, 342] width 569 height 124
click at [394, 291] on div "Hey there have you had a chance to review our Sellers E&O policy I emailed? Wou…" at bounding box center [488, 342] width 569 height 124
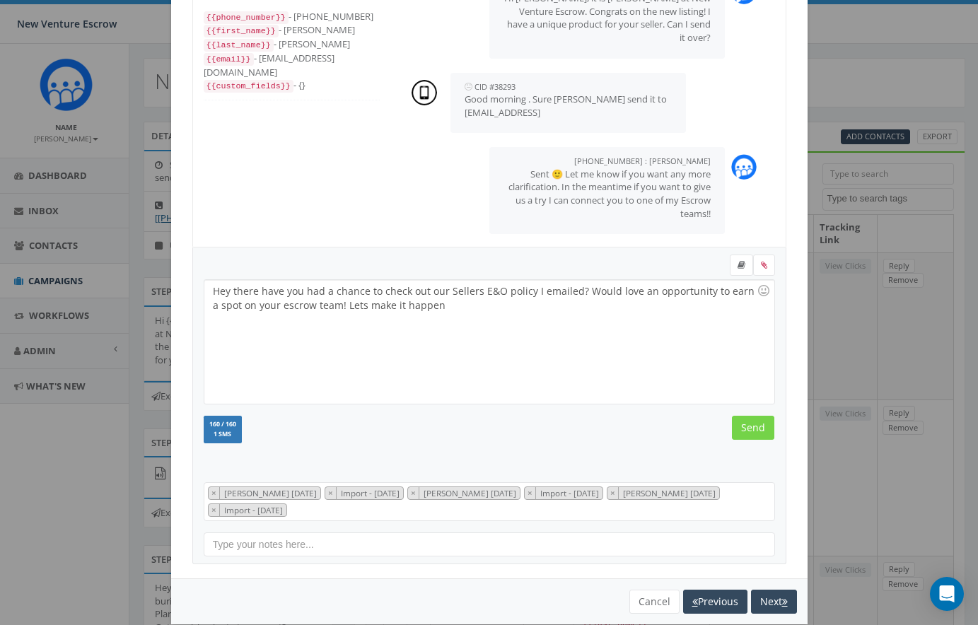
click at [751, 421] on input "Send" at bounding box center [753, 428] width 42 height 24
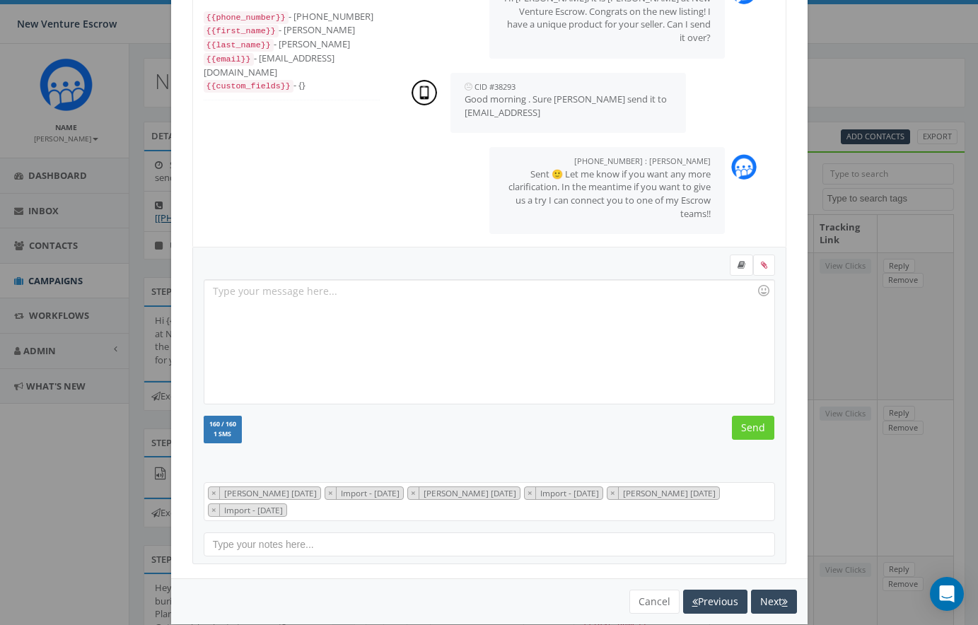
scroll to position [144, 0]
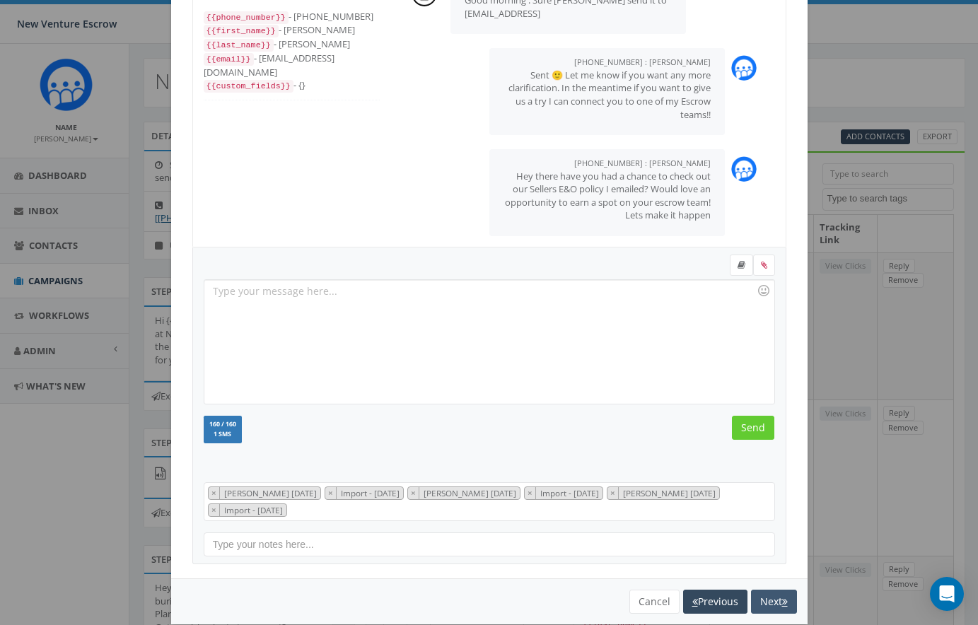
click at [775, 597] on button "Next" at bounding box center [774, 602] width 46 height 24
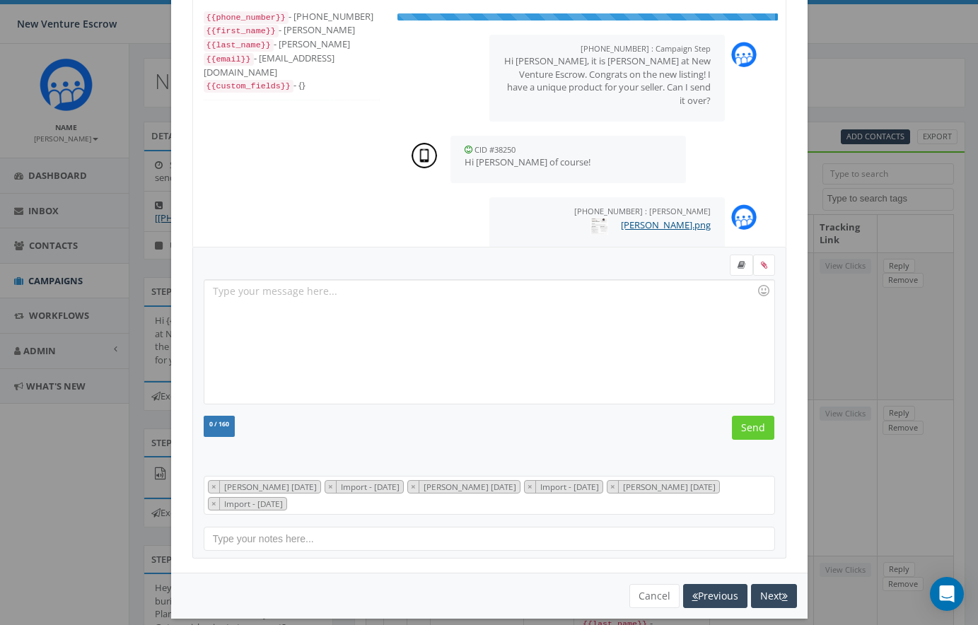
scroll to position [88, 0]
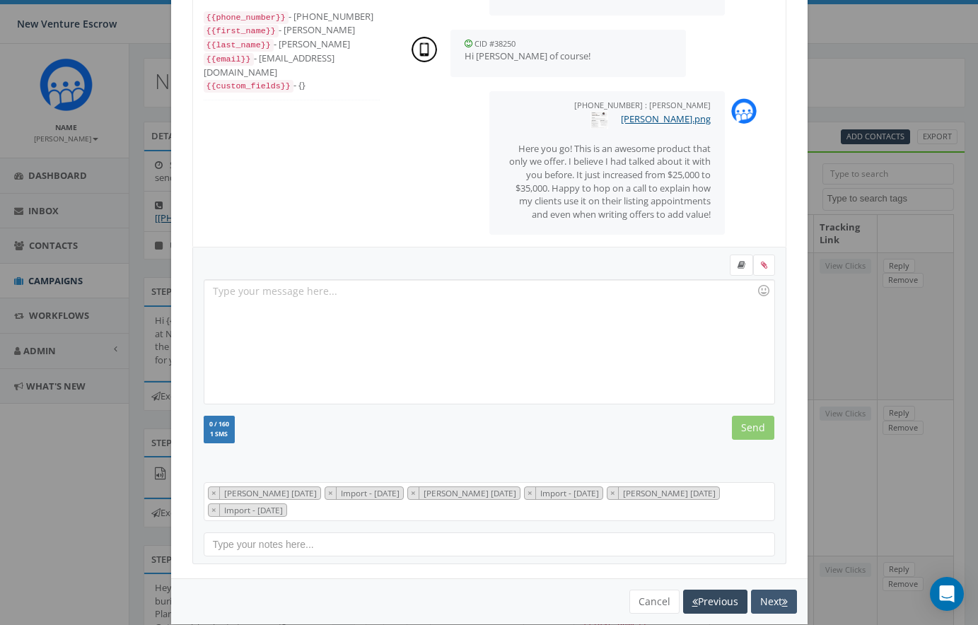
click at [774, 596] on button "Next" at bounding box center [774, 602] width 46 height 24
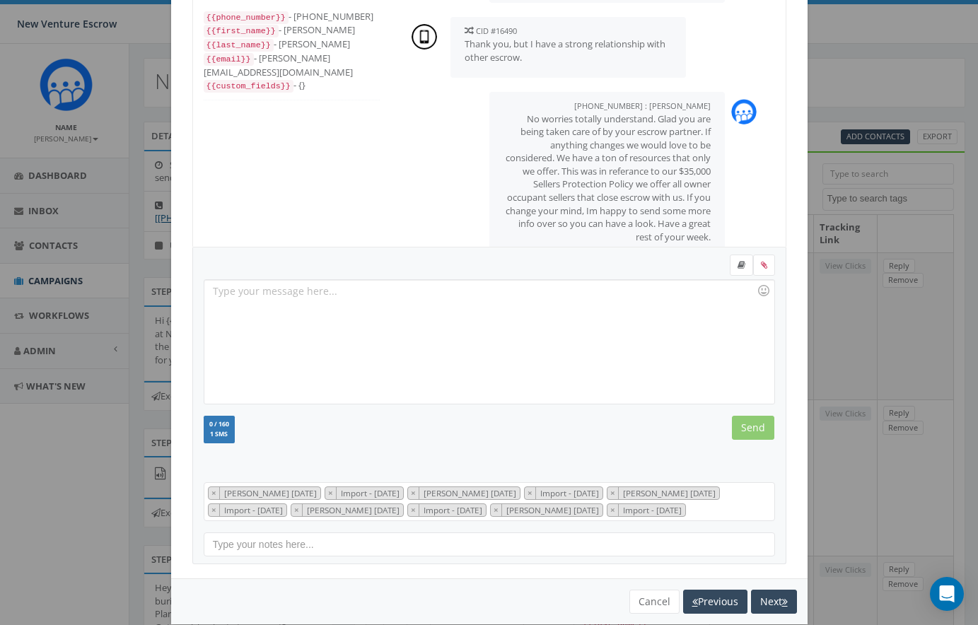
scroll to position [221, 0]
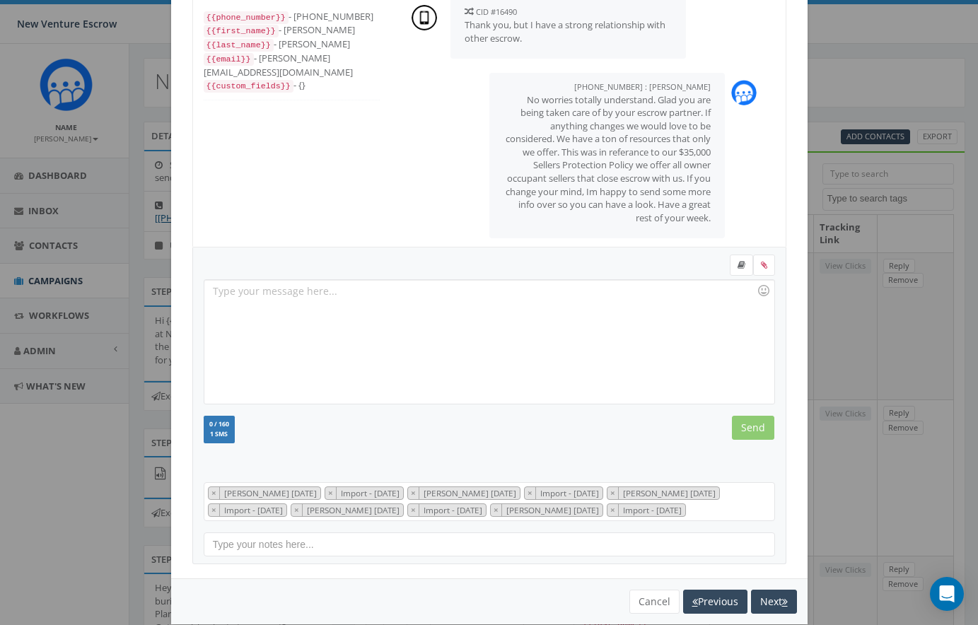
click at [774, 596] on button "Next" at bounding box center [774, 602] width 46 height 24
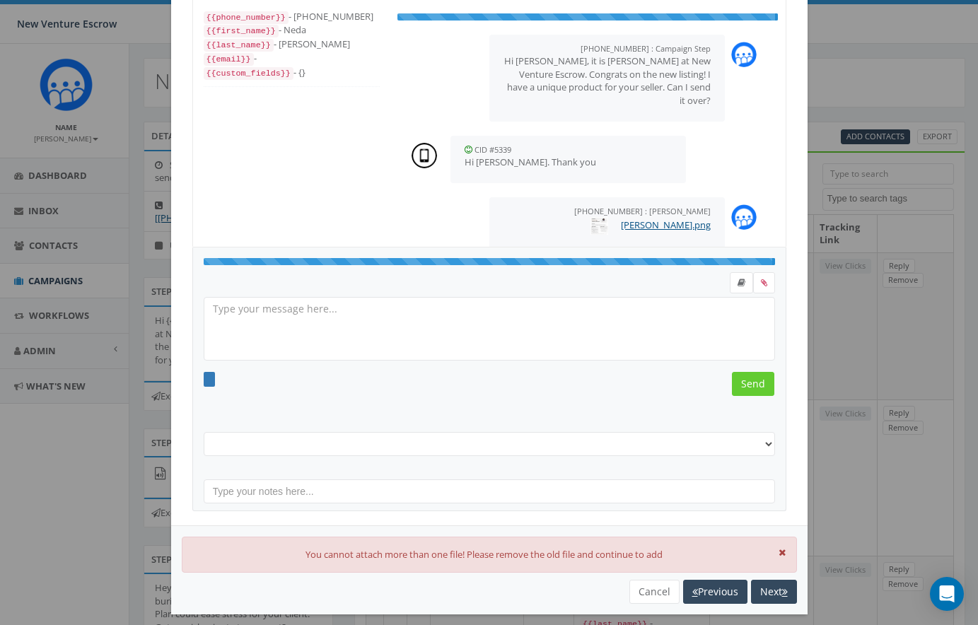
scroll to position [99, 0]
select select "[GEOGRAPHIC_DATA]"
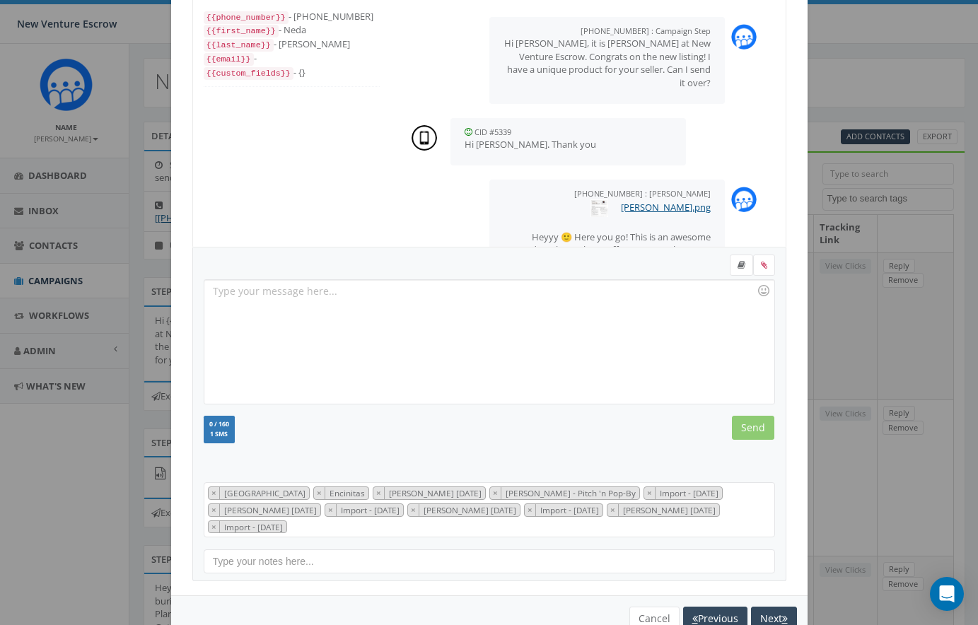
scroll to position [101, 0]
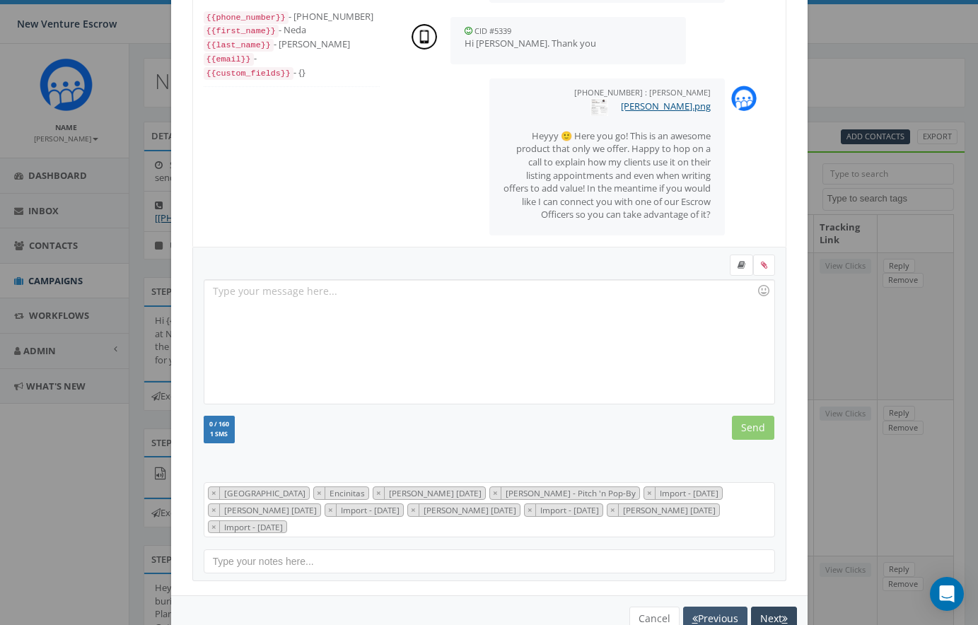
click at [703, 608] on button "Previous" at bounding box center [715, 619] width 64 height 24
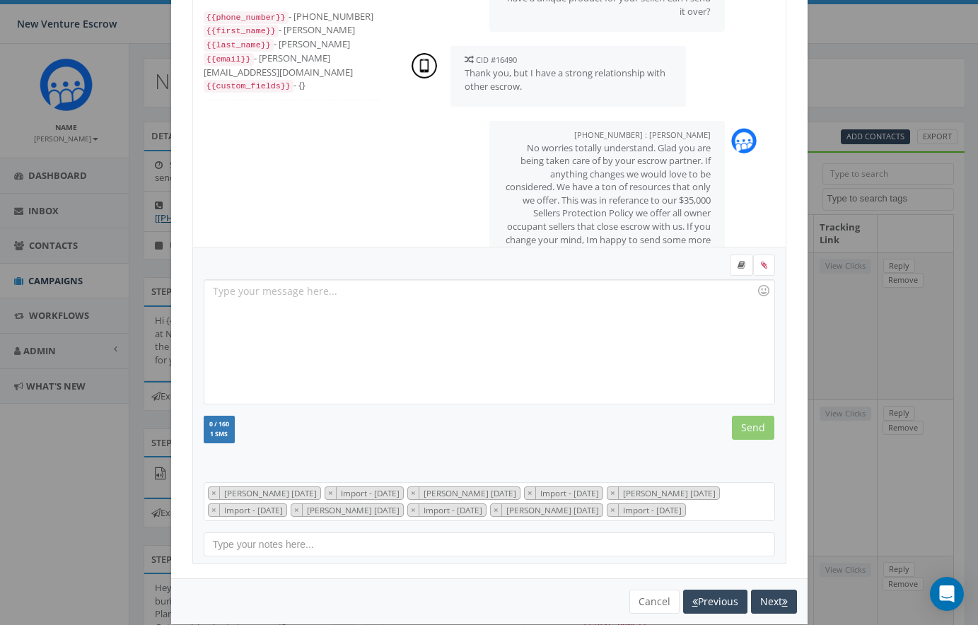
scroll to position [221, 0]
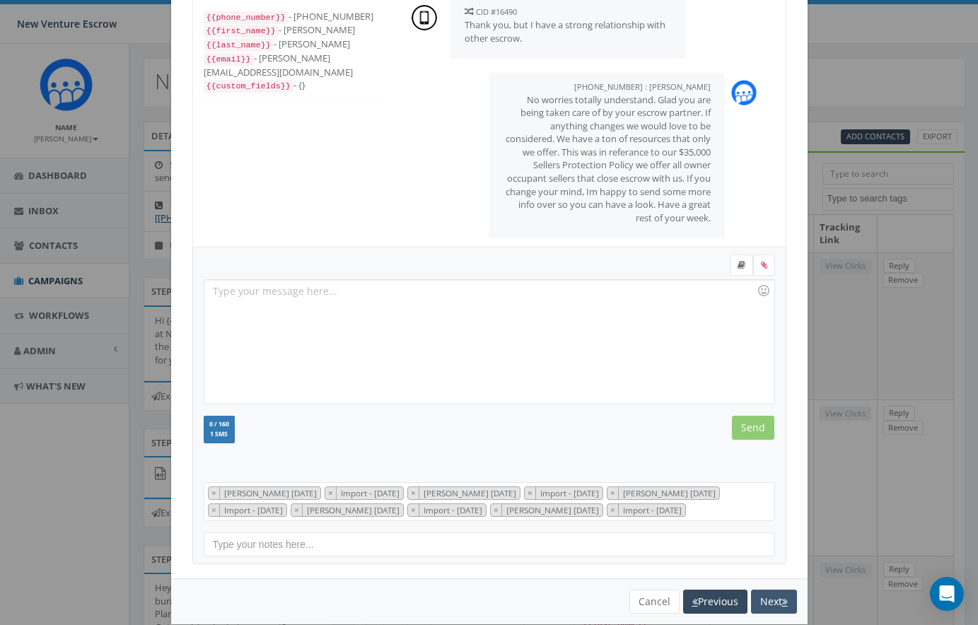
click at [771, 595] on button "Next" at bounding box center [774, 602] width 46 height 24
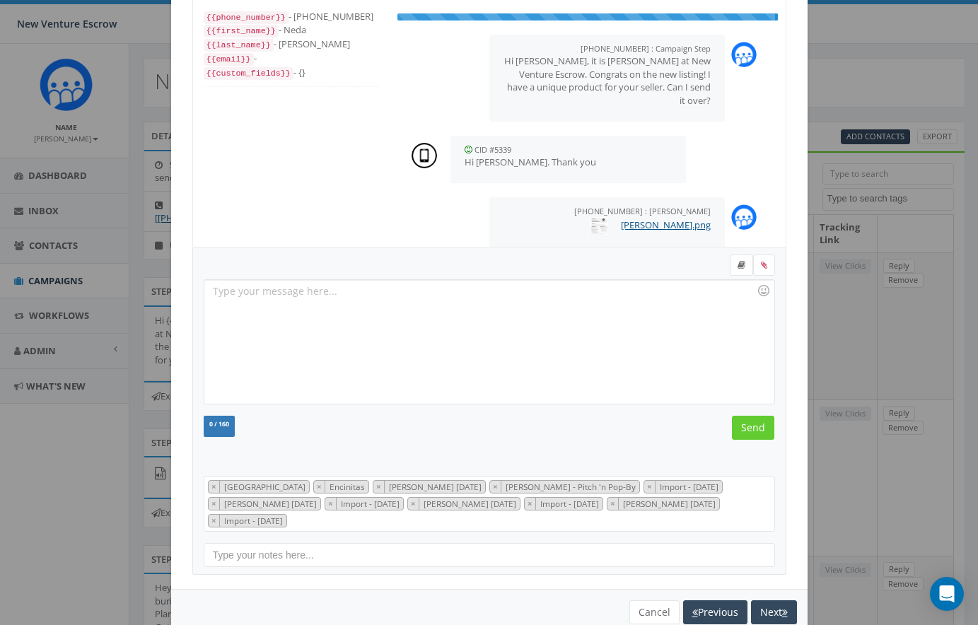
scroll to position [99, 0]
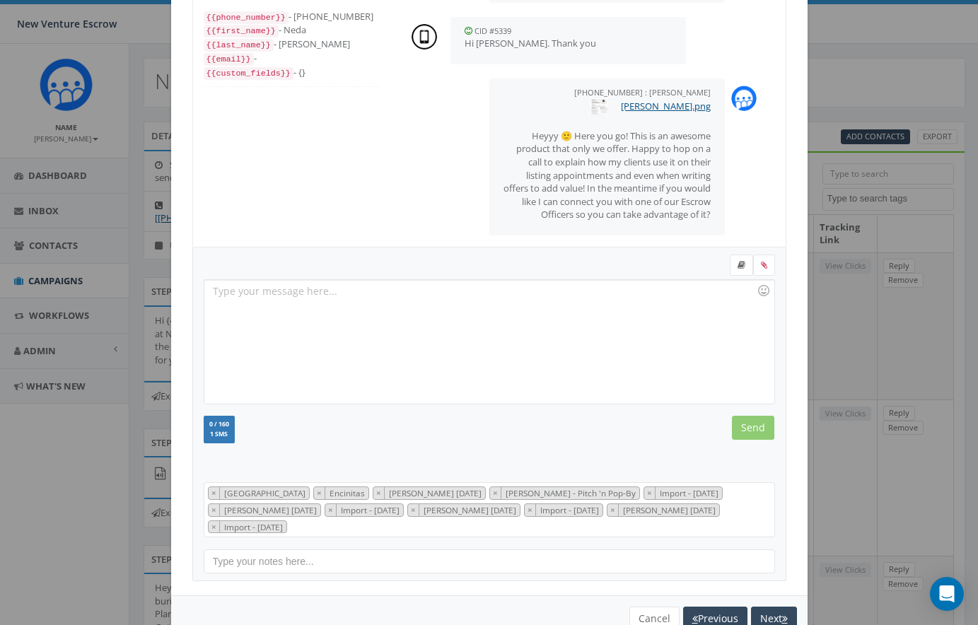
click at [771, 595] on div "You cannot attach more than one file! Please remove the old file and continue t…" at bounding box center [489, 618] width 636 height 46
click at [771, 599] on div "You cannot attach more than one file! Please remove the old file and continue t…" at bounding box center [489, 618] width 636 height 46
click at [770, 611] on button "Next" at bounding box center [774, 619] width 46 height 24
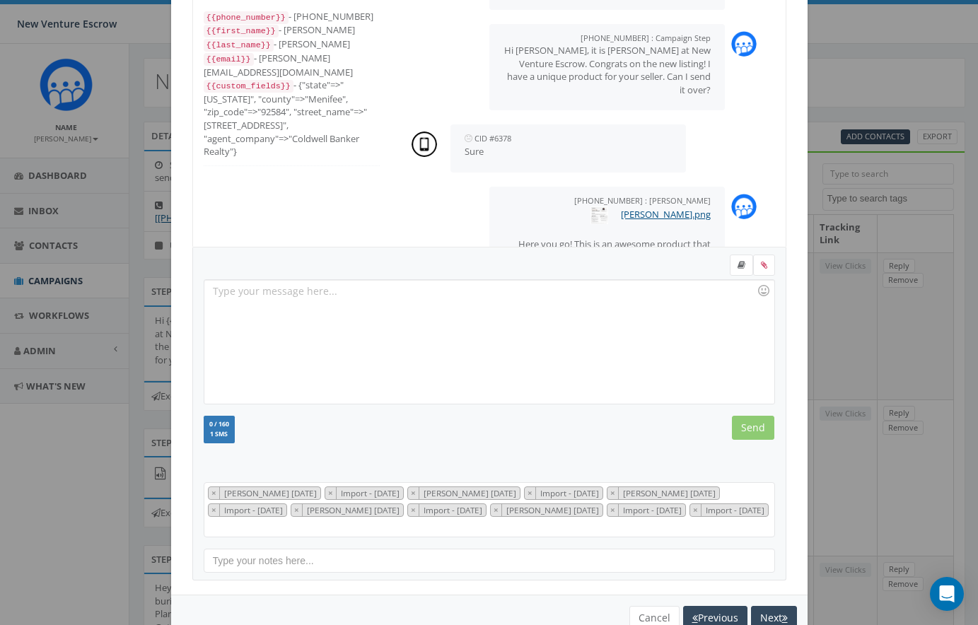
scroll to position [200, 0]
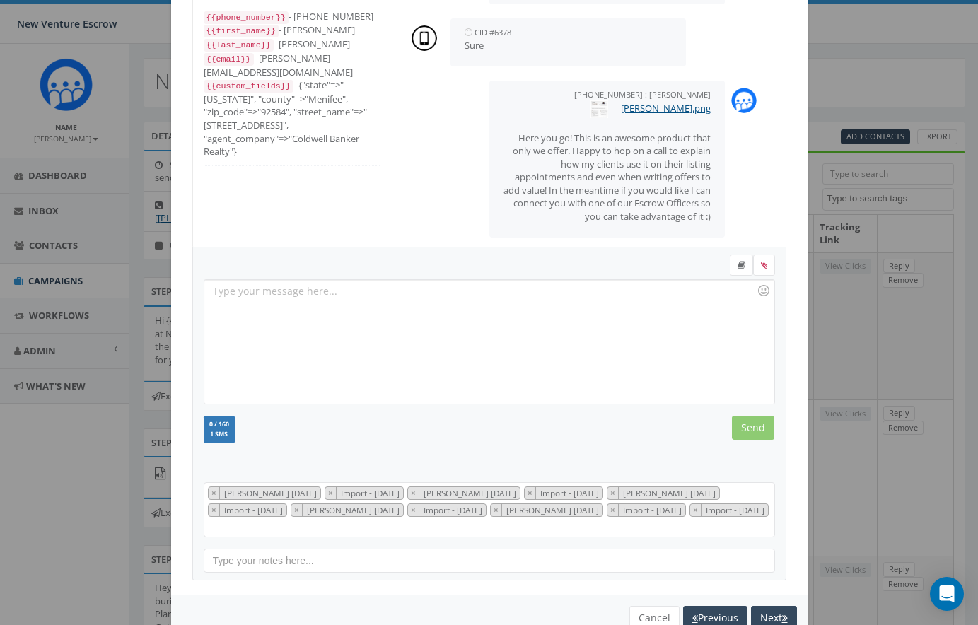
click at [412, 298] on div at bounding box center [488, 342] width 569 height 124
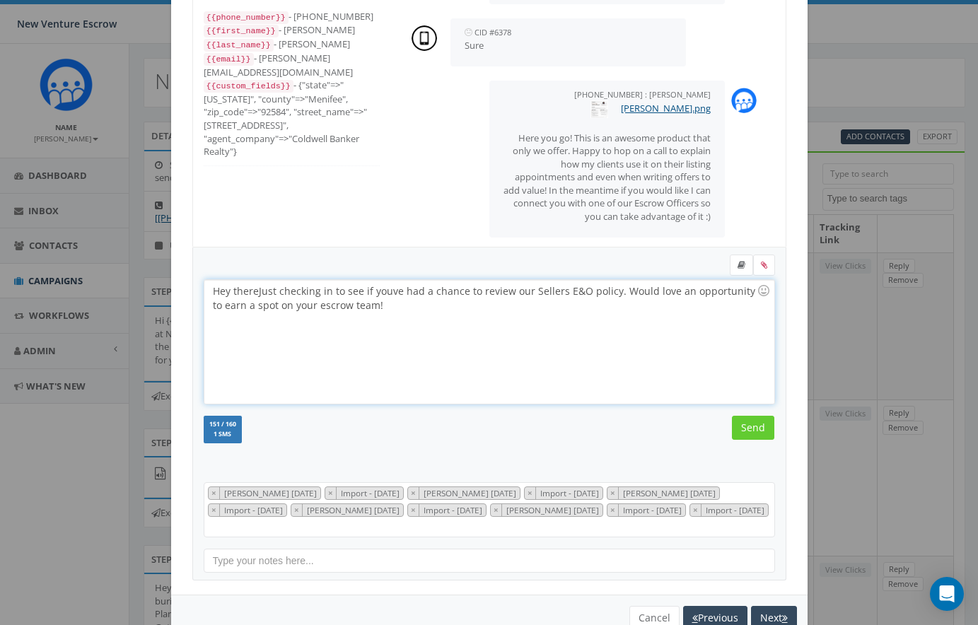
click at [263, 291] on div "Hey there Just checking in to see if youve had a chance to review our Sellers E…" at bounding box center [488, 342] width 569 height 124
drag, startPoint x: 395, startPoint y: 293, endPoint x: 259, endPoint y: 294, distance: 135.7
click at [259, 294] on div "Hey there ust checking in to see if youve had a chance to review our Sellers E&…" at bounding box center [488, 342] width 569 height 124
click at [392, 291] on div "Hey there have you had a chance to review our Sellers E&O policy. Would love an…" at bounding box center [488, 342] width 569 height 124
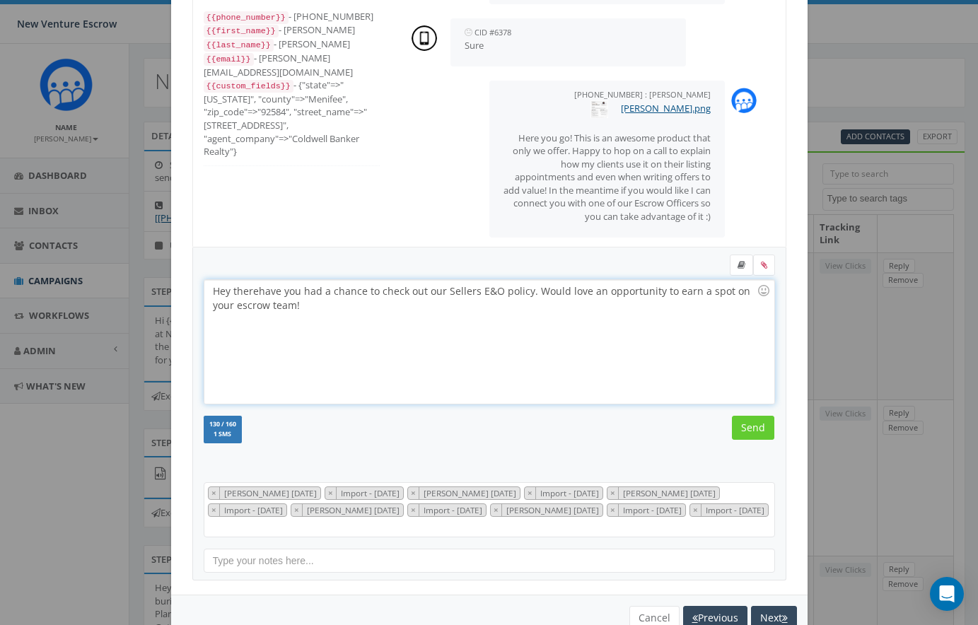
click at [310, 307] on div "Hey there have you had a chance to check out our Sellers E&O policy. Would love…" at bounding box center [488, 342] width 569 height 124
click at [531, 292] on div "Hey there have you had a chance to check out our Sellers E&O policy. Would love…" at bounding box center [488, 342] width 569 height 124
click at [755, 423] on input "Send" at bounding box center [753, 428] width 42 height 24
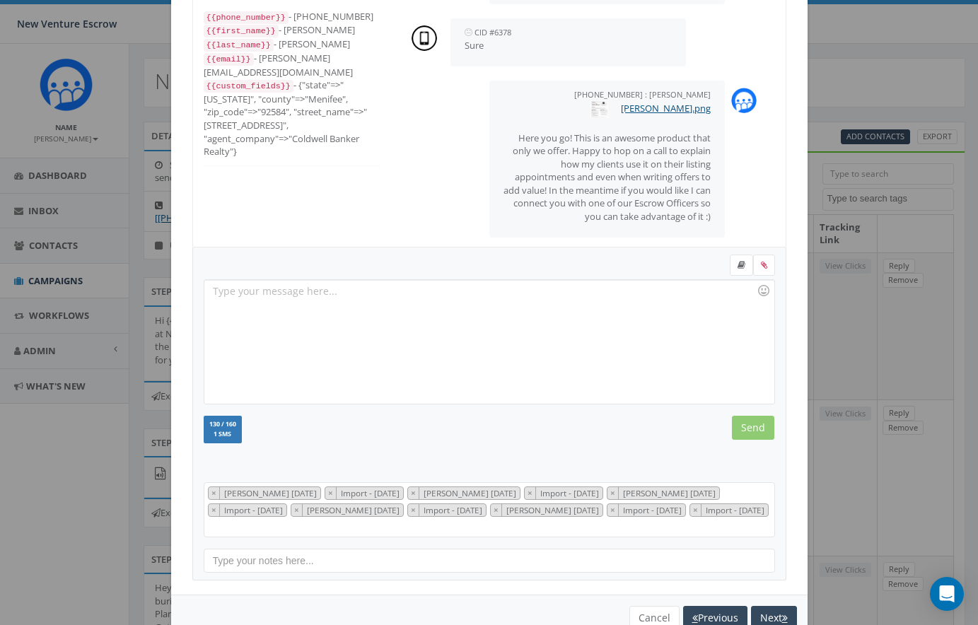
scroll to position [299, 0]
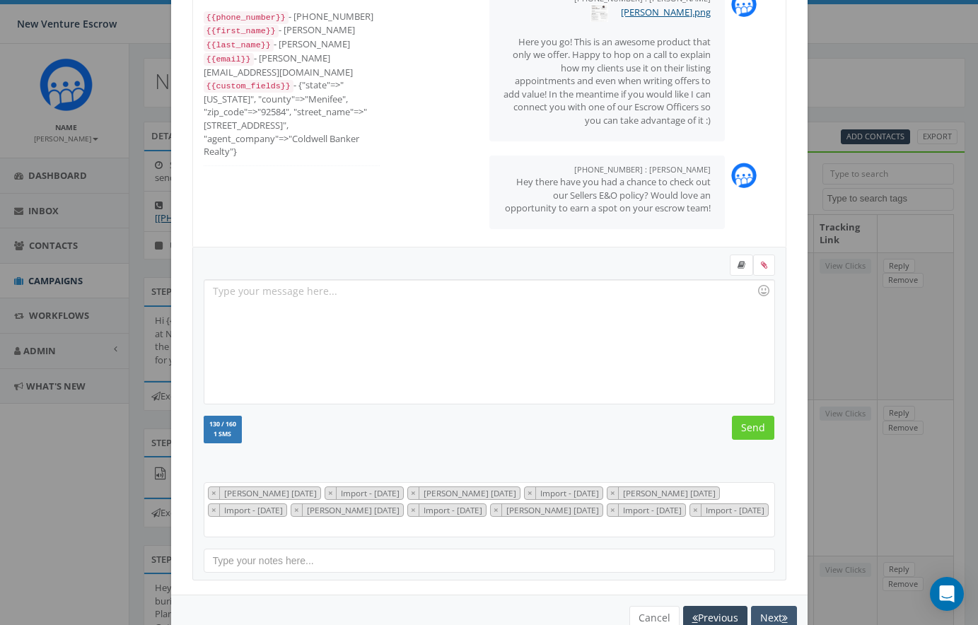
click at [771, 606] on button "Next" at bounding box center [774, 618] width 46 height 24
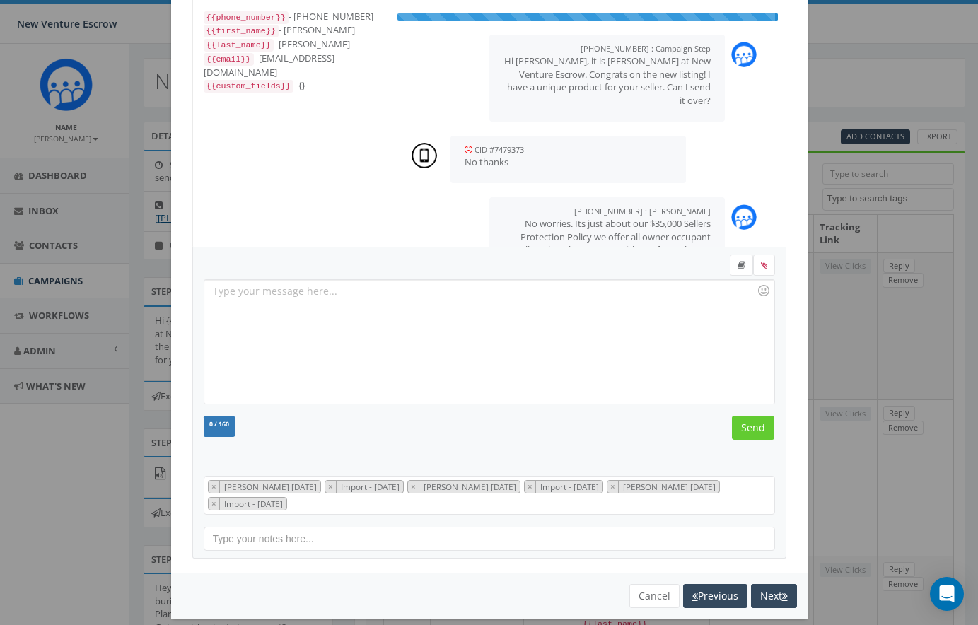
scroll to position [58, 0]
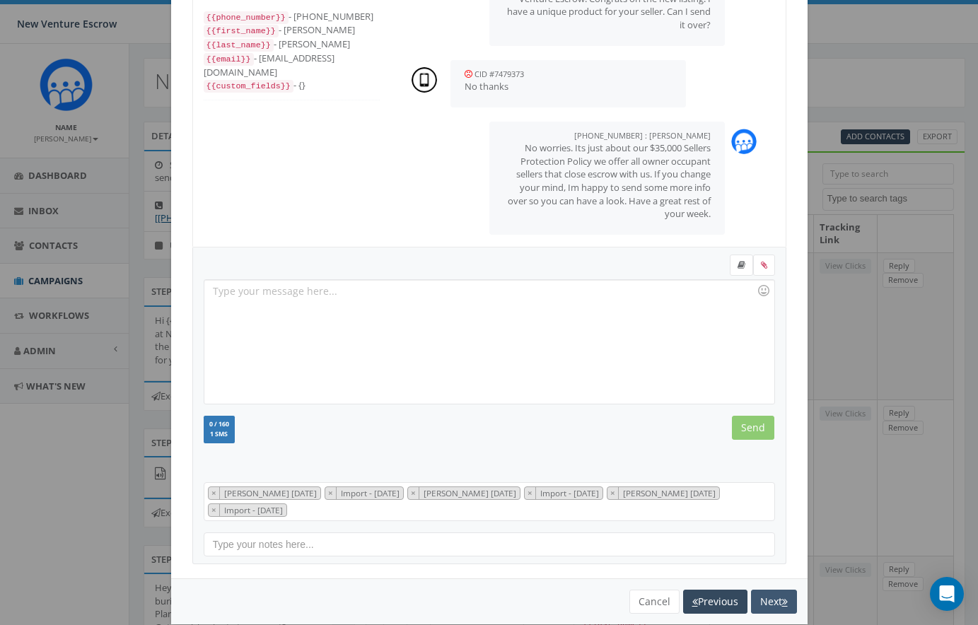
click at [774, 599] on button "Next" at bounding box center [774, 602] width 46 height 24
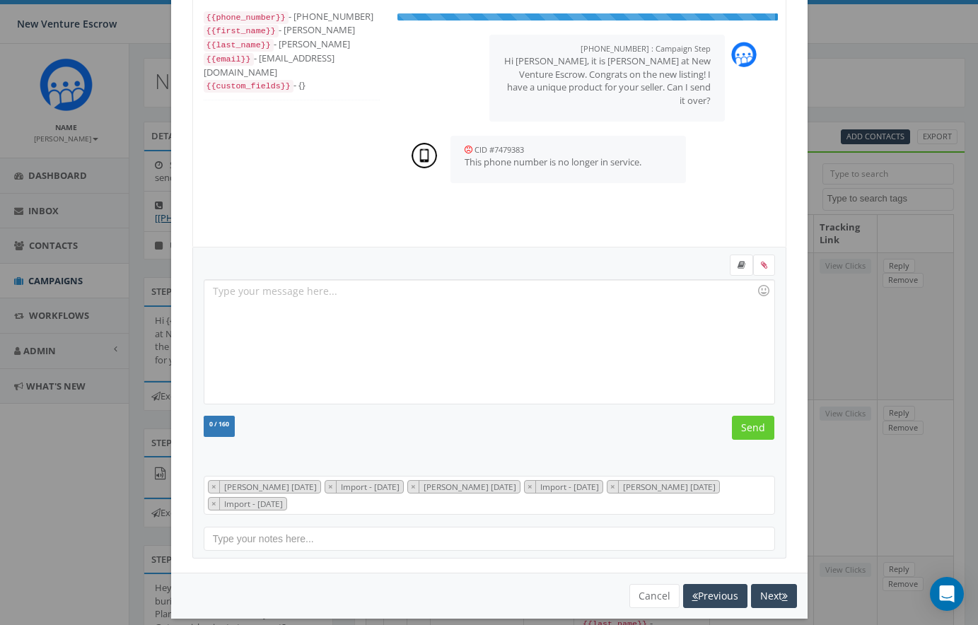
scroll to position [28, 0]
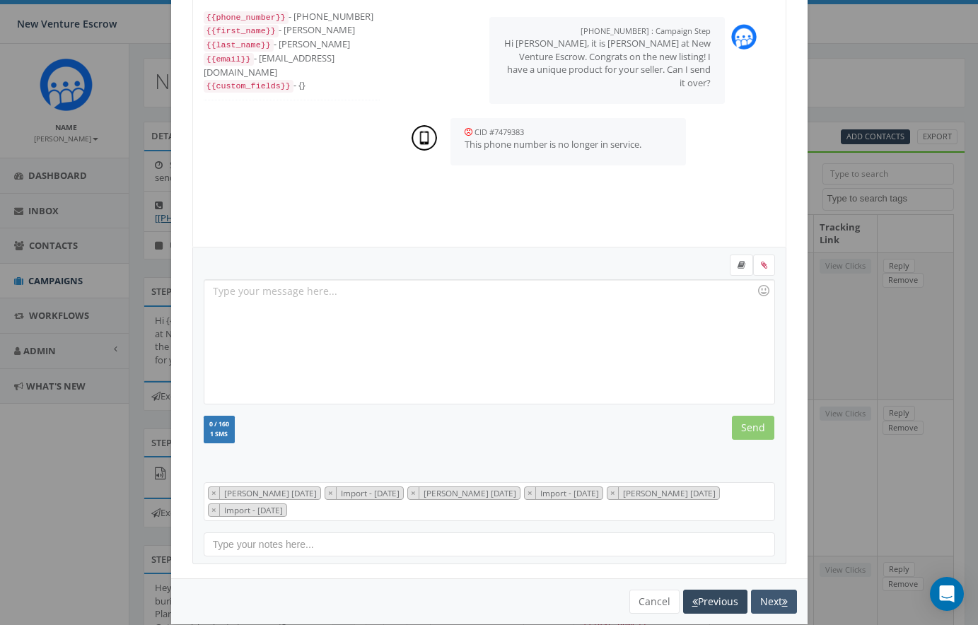
click at [775, 599] on button "Next" at bounding box center [774, 602] width 46 height 24
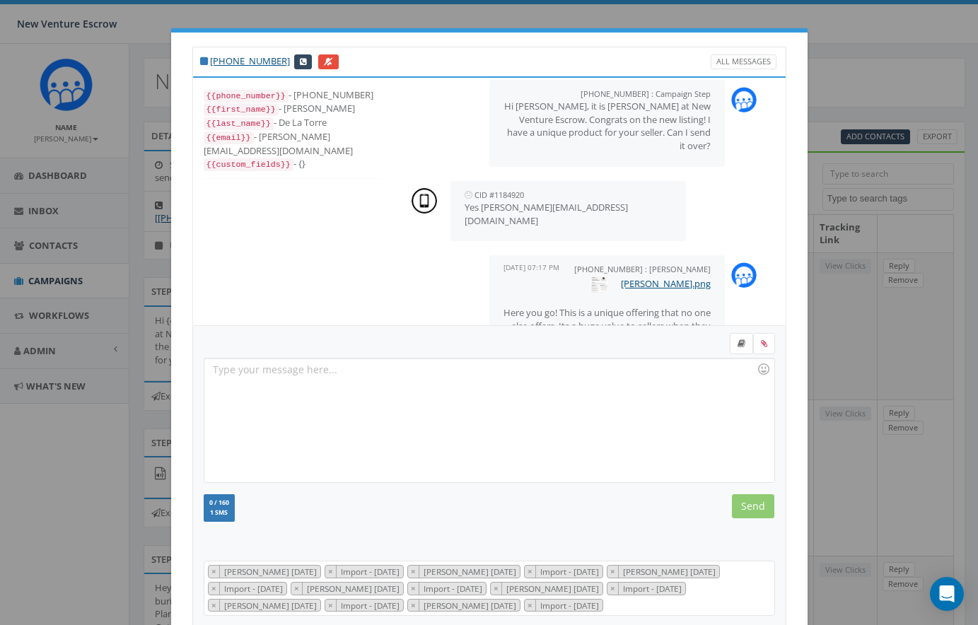
scroll to position [10, 0]
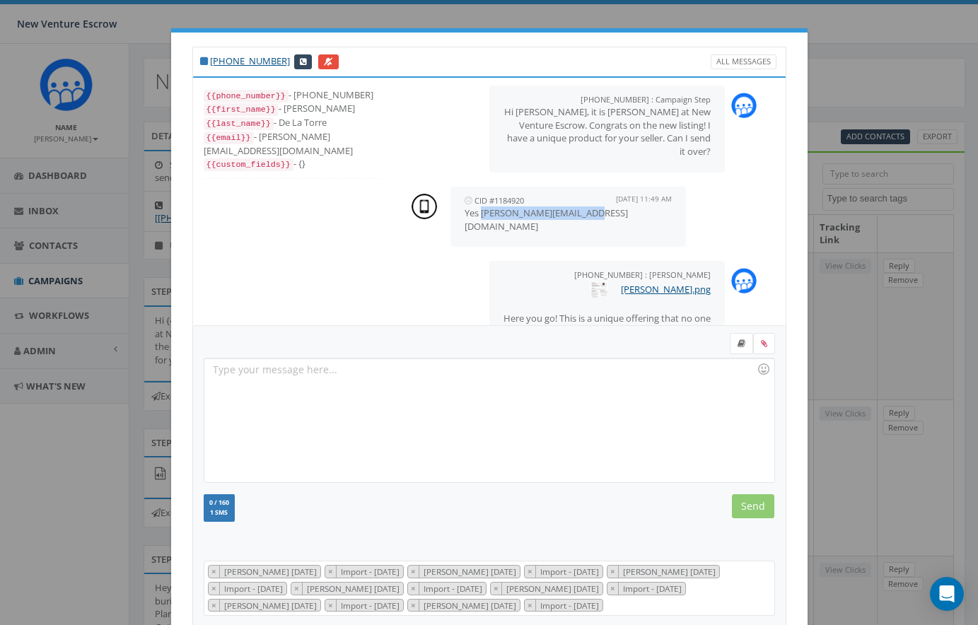
drag, startPoint x: 483, startPoint y: 211, endPoint x: 597, endPoint y: 209, distance: 113.8
click at [597, 209] on p "Yes violeta@venusthomes.com" at bounding box center [568, 219] width 208 height 26
copy p "violeta@venusthomes.com"
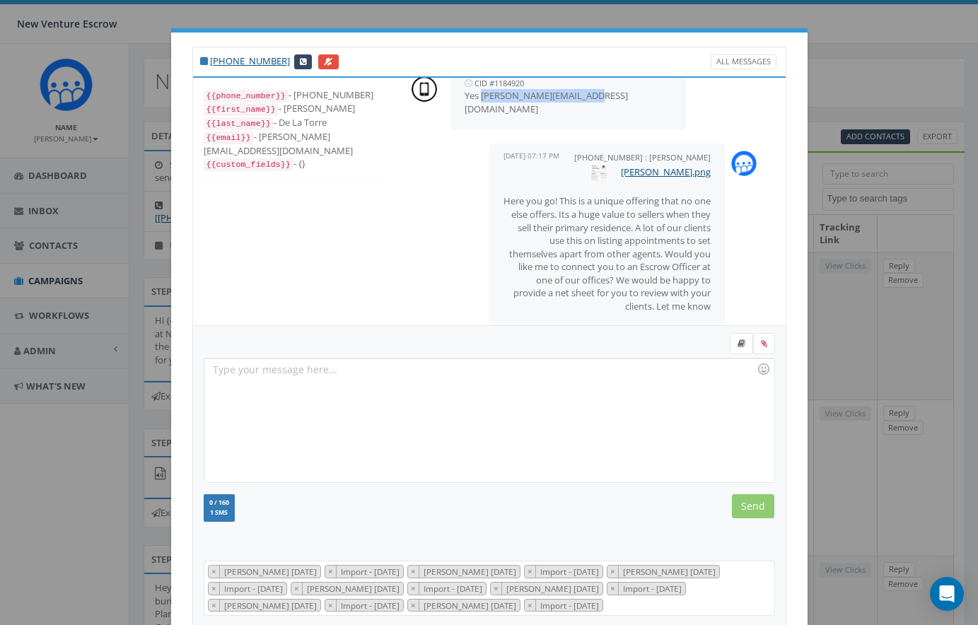
scroll to position [127, 0]
click at [927, 7] on div "+1 858-863-3031 All Messages {{phone_number}} - +18588633031 {{first_name}} - V…" at bounding box center [489, 312] width 978 height 625
click at [927, 1] on div "+1 858-863-3031 All Messages {{phone_number}} - +18588633031 {{first_name}} - V…" at bounding box center [489, 312] width 978 height 625
click at [294, 377] on div at bounding box center [488, 420] width 569 height 124
click at [325, 421] on div "Hey Violeta, I understand" at bounding box center [488, 420] width 569 height 124
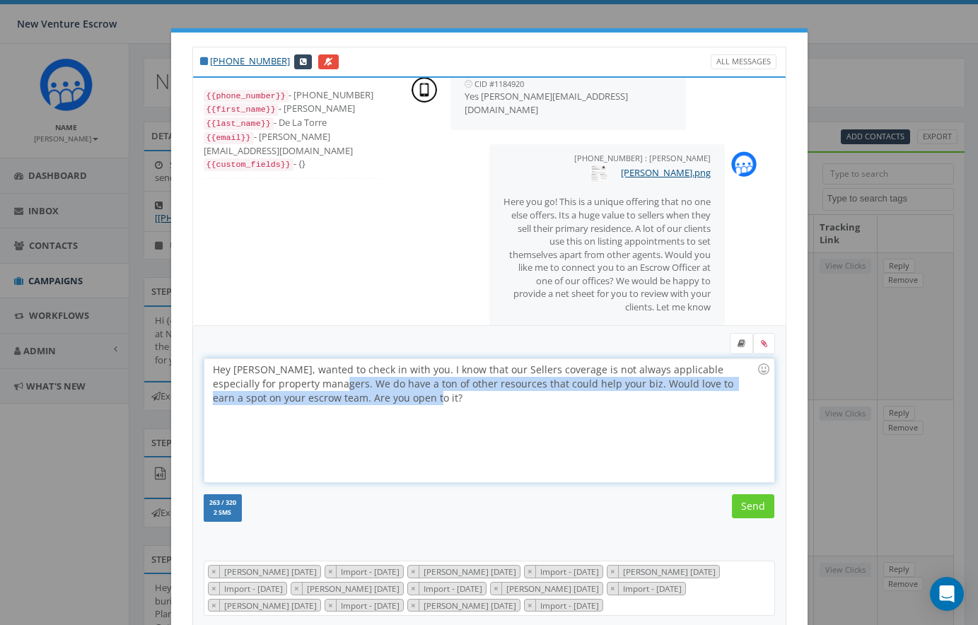
drag, startPoint x: 308, startPoint y: 383, endPoint x: 369, endPoint y: 394, distance: 61.8
click at [369, 394] on div "Hey Violeta, wanted to check in with you. I know that our Sellers coverage is n…" at bounding box center [488, 420] width 569 height 124
click at [592, 383] on div "Hey Violeta, wanted to check in with you. I know that our Sellers coverage is n…" at bounding box center [488, 420] width 569 height 124
drag, startPoint x: 592, startPoint y: 383, endPoint x: 592, endPoint y: 403, distance: 19.8
click at [592, 403] on div "Hey Violeta, wanted to check in with you. I know that our Sellers coverage is n…" at bounding box center [488, 420] width 569 height 124
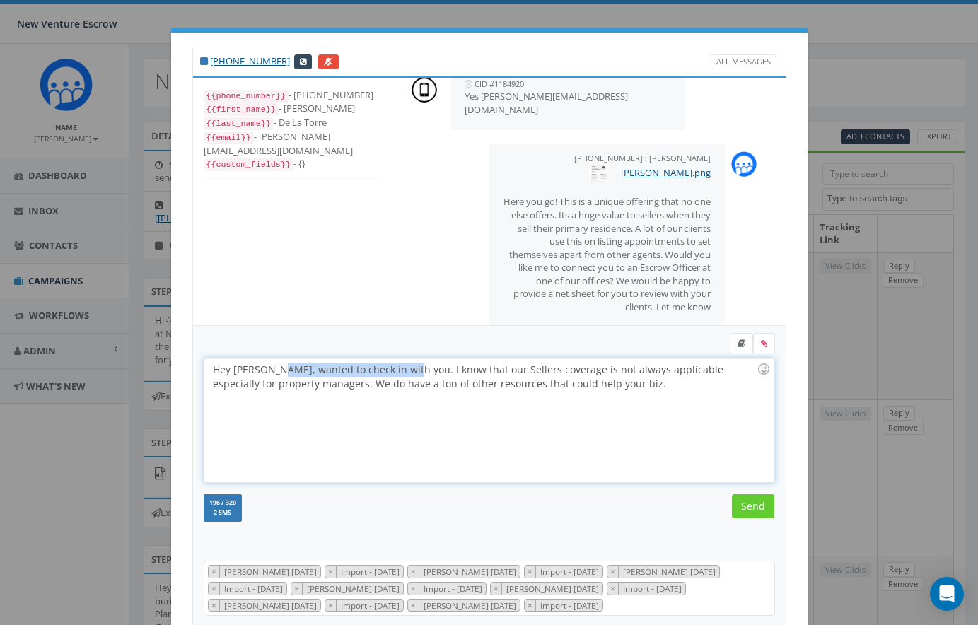
drag, startPoint x: 271, startPoint y: 370, endPoint x: 400, endPoint y: 374, distance: 129.4
click at [400, 374] on div "Hey Violeta, wanted to check in with you. I know that our Sellers coverage is n…" at bounding box center [488, 420] width 569 height 124
drag, startPoint x: 383, startPoint y: 366, endPoint x: 424, endPoint y: 362, distance: 41.2
click at [424, 362] on div "Hey Violeta, Hope youve been great. I know that our Sellers coverage is not alw…" at bounding box center [488, 420] width 569 height 124
click at [556, 373] on div "Hey Violeta, Hope youve been great. I know that our Sellers coverage is not alw…" at bounding box center [488, 420] width 569 height 124
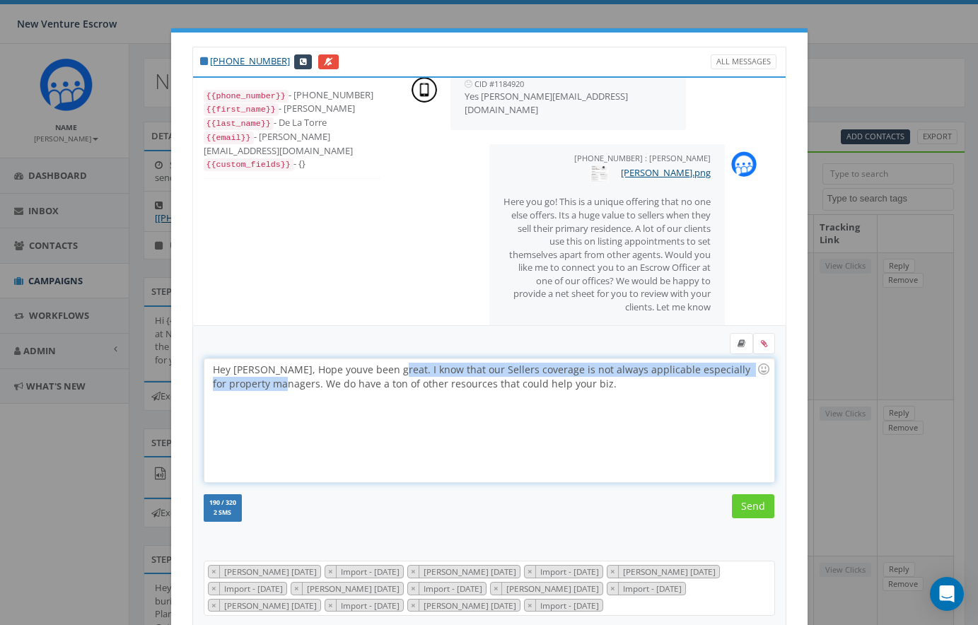
drag, startPoint x: 382, startPoint y: 368, endPoint x: 259, endPoint y: 387, distance: 125.2
click at [259, 387] on div "Hey Violeta, Hope youve been great. I know that our Sellers coverage is not alw…" at bounding box center [488, 420] width 569 height 124
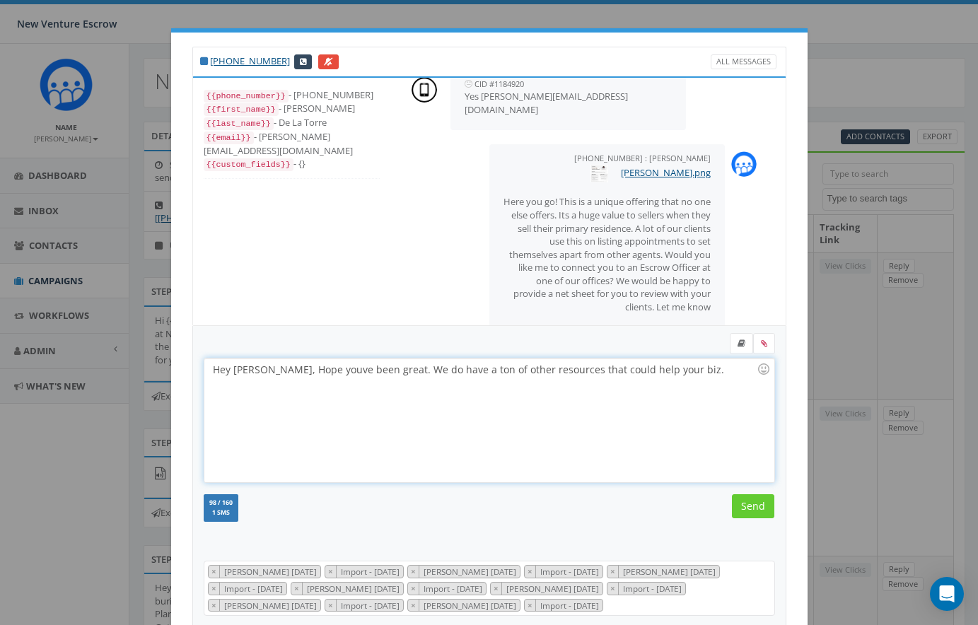
click at [669, 368] on div "Hey Violeta, Hope youve been great. We do have a ton of other resources that co…" at bounding box center [488, 420] width 569 height 124
drag, startPoint x: 346, startPoint y: 381, endPoint x: 435, endPoint y: 380, distance: 89.1
click at [435, 380] on div "Hey Violeta, Hope youve been great. We do have a ton of other resources that co…" at bounding box center [488, 420] width 569 height 124
click at [747, 508] on input "Send" at bounding box center [753, 506] width 42 height 24
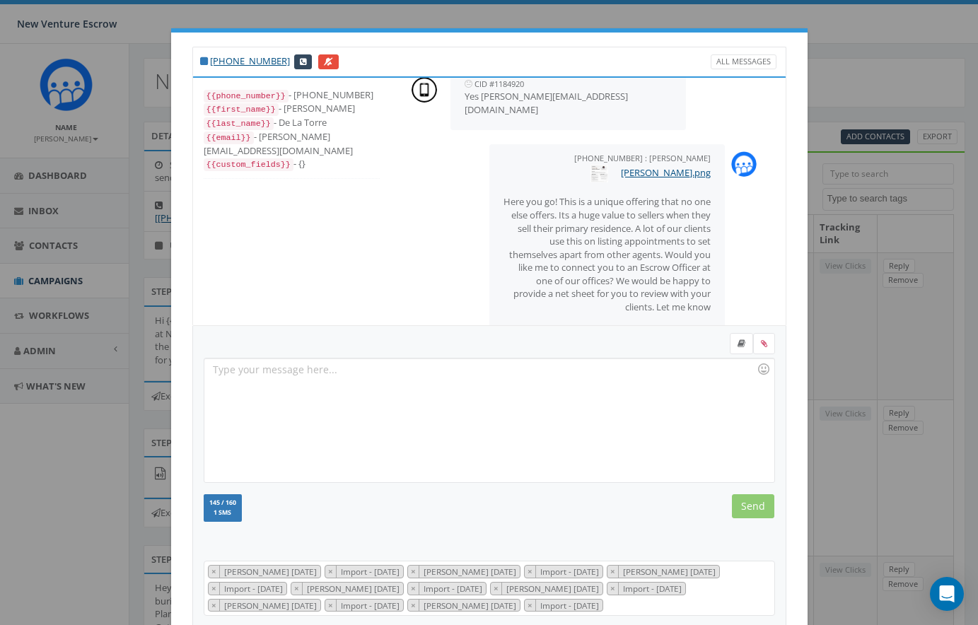
scroll to position [225, 0]
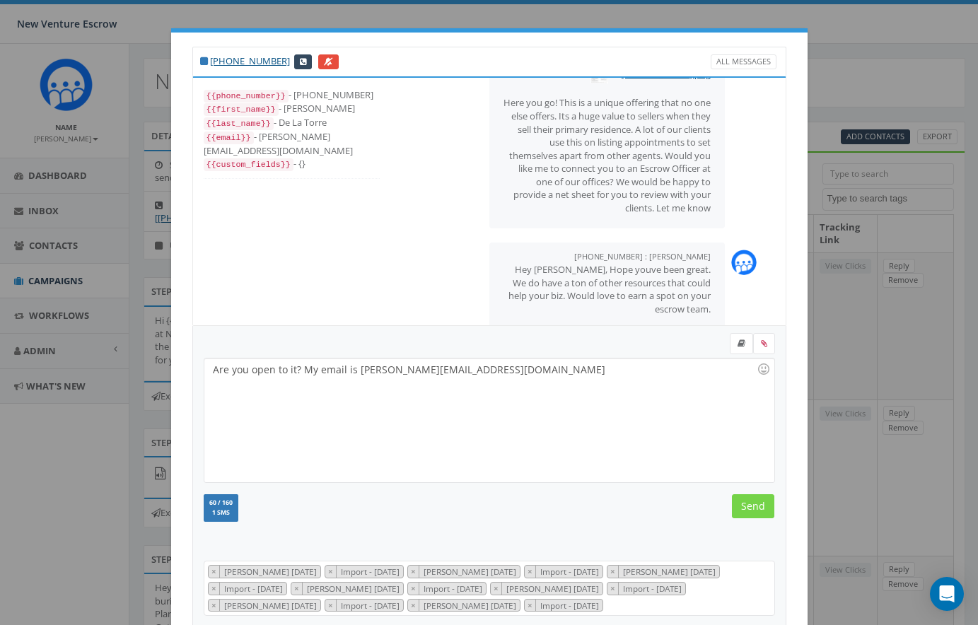
click at [749, 504] on input "Send" at bounding box center [753, 506] width 42 height 24
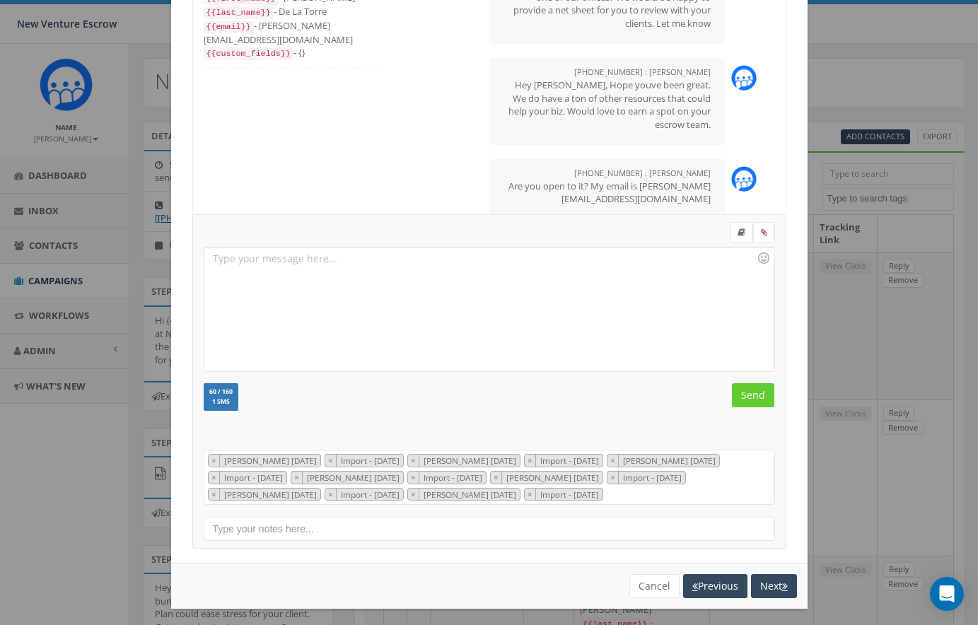
scroll to position [110, 0]
click at [763, 578] on button "Next" at bounding box center [774, 587] width 46 height 24
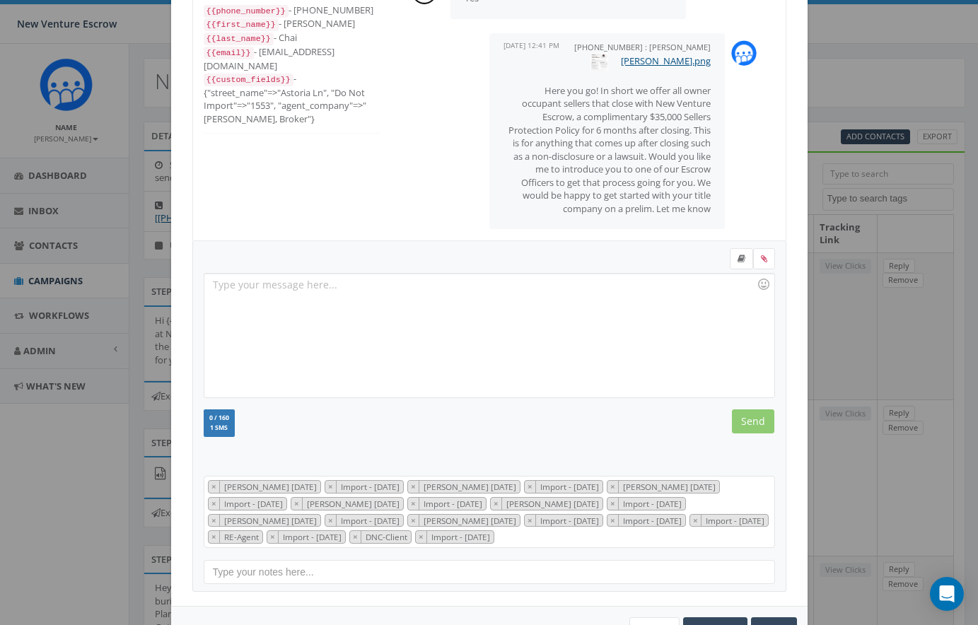
scroll to position [139, 0]
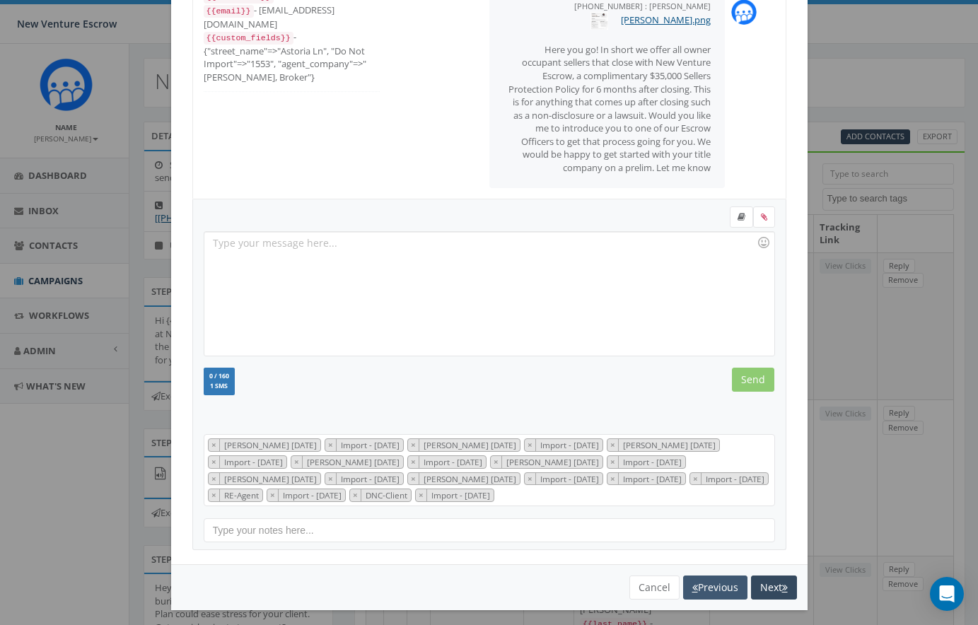
click at [713, 585] on button "Previous" at bounding box center [715, 587] width 64 height 24
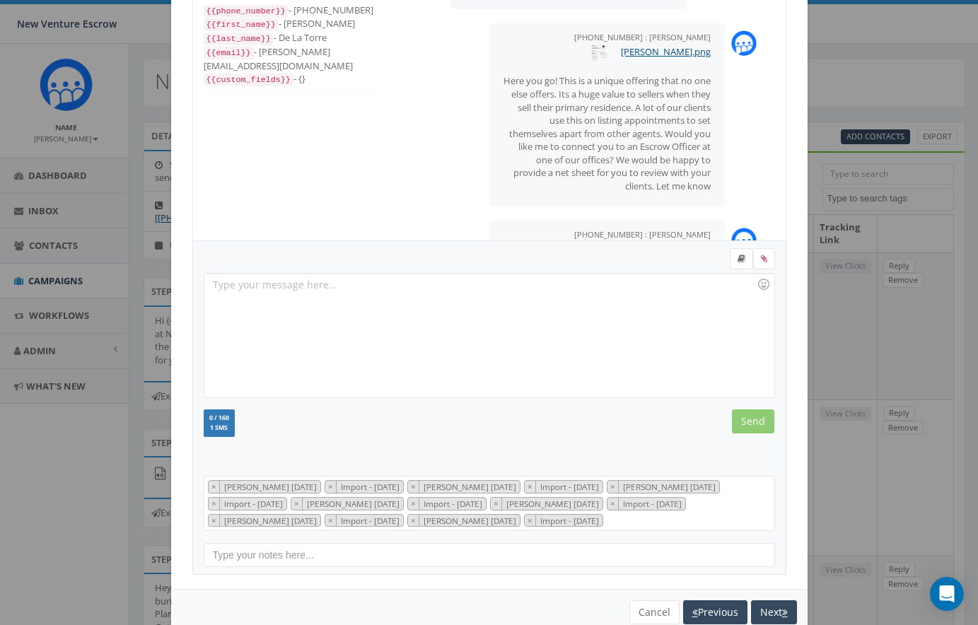
scroll to position [299, 0]
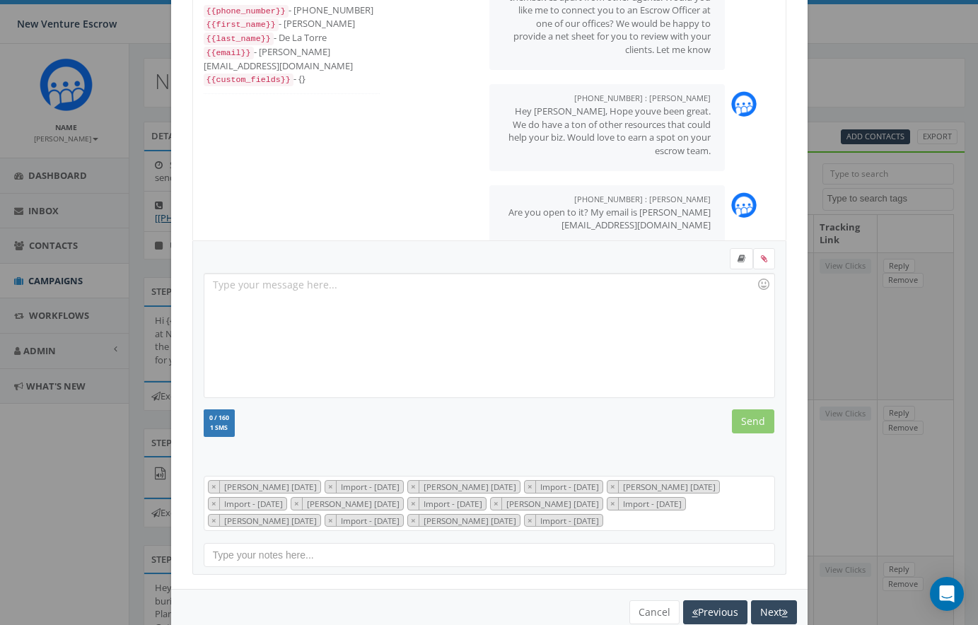
click at [713, 589] on div "You cannot attach more than one file! Please remove the old file and continue t…" at bounding box center [489, 612] width 636 height 46
click at [713, 580] on div "+1 858-863-3031 All Messages {{phone_number}} - +18588633031 {{first_name}} - V…" at bounding box center [489, 268] width 636 height 641
click at [713, 610] on button "Previous" at bounding box center [715, 612] width 64 height 24
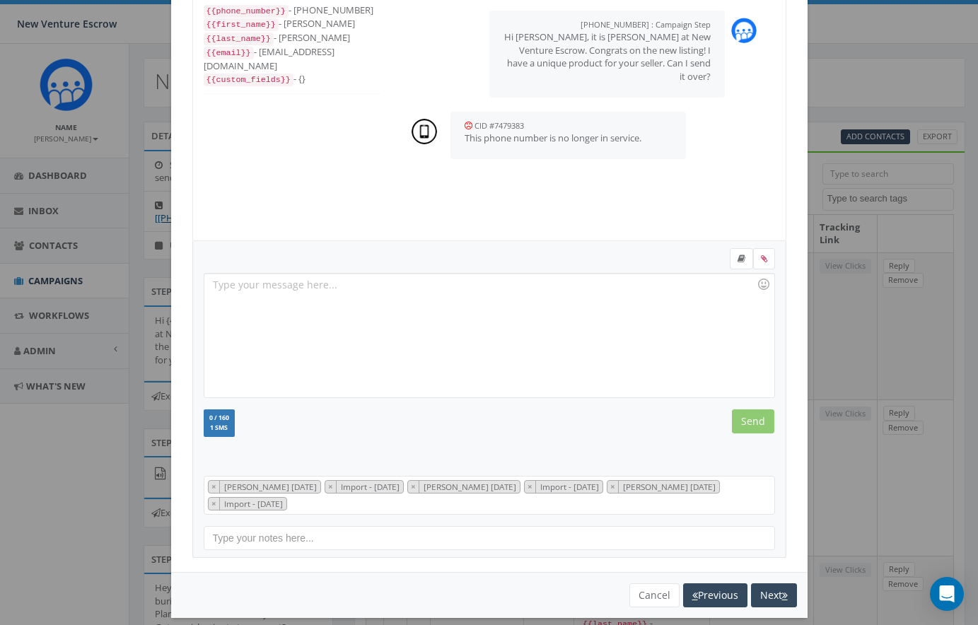
scroll to position [28, 0]
click at [710, 585] on button "Previous" at bounding box center [715, 595] width 64 height 24
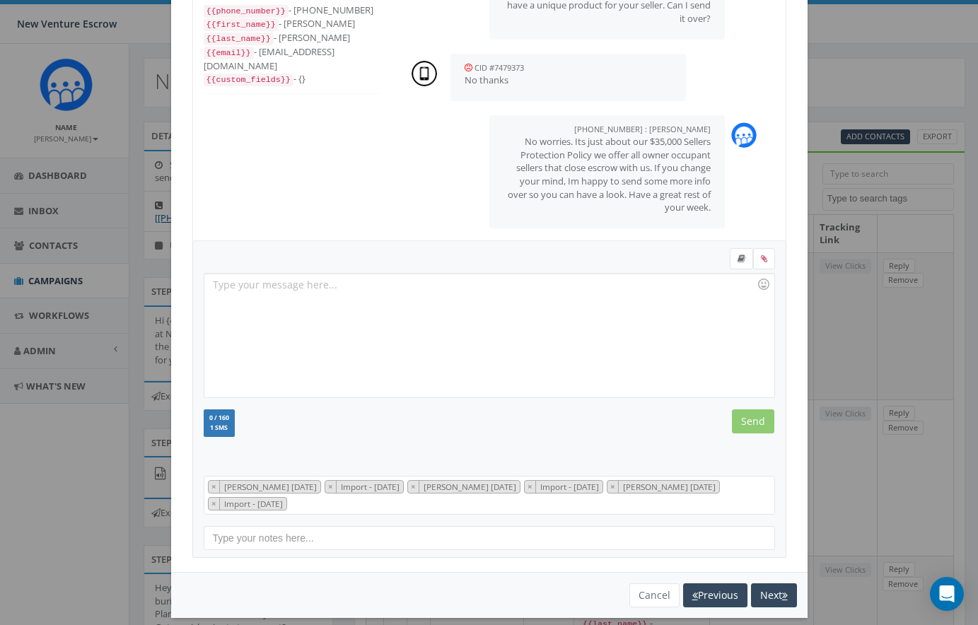
click at [710, 585] on button "Previous" at bounding box center [715, 595] width 64 height 24
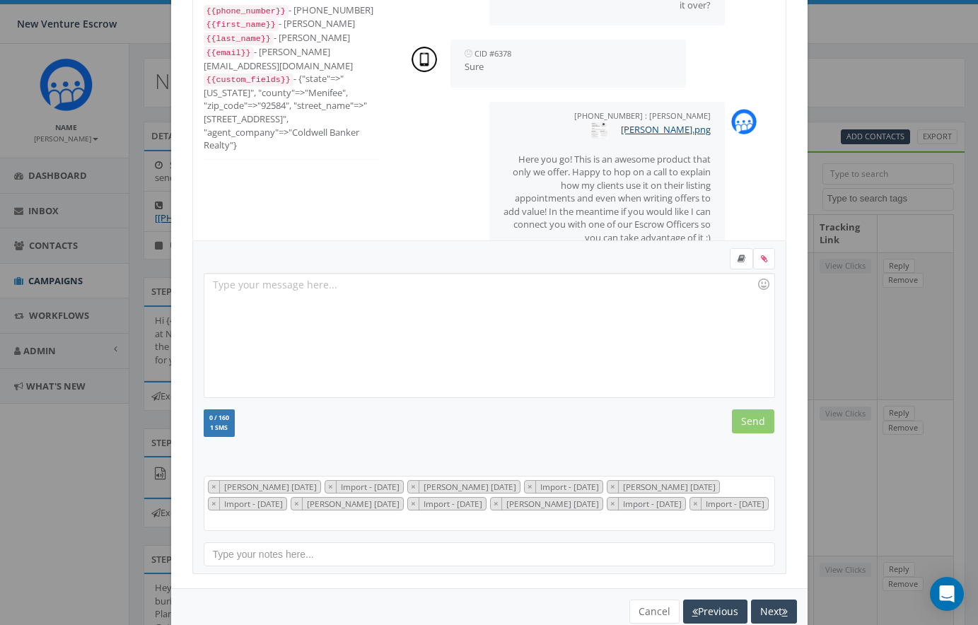
scroll to position [299, 0]
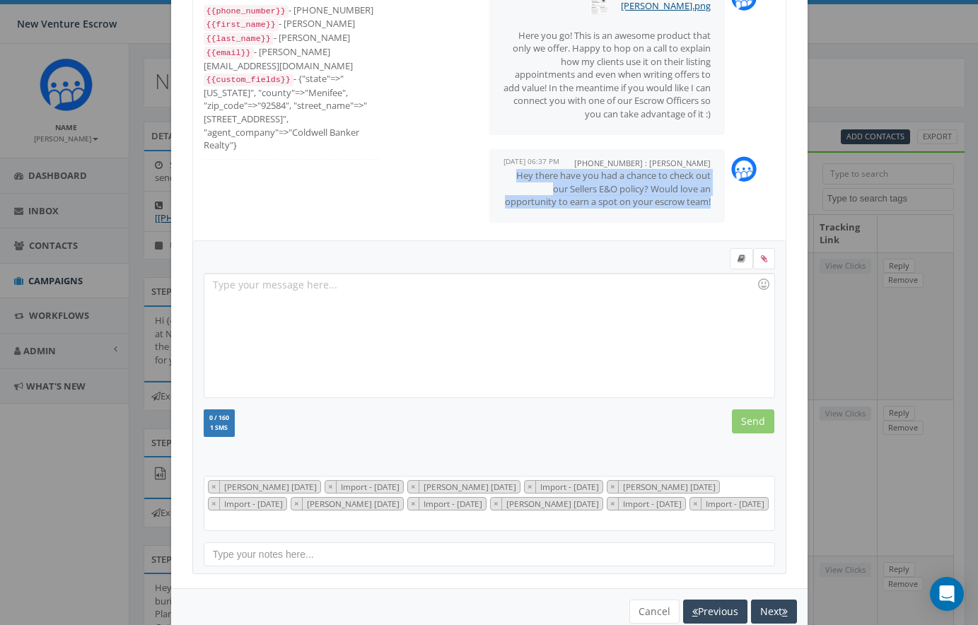
drag, startPoint x: 515, startPoint y: 163, endPoint x: 720, endPoint y: 202, distance: 208.1
click at [720, 202] on div "+17605399002 : Nathan Wood August 28, 2025 06:37 PM Hey there have you had a ch…" at bounding box center [607, 186] width 236 height 74
copy p "Hey there have you had a chance to check out our Sellers E&O policy? Would love…"
click at [768, 599] on button "Next" at bounding box center [774, 611] width 46 height 24
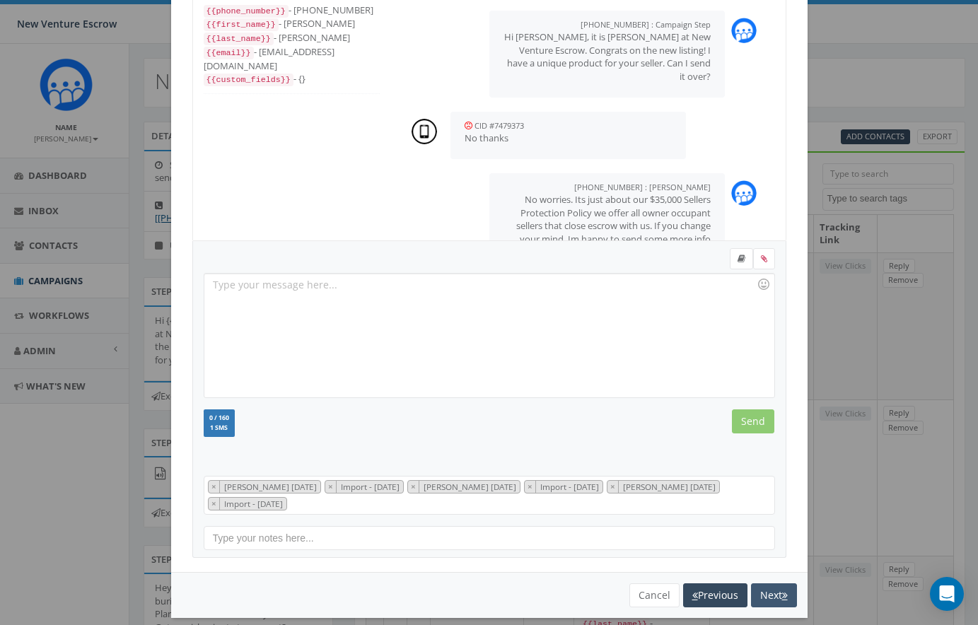
scroll to position [28, 0]
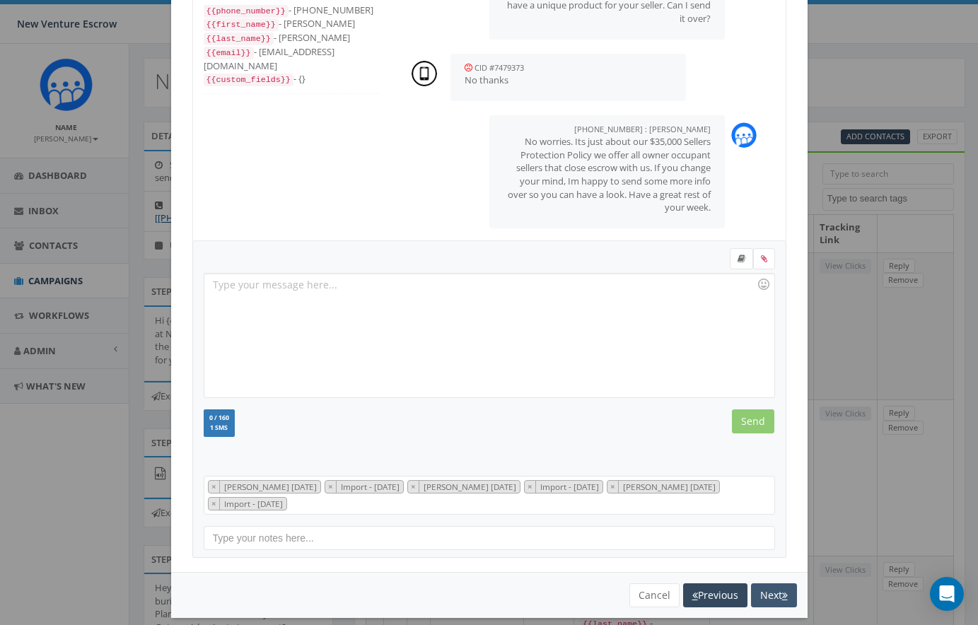
click at [767, 599] on button "Next" at bounding box center [774, 595] width 46 height 24
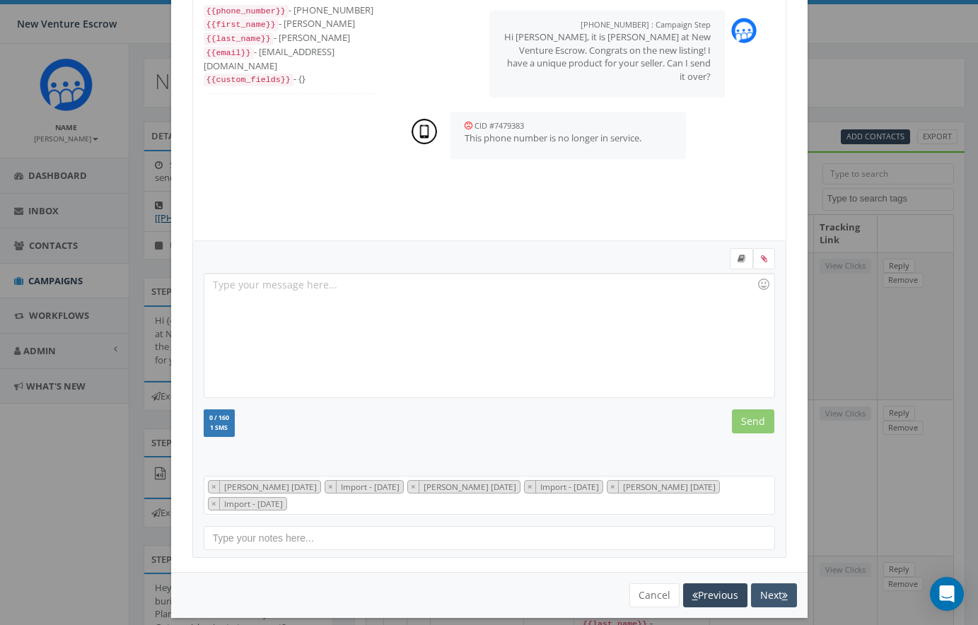
click at [766, 587] on button "Next" at bounding box center [774, 595] width 46 height 24
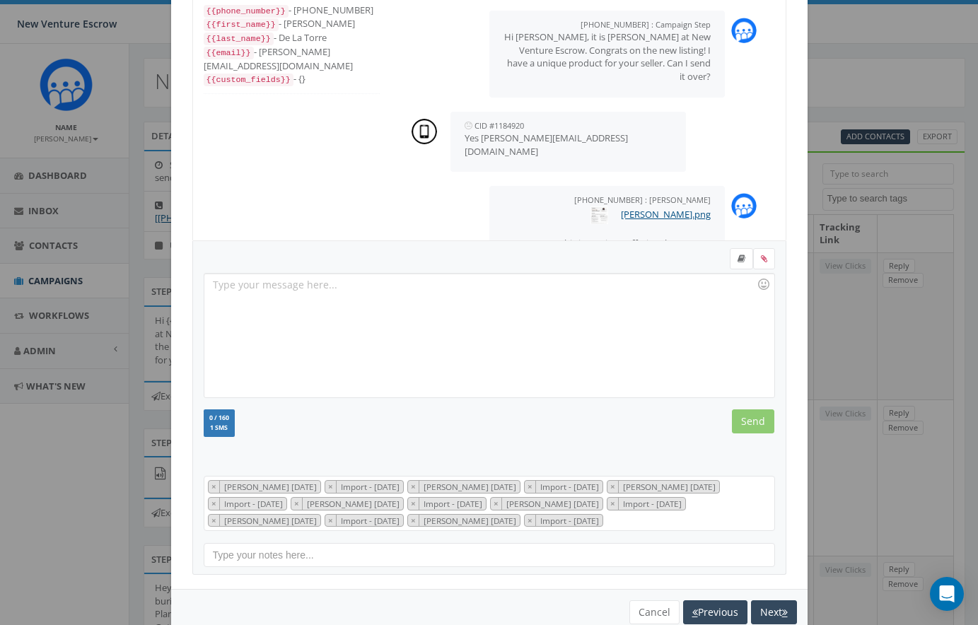
scroll to position [141, 0]
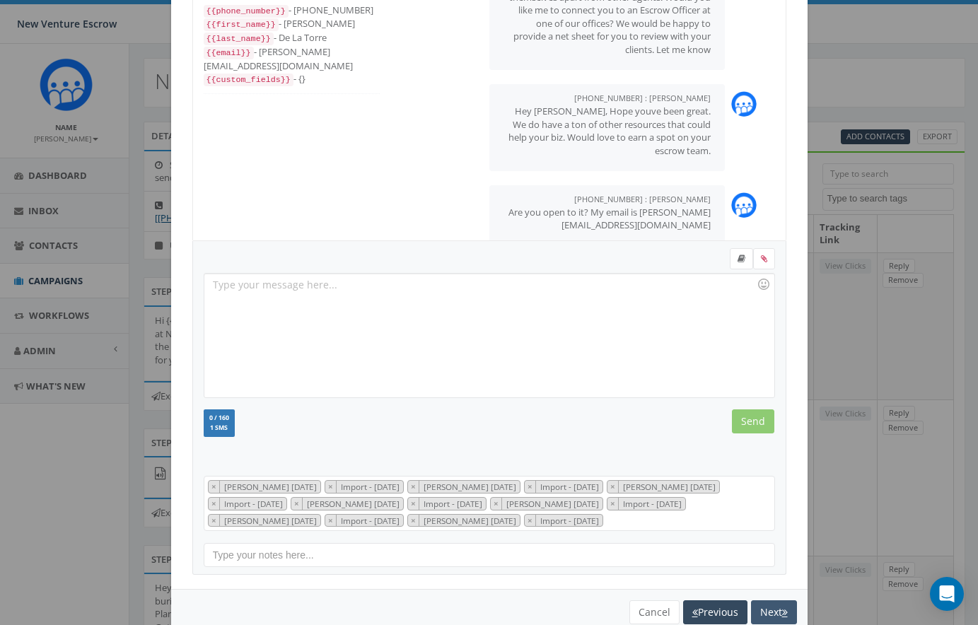
click at [767, 602] on button "Next" at bounding box center [774, 612] width 46 height 24
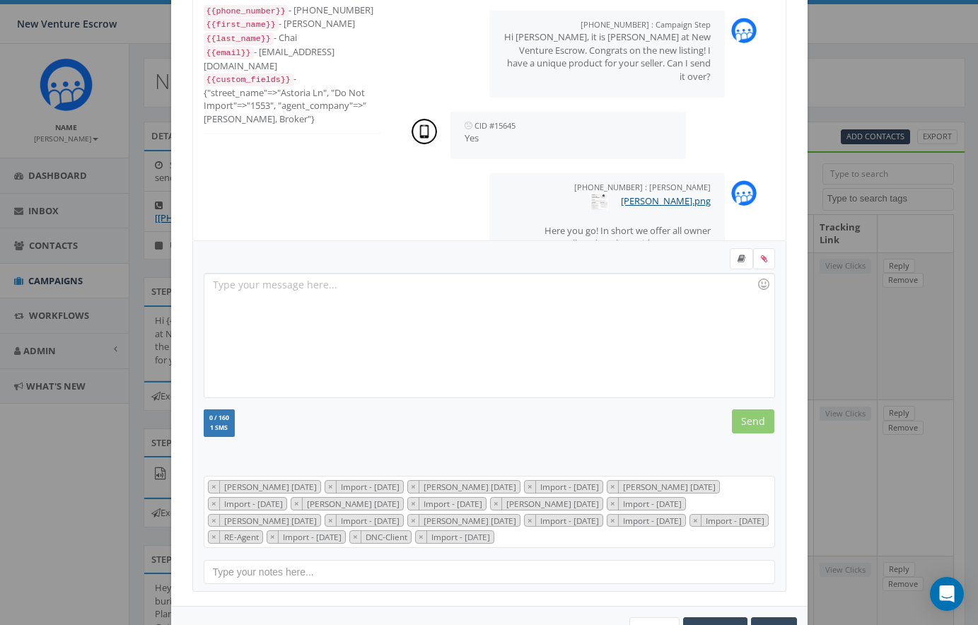
scroll to position [226, 0]
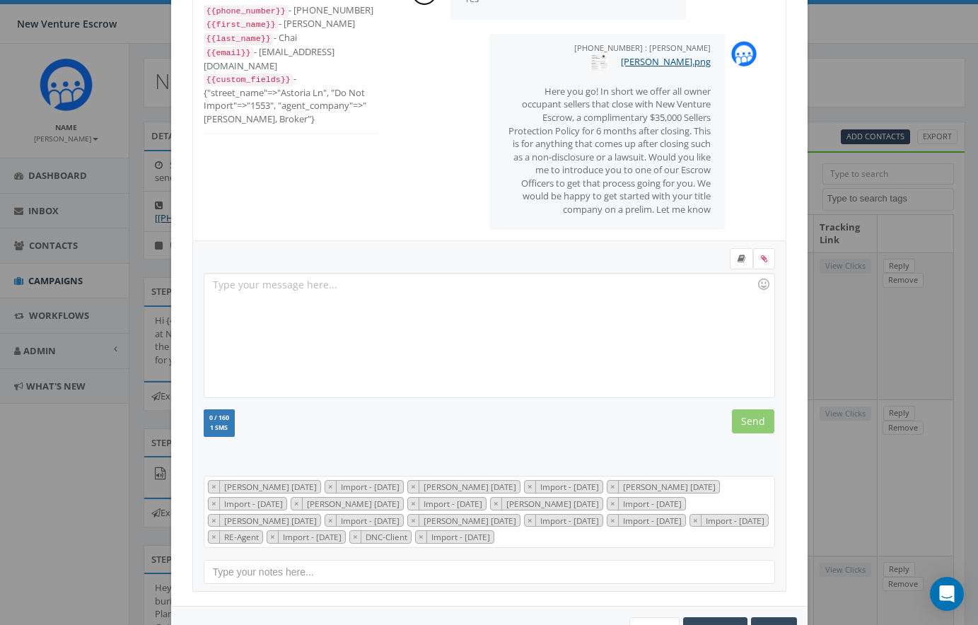
click at [360, 290] on div at bounding box center [488, 336] width 569 height 124
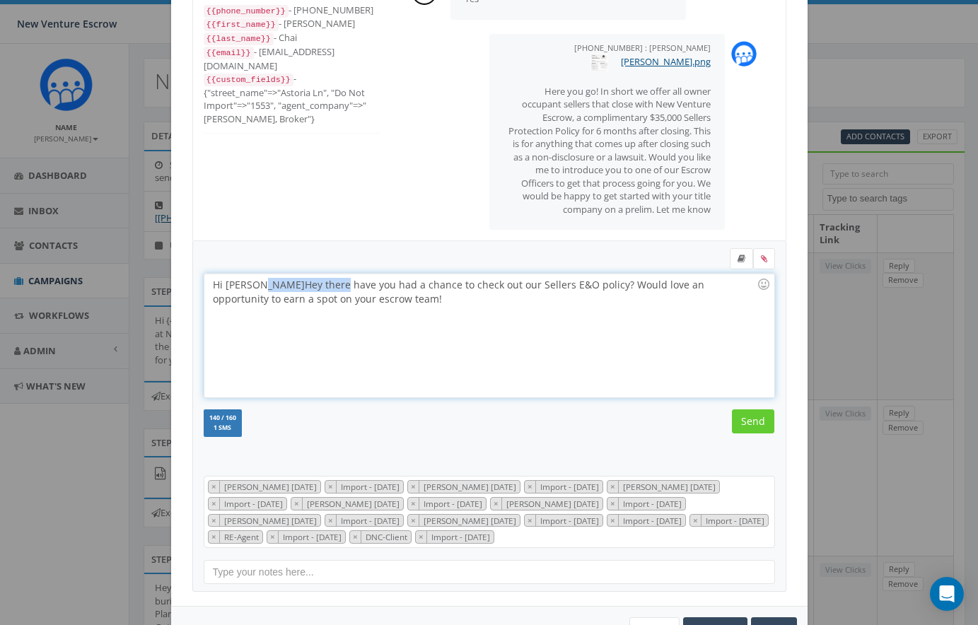
drag, startPoint x: 305, startPoint y: 286, endPoint x: 259, endPoint y: 289, distance: 46.0
click at [259, 289] on div "Hi Maggie Hey there have you had a chance to check out our Sellers E&O policy? …" at bounding box center [488, 336] width 569 height 124
click at [316, 298] on div "Hi Maggie have you had a chance to check out our Sellers E&O policy? Would love…" at bounding box center [488, 336] width 569 height 124
click at [763, 423] on input "Send" at bounding box center [753, 421] width 42 height 24
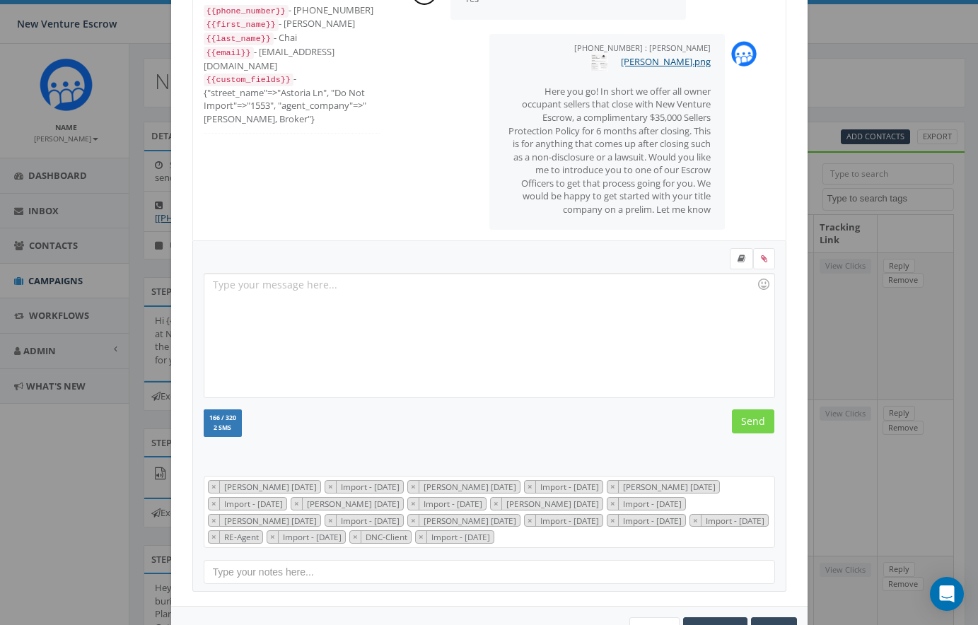
scroll to position [238, 0]
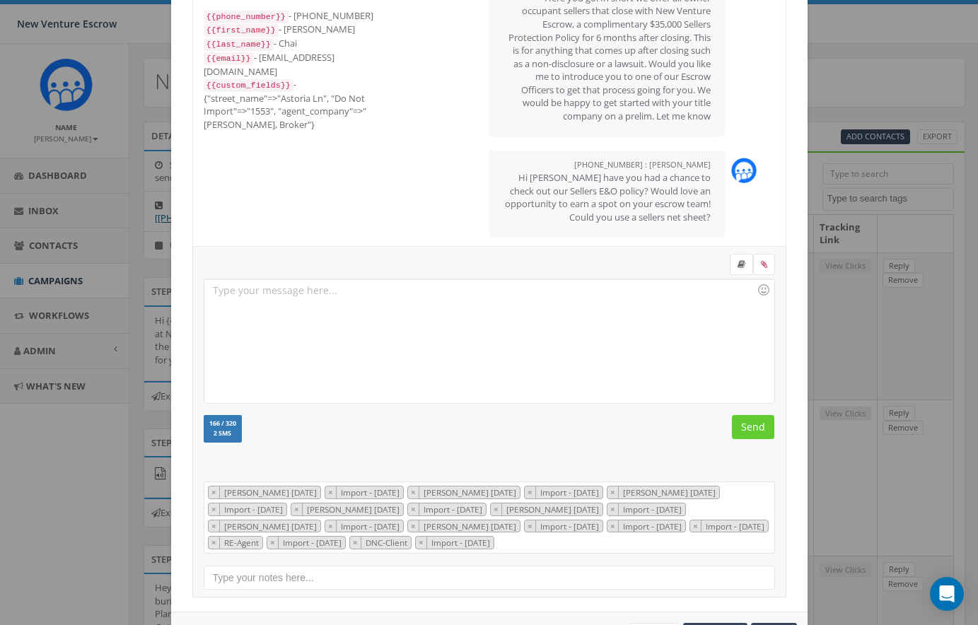
click at [763, 587] on div "+1 858-349-1886 All Messages {{phone_number}} - +18583491886 {{first_name}} - M…" at bounding box center [489, 305] width 636 height 704
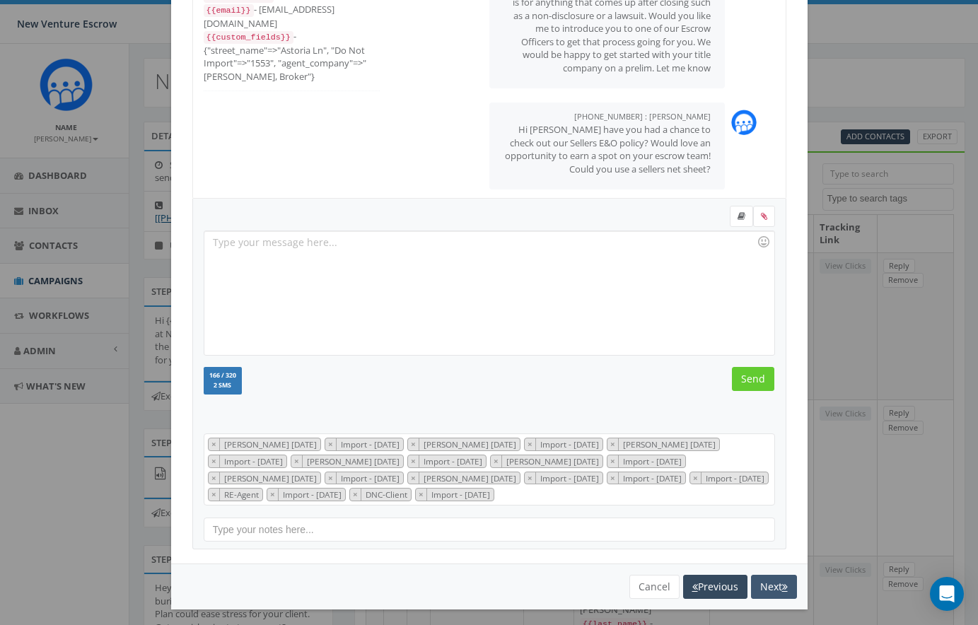
scroll to position [127, 0]
click at [768, 577] on button "Next" at bounding box center [774, 587] width 46 height 24
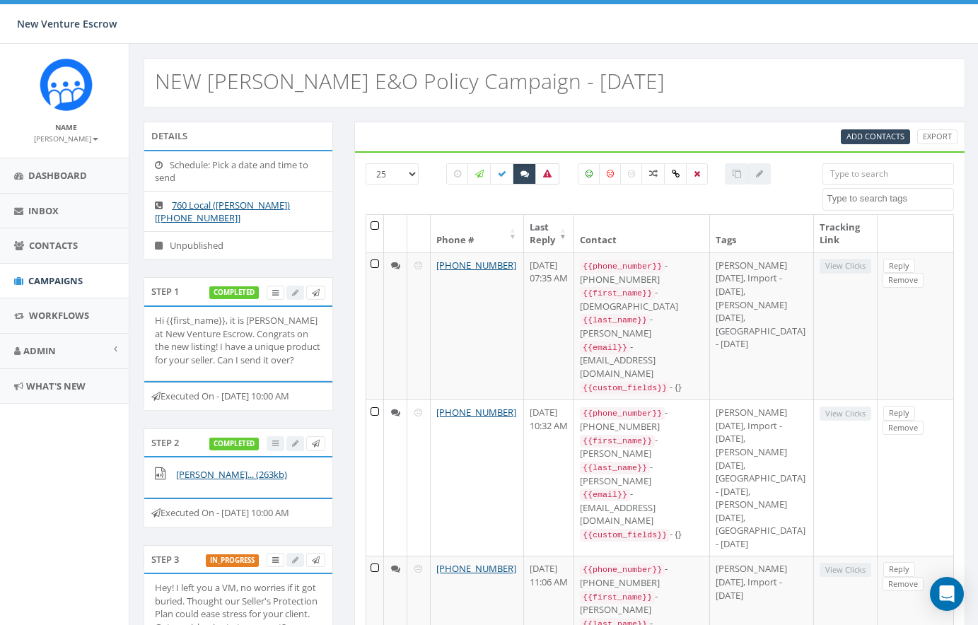
scroll to position [0, 3]
click at [527, 171] on icon at bounding box center [524, 174] width 8 height 8
checkbox input "false"
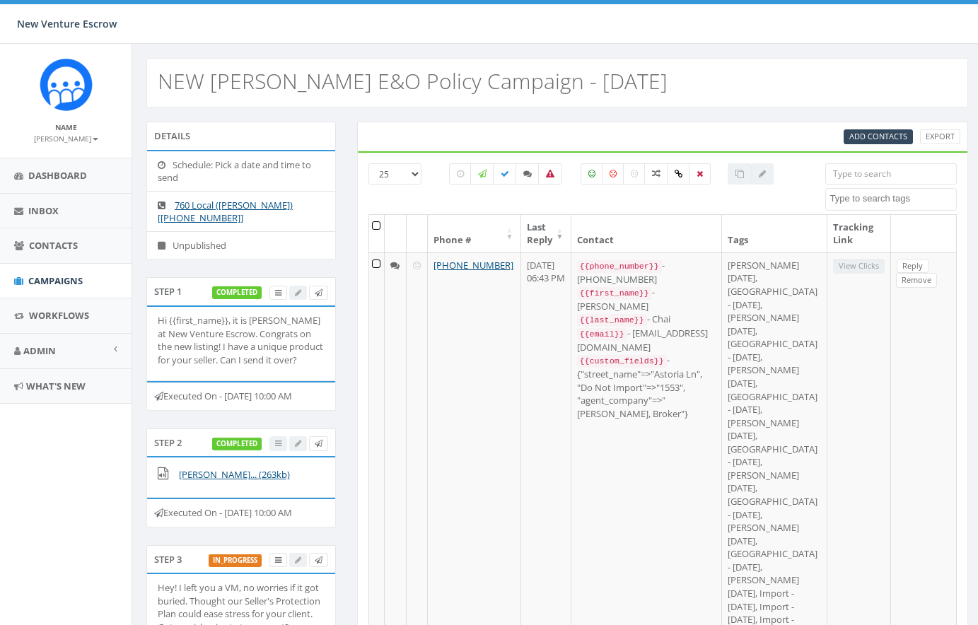
select select
click at [521, 175] on icon at bounding box center [524, 174] width 8 height 8
checkbox input "true"
